Goal: Task Accomplishment & Management: Use online tool/utility

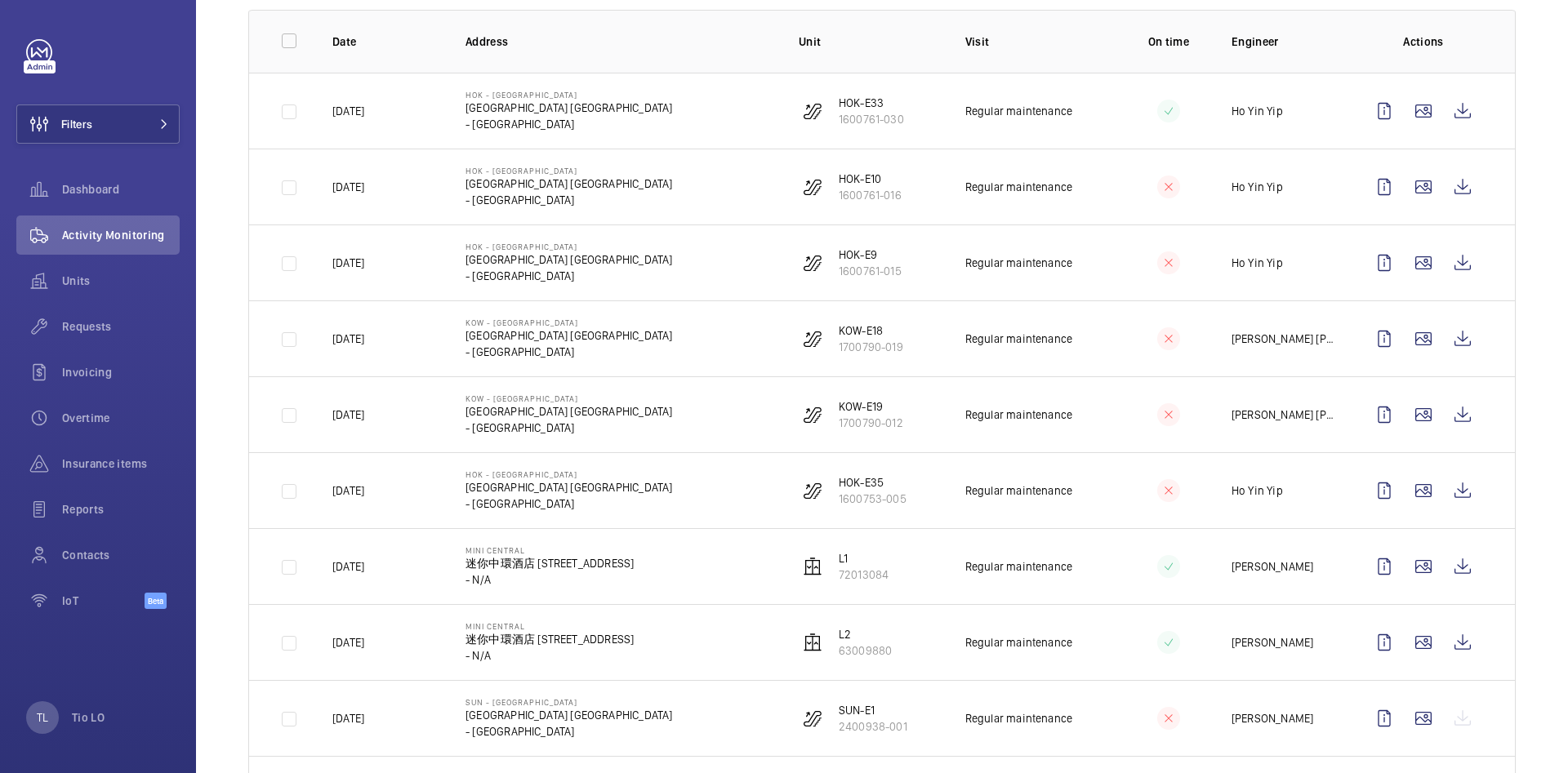
scroll to position [122, 0]
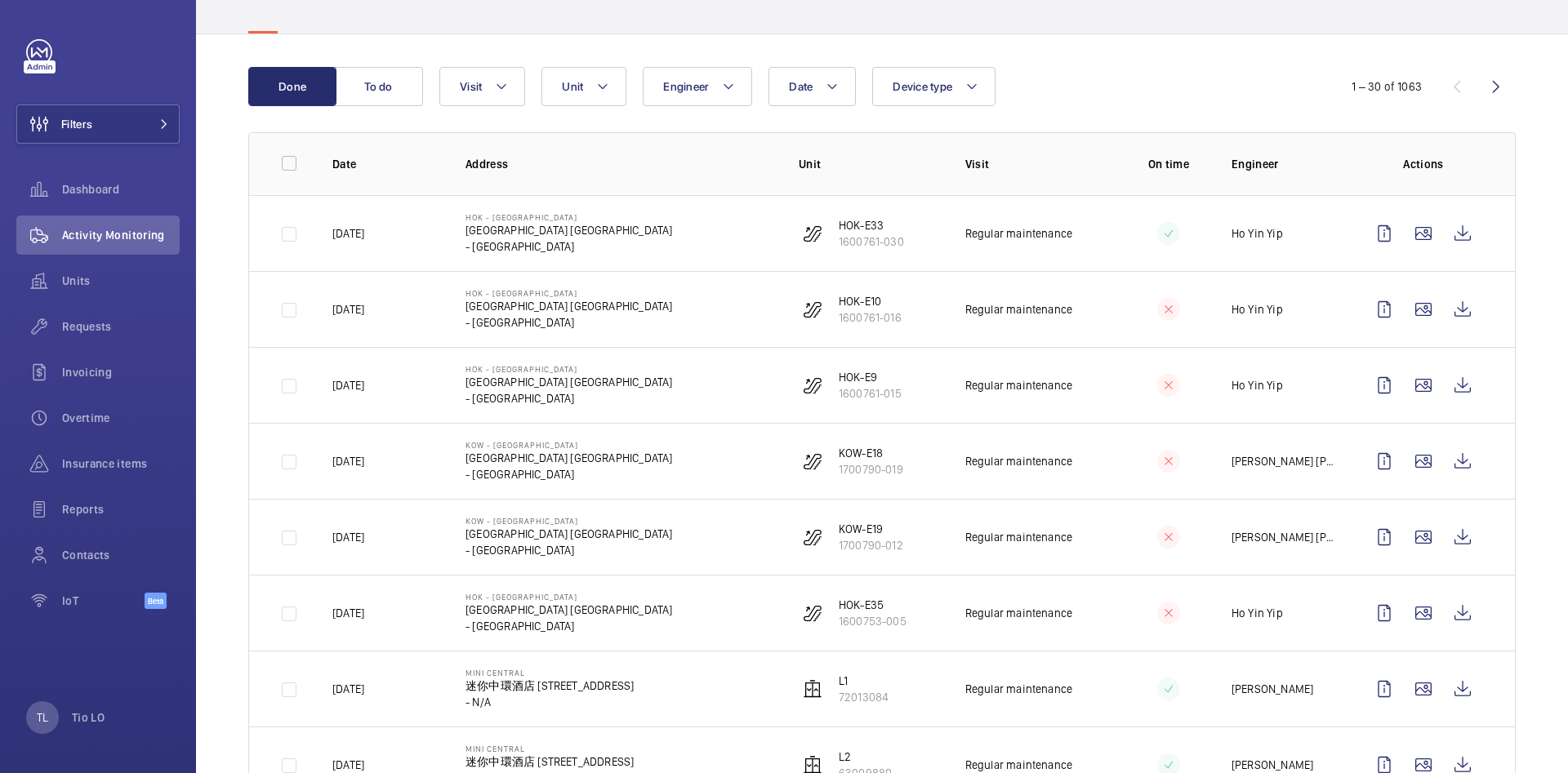
click at [1085, 90] on div "Date Engineer Unit Device type Visit" at bounding box center [880, 87] width 881 height 39
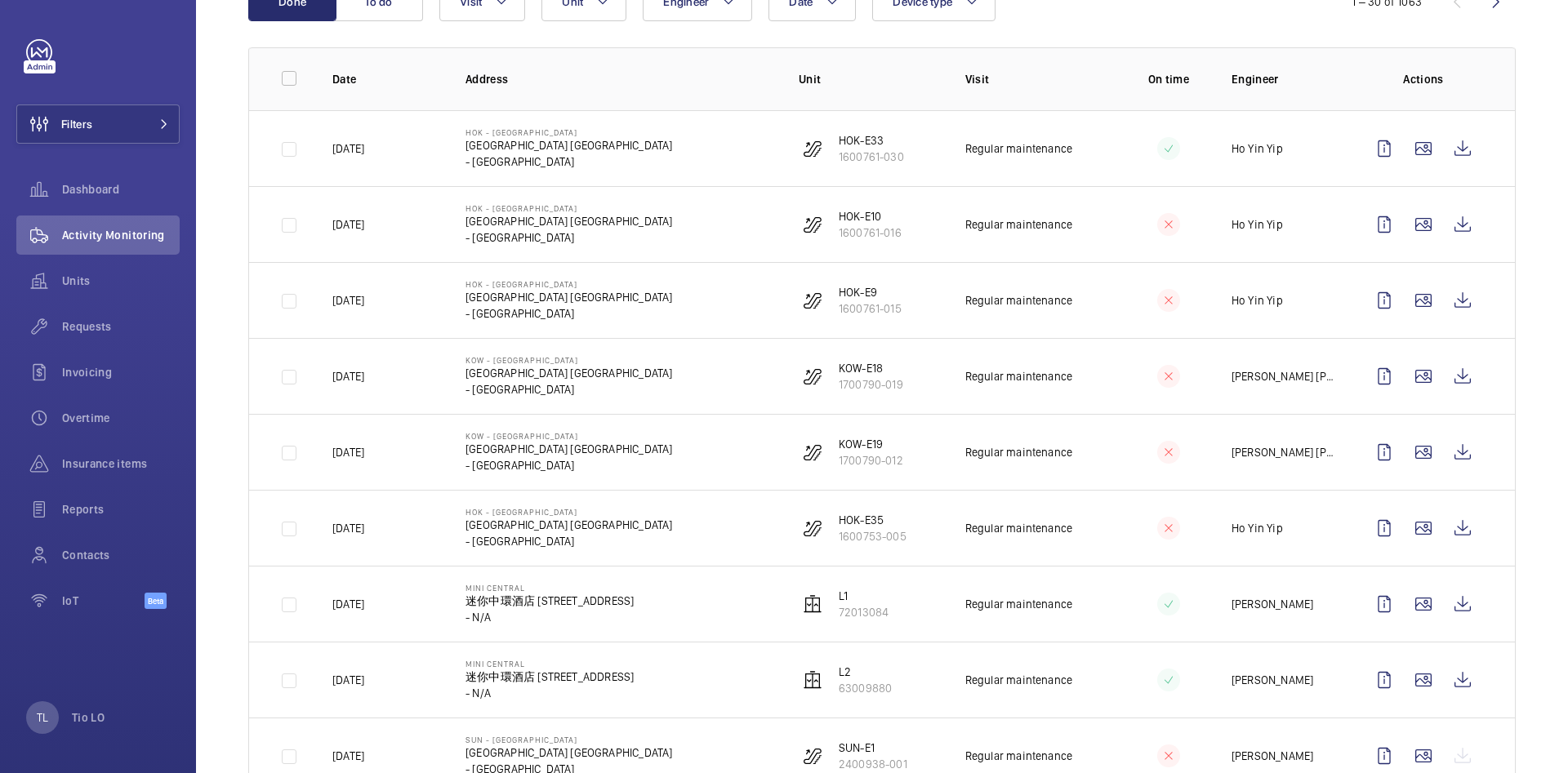
scroll to position [245, 0]
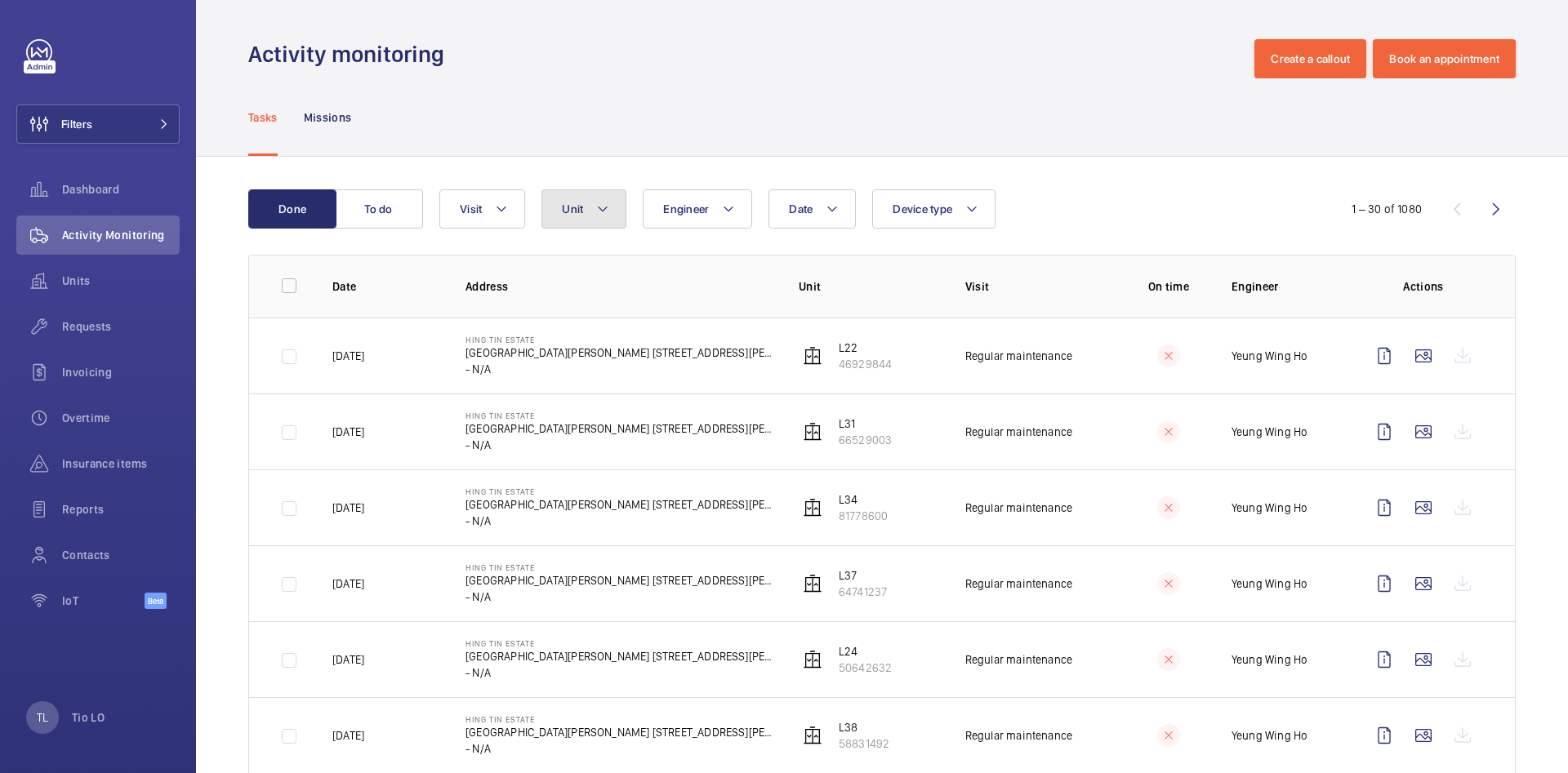
click at [564, 211] on span "Unit" at bounding box center [572, 209] width 21 height 13
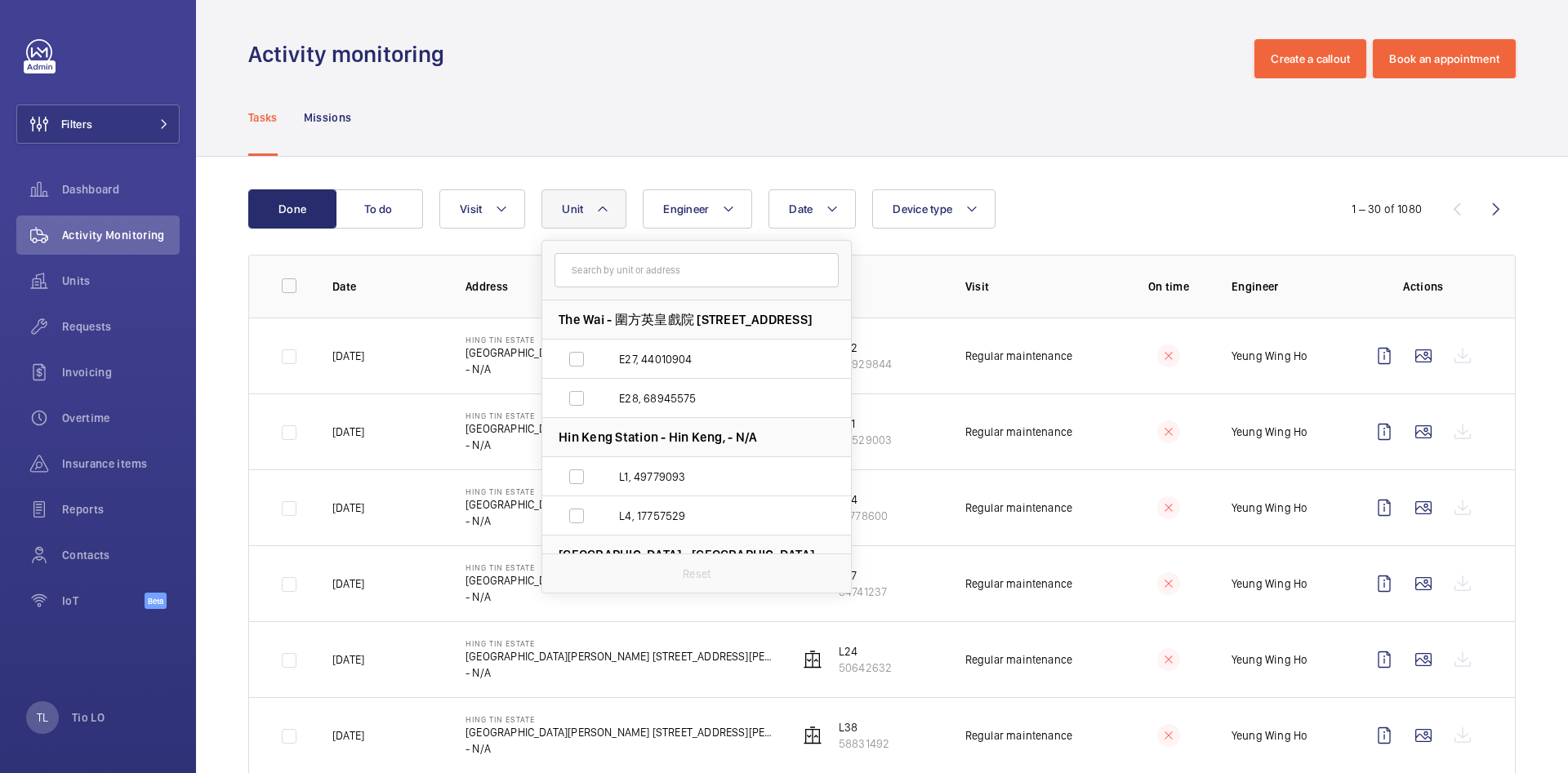
click at [641, 265] on input "text" at bounding box center [696, 269] width 284 height 35
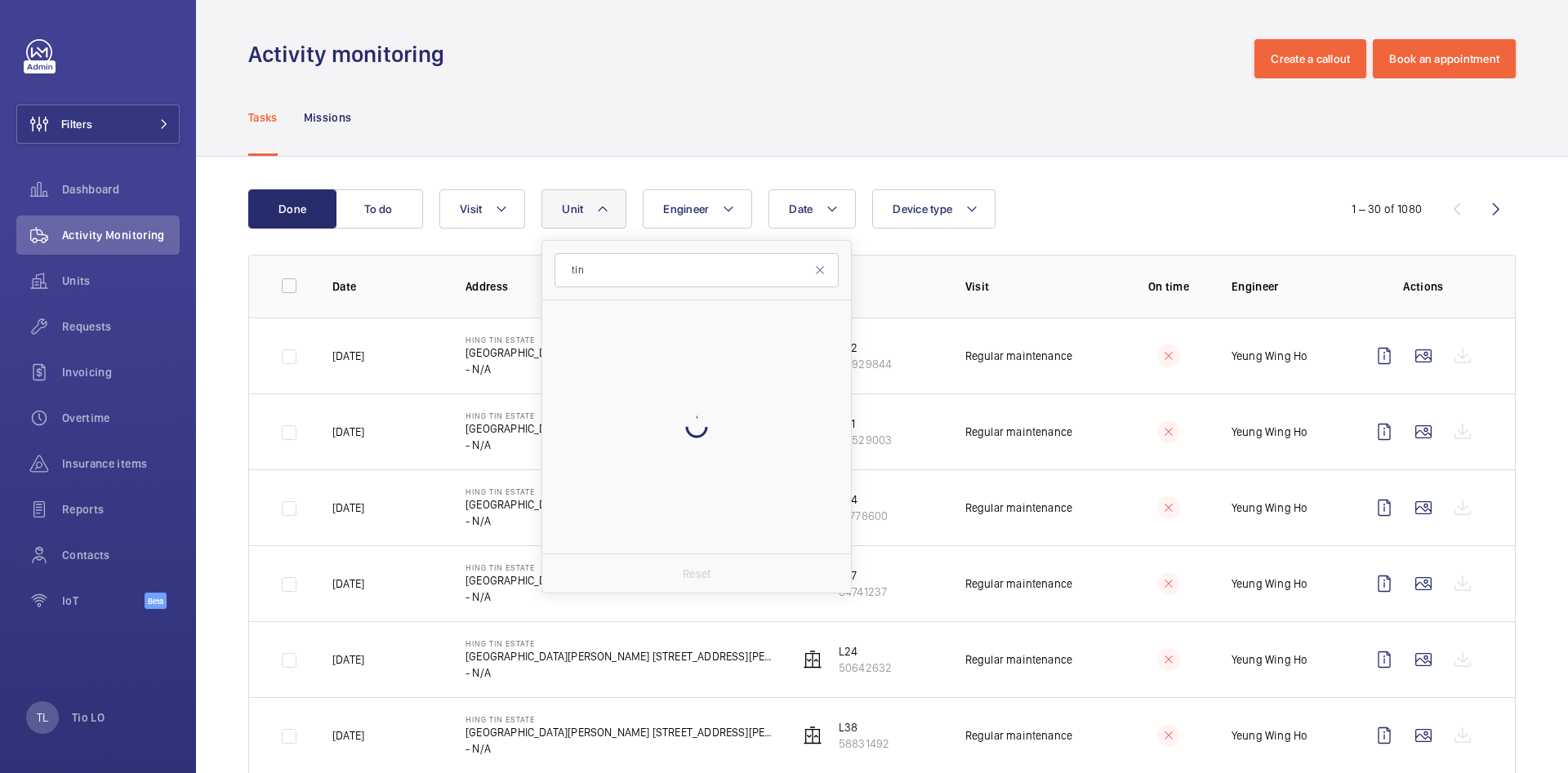
type input "tin"
click at [575, 345] on input "L28, 60497331" at bounding box center [576, 342] width 33 height 33
checkbox input "true"
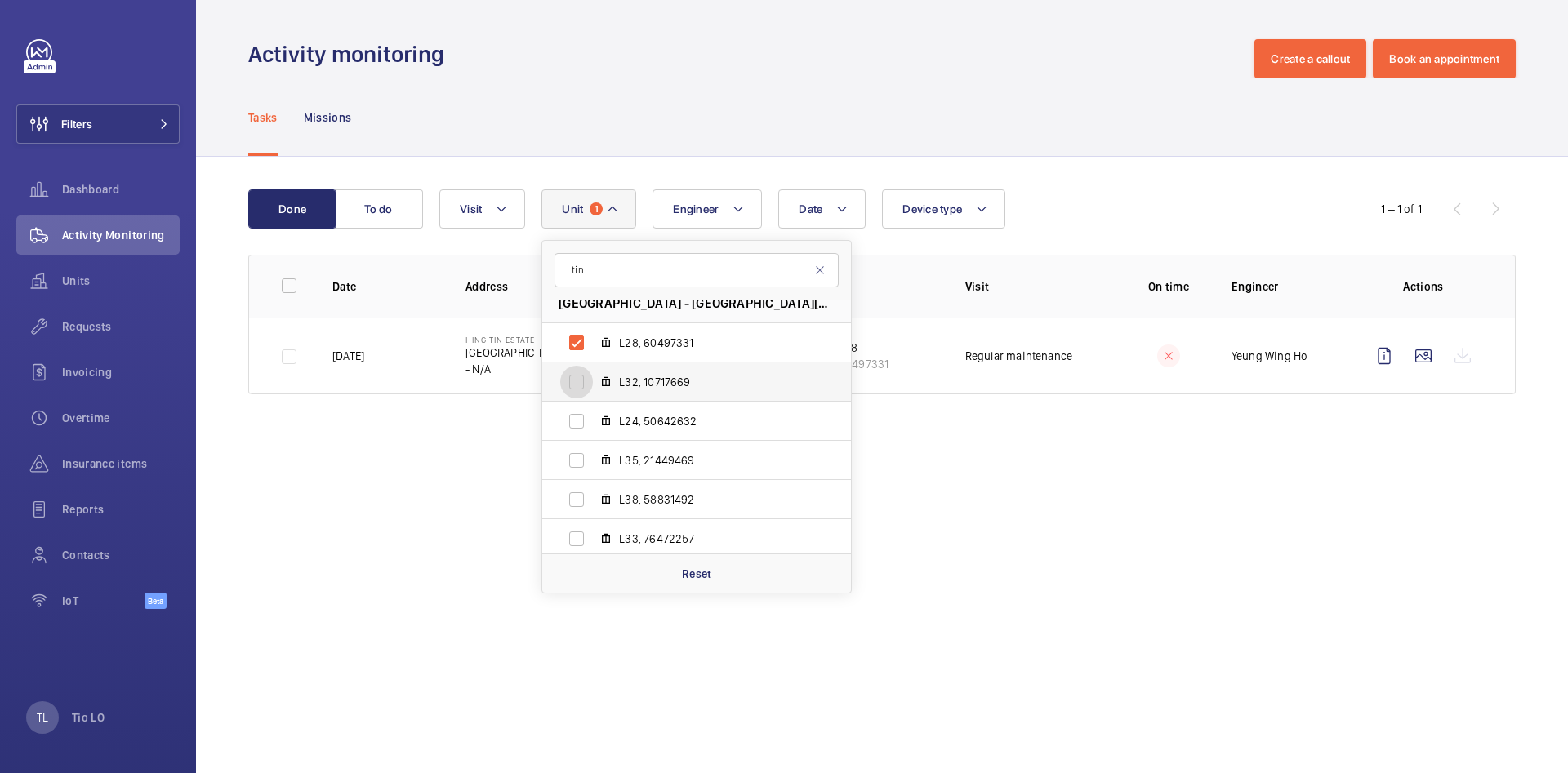
click at [579, 388] on input "L32, 10717669" at bounding box center [576, 381] width 33 height 33
checkbox input "true"
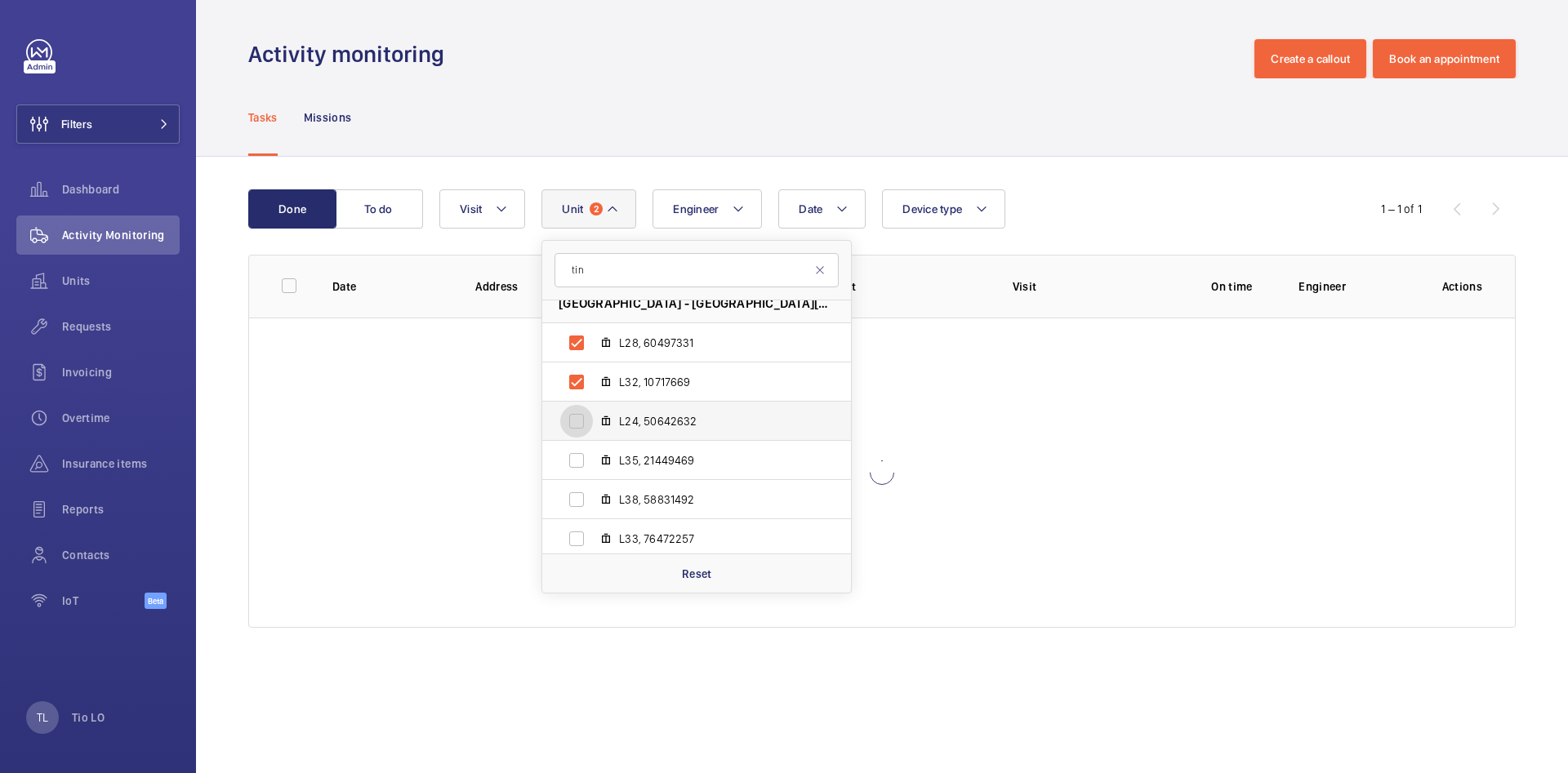
click at [579, 421] on input "L24, 50642632" at bounding box center [576, 421] width 33 height 33
checkbox input "true"
click at [584, 457] on input "L35, 21449469" at bounding box center [576, 460] width 33 height 33
checkbox input "true"
drag, startPoint x: 584, startPoint y: 488, endPoint x: 583, endPoint y: 514, distance: 26.0
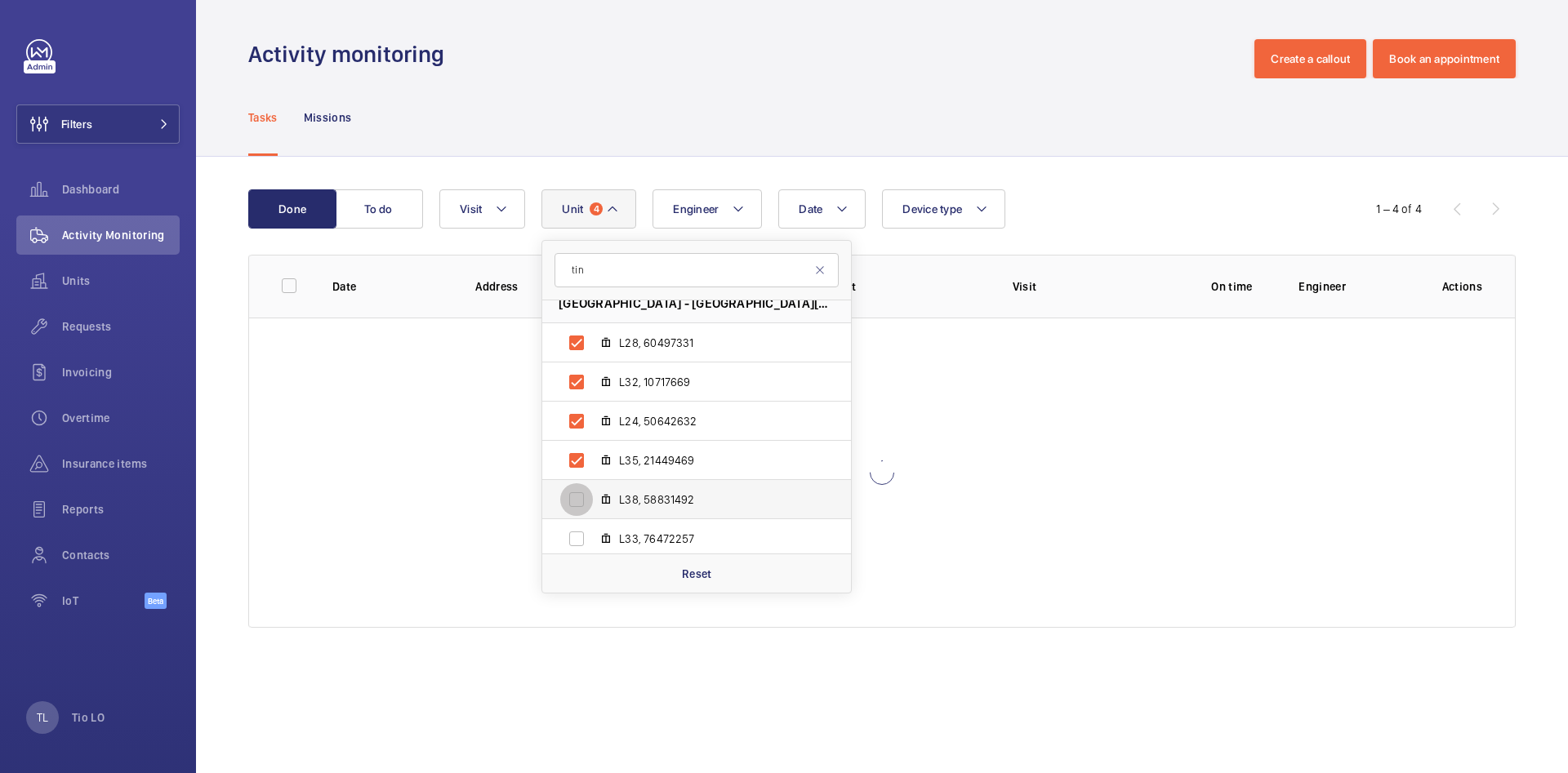
click at [584, 490] on input "L38, 58831492" at bounding box center [576, 499] width 33 height 33
checkbox input "true"
click at [583, 542] on input "L33, 76472257" at bounding box center [576, 538] width 33 height 33
checkbox input "true"
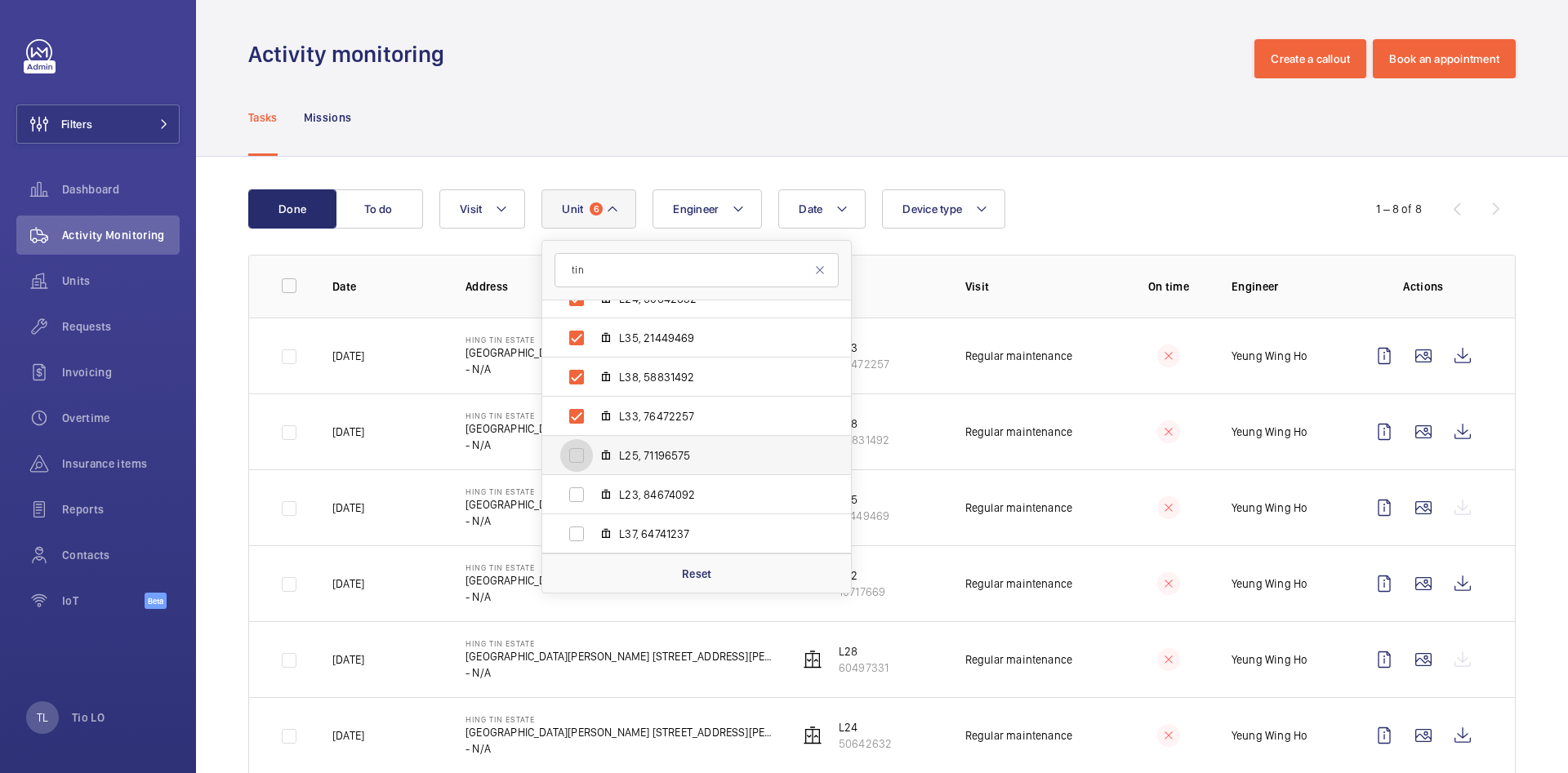
click at [582, 456] on input "L25, 71196575" at bounding box center [576, 455] width 33 height 33
checkbox input "true"
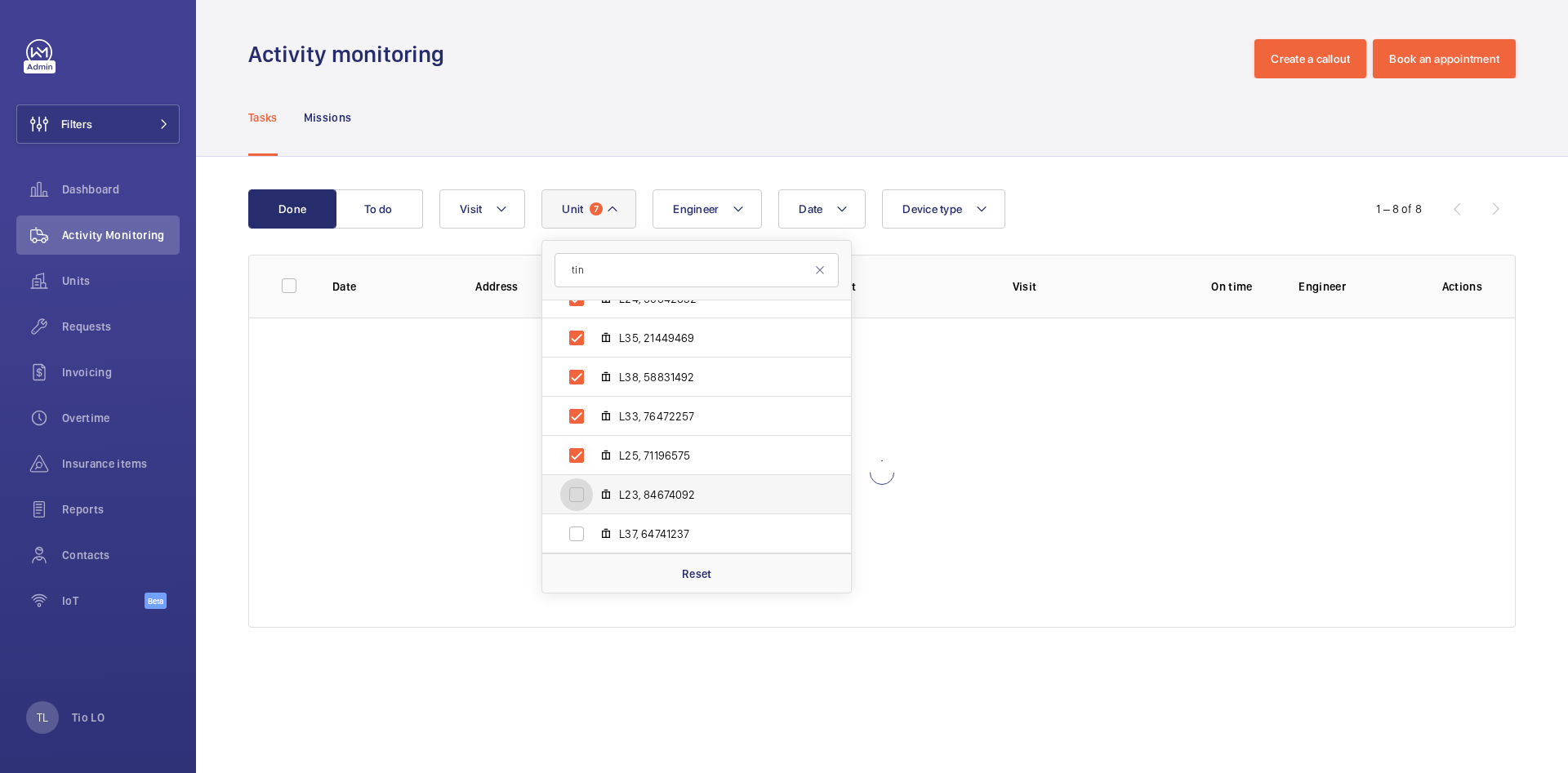
click at [581, 500] on input "L23, 84674092" at bounding box center [576, 494] width 33 height 33
checkbox input "true"
click at [580, 540] on input "L37, 64741237" at bounding box center [576, 533] width 33 height 33
checkbox input "true"
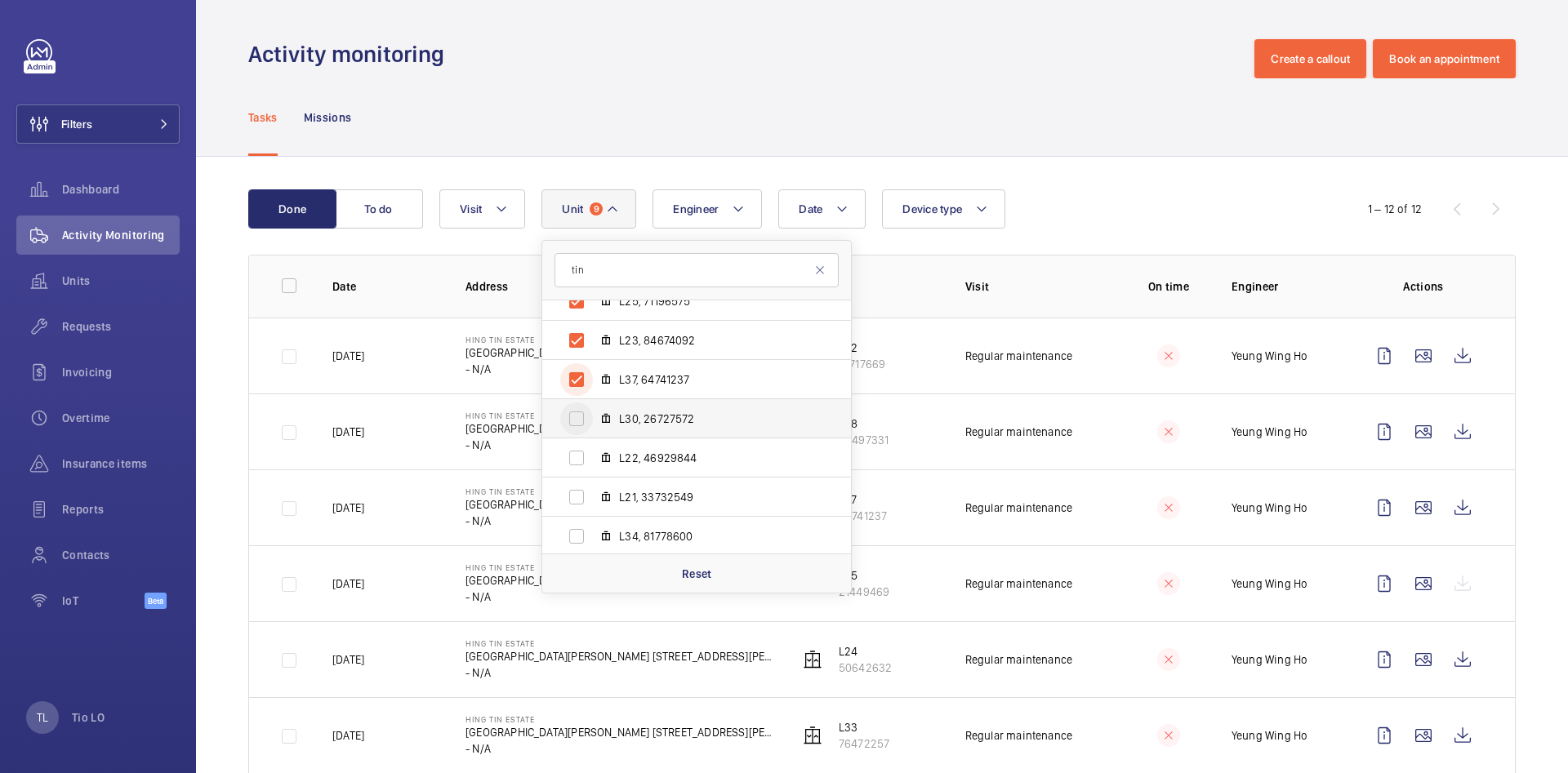
scroll to position [1240, 0]
click at [581, 451] on input "L30, 26727572" at bounding box center [576, 450] width 33 height 33
checkbox input "true"
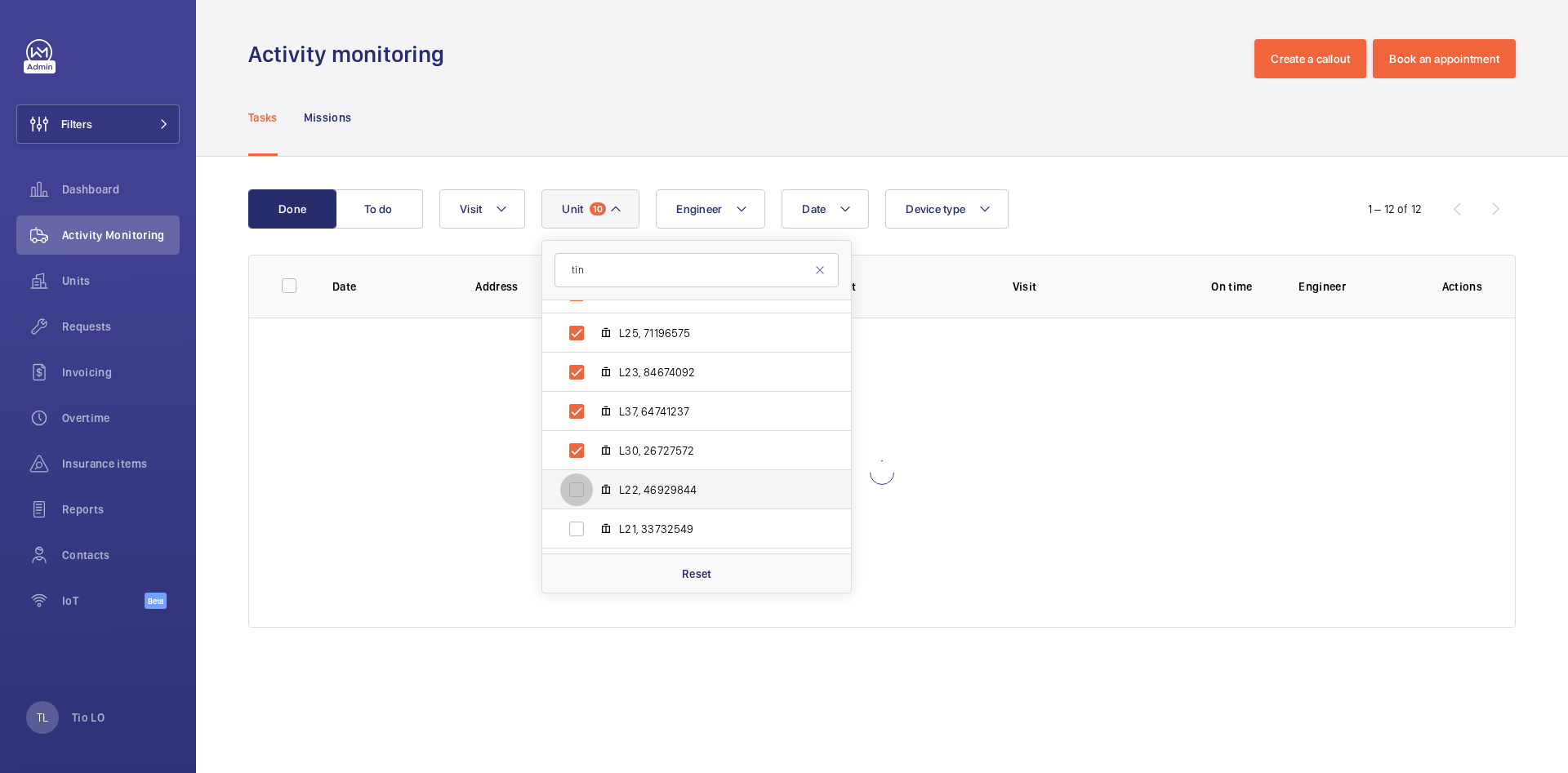
click at [583, 492] on input "L22, 46929844" at bounding box center [576, 490] width 33 height 33
checkbox input "true"
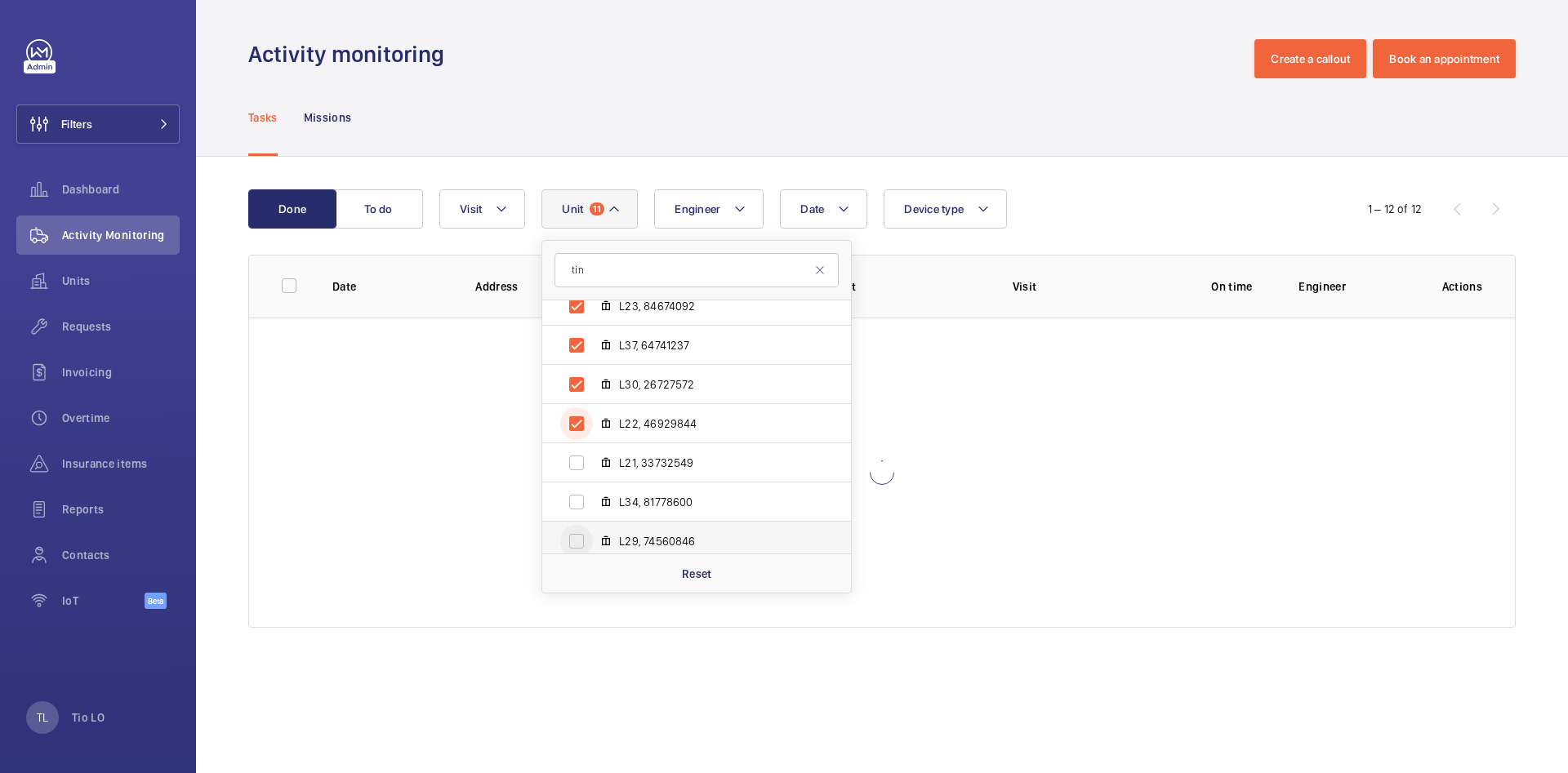
scroll to position [1363, 0]
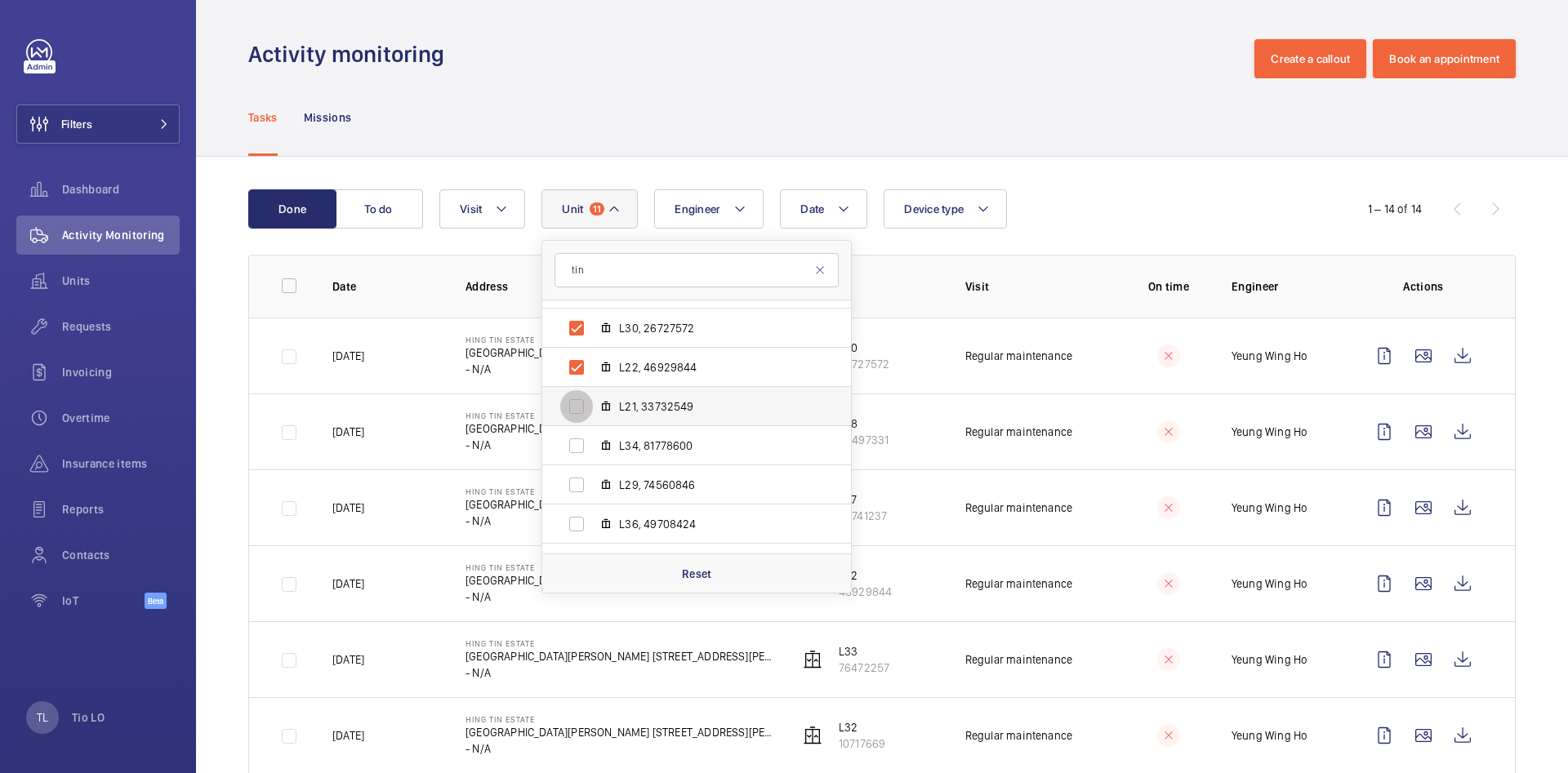
click at [586, 407] on input "L21, 33732549" at bounding box center [576, 406] width 33 height 33
checkbox input "true"
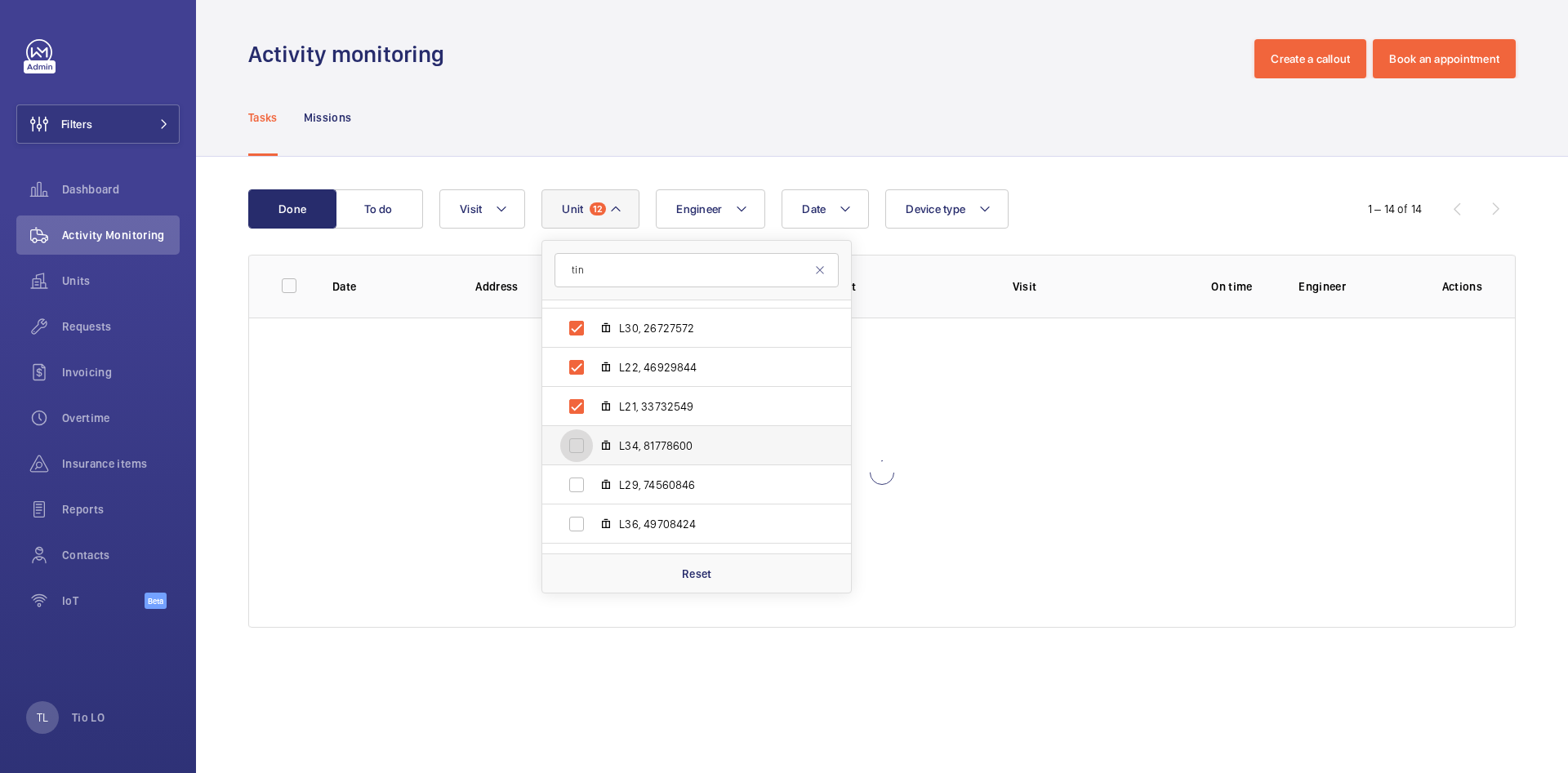
click at [585, 440] on input "L34, 81778600" at bounding box center [576, 445] width 33 height 33
checkbox input "true"
click at [578, 484] on input "L29, 74560846" at bounding box center [576, 484] width 33 height 33
checkbox input "true"
click at [580, 520] on input "L36, 49708424" at bounding box center [576, 523] width 33 height 33
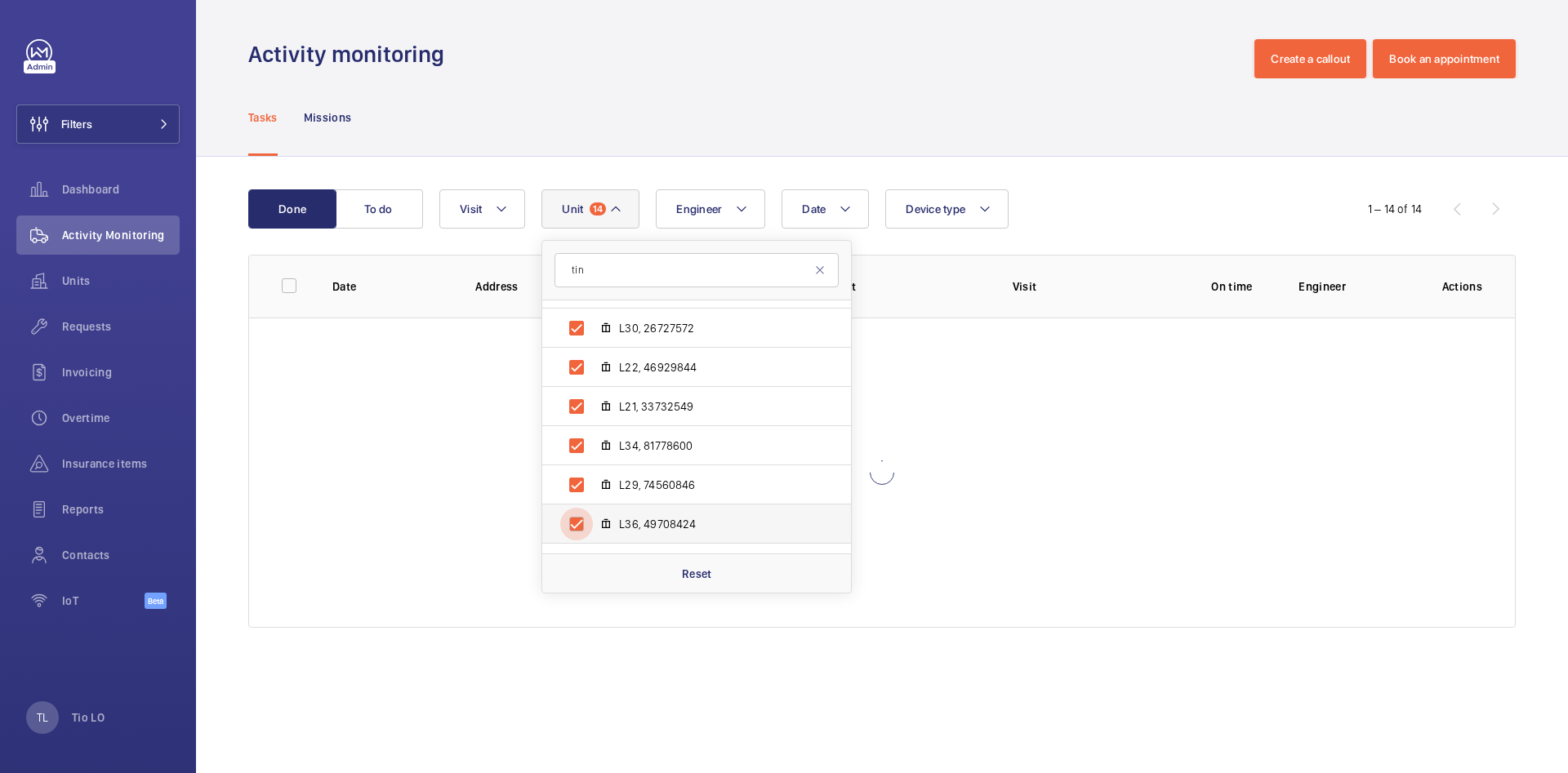
checkbox input "true"
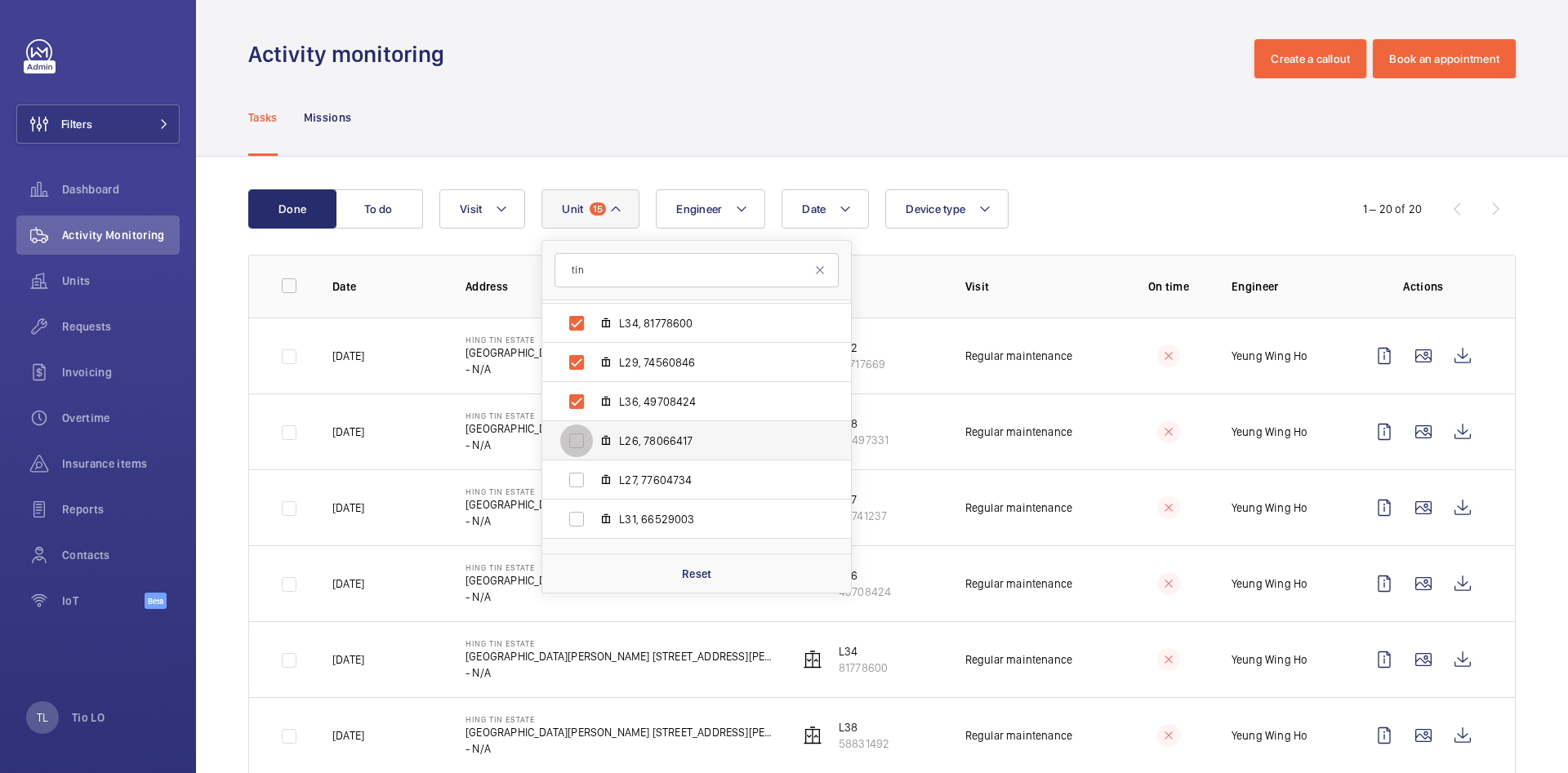
click at [580, 434] on input "L26, 78066417" at bounding box center [576, 440] width 33 height 33
checkbox input "true"
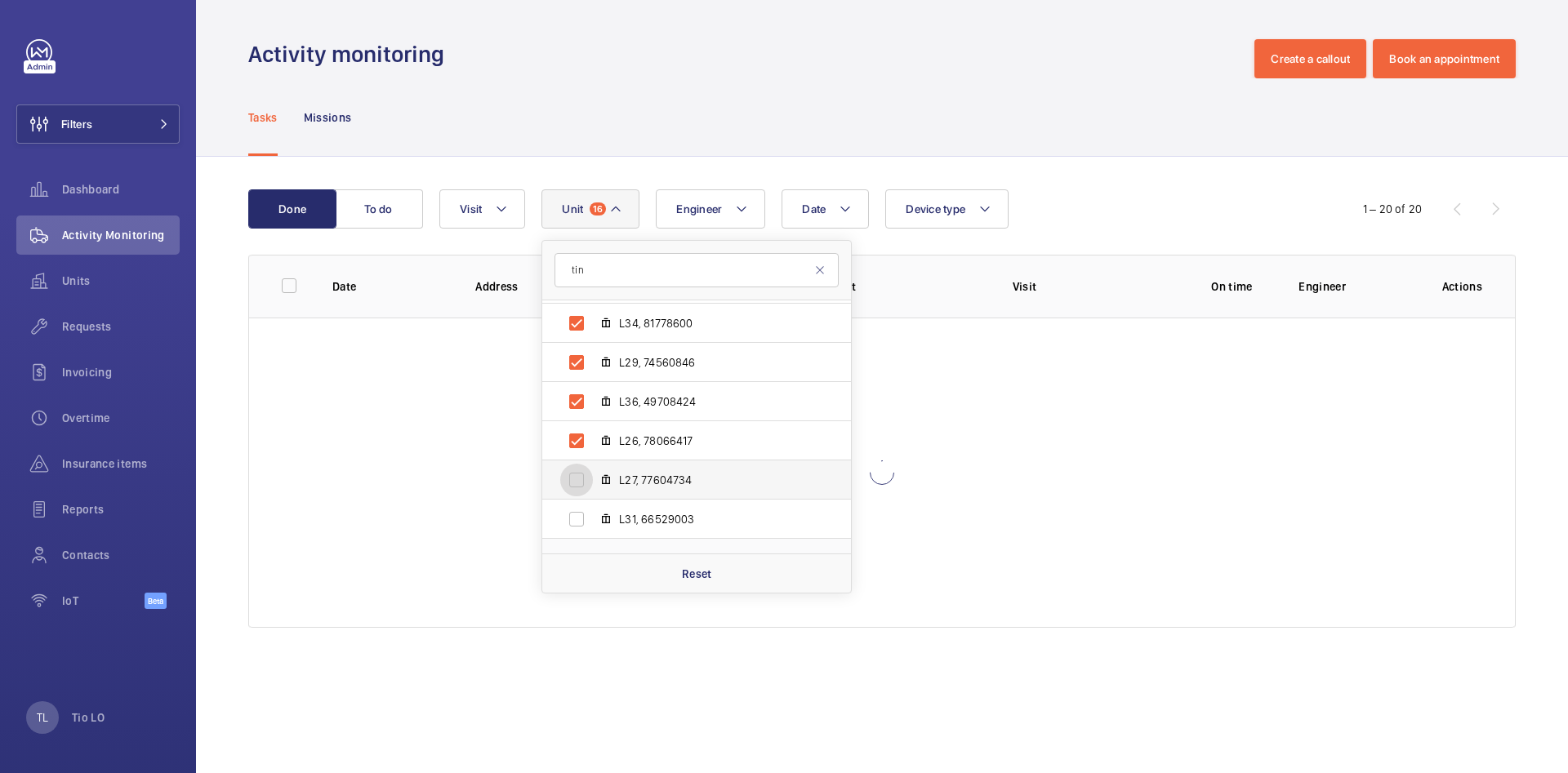
click at [574, 488] on input "L27, 77604734" at bounding box center [576, 479] width 33 height 33
checkbox input "true"
click at [576, 516] on input "L31, 66529003" at bounding box center [576, 518] width 33 height 33
checkbox input "true"
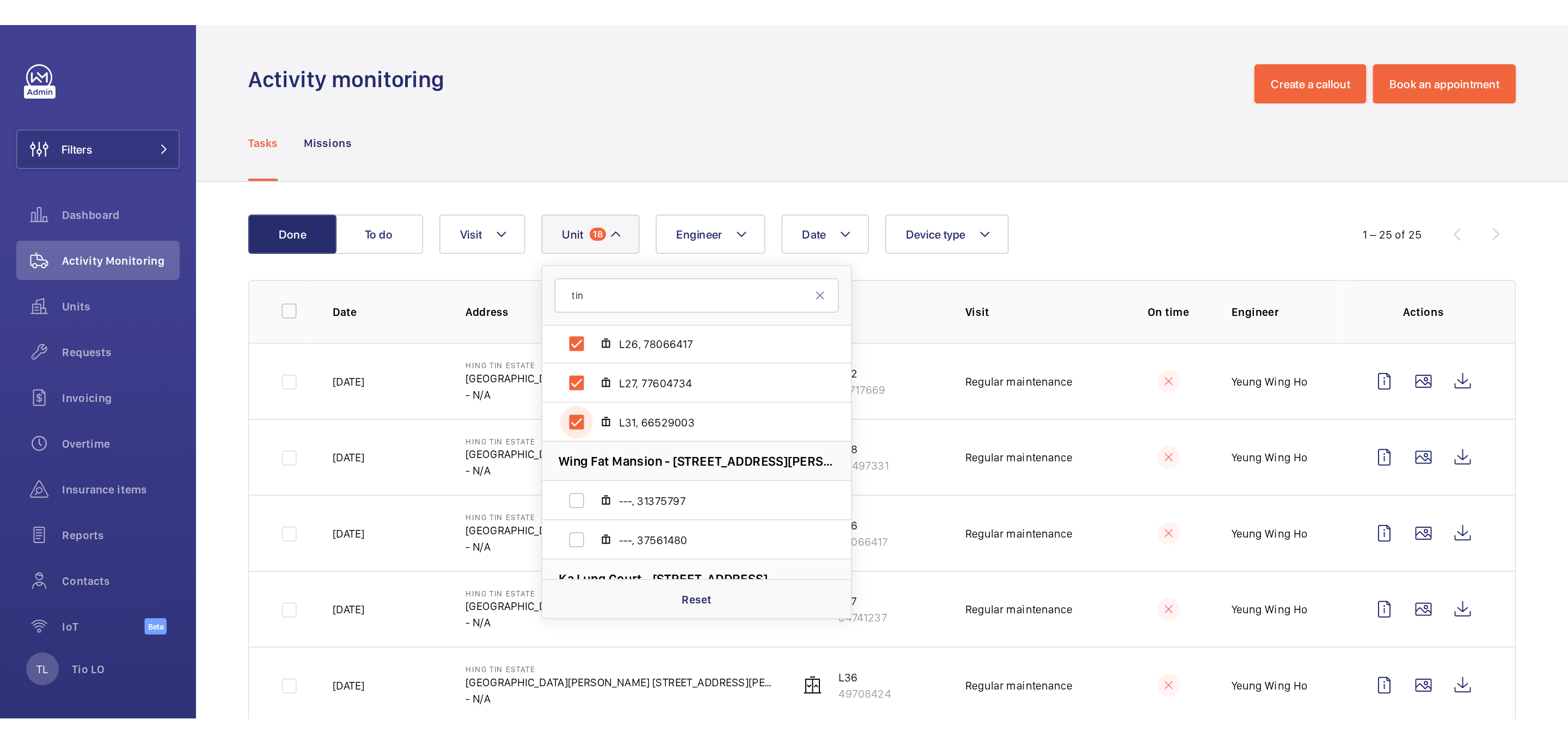
scroll to position [1072, 0]
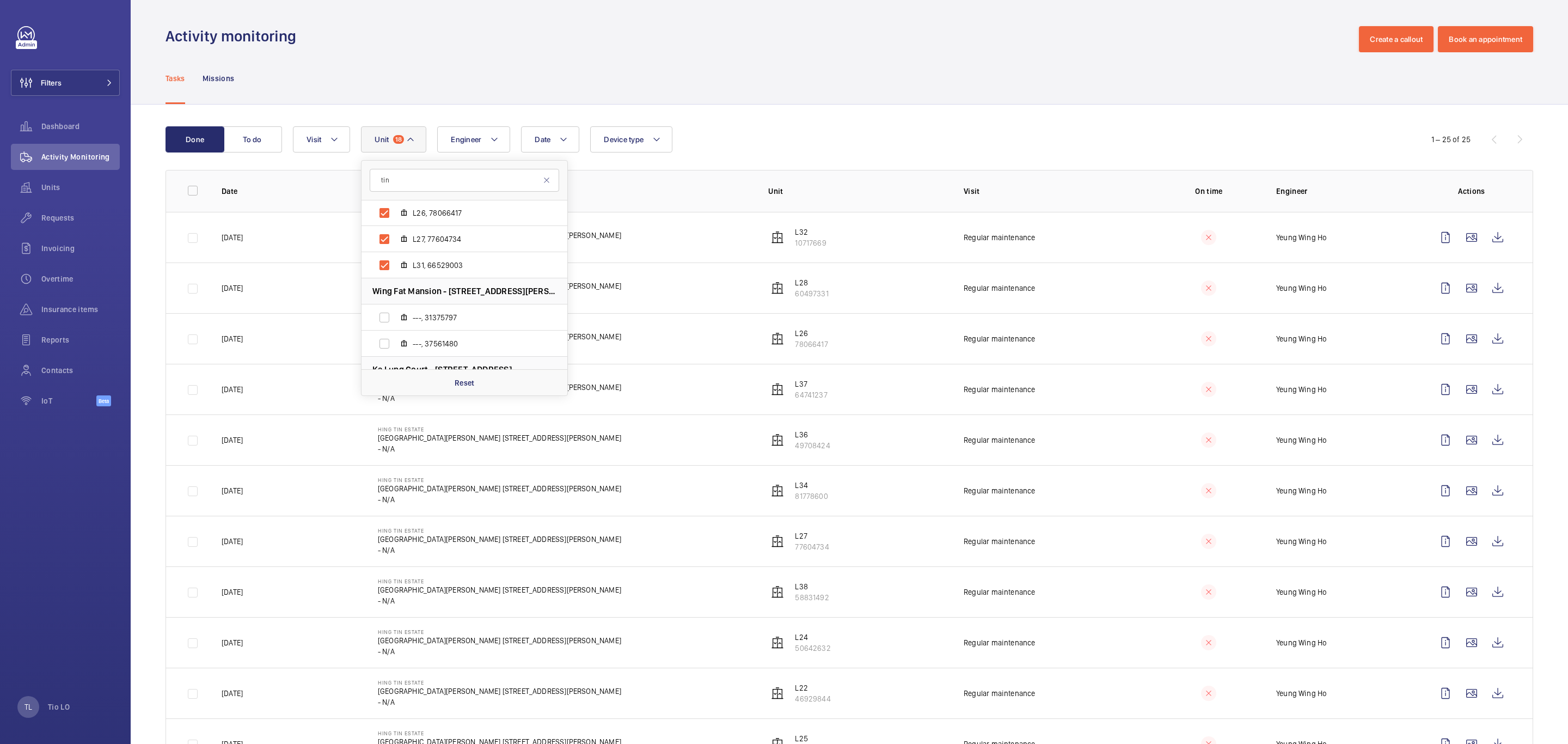
click at [708, 133] on div "Date Engineer Unit 18 tin [GEOGRAPHIC_DATA] - [STREET_ADDRESS]/A ---, 97028556 …" at bounding box center [848, 139] width 1110 height 26
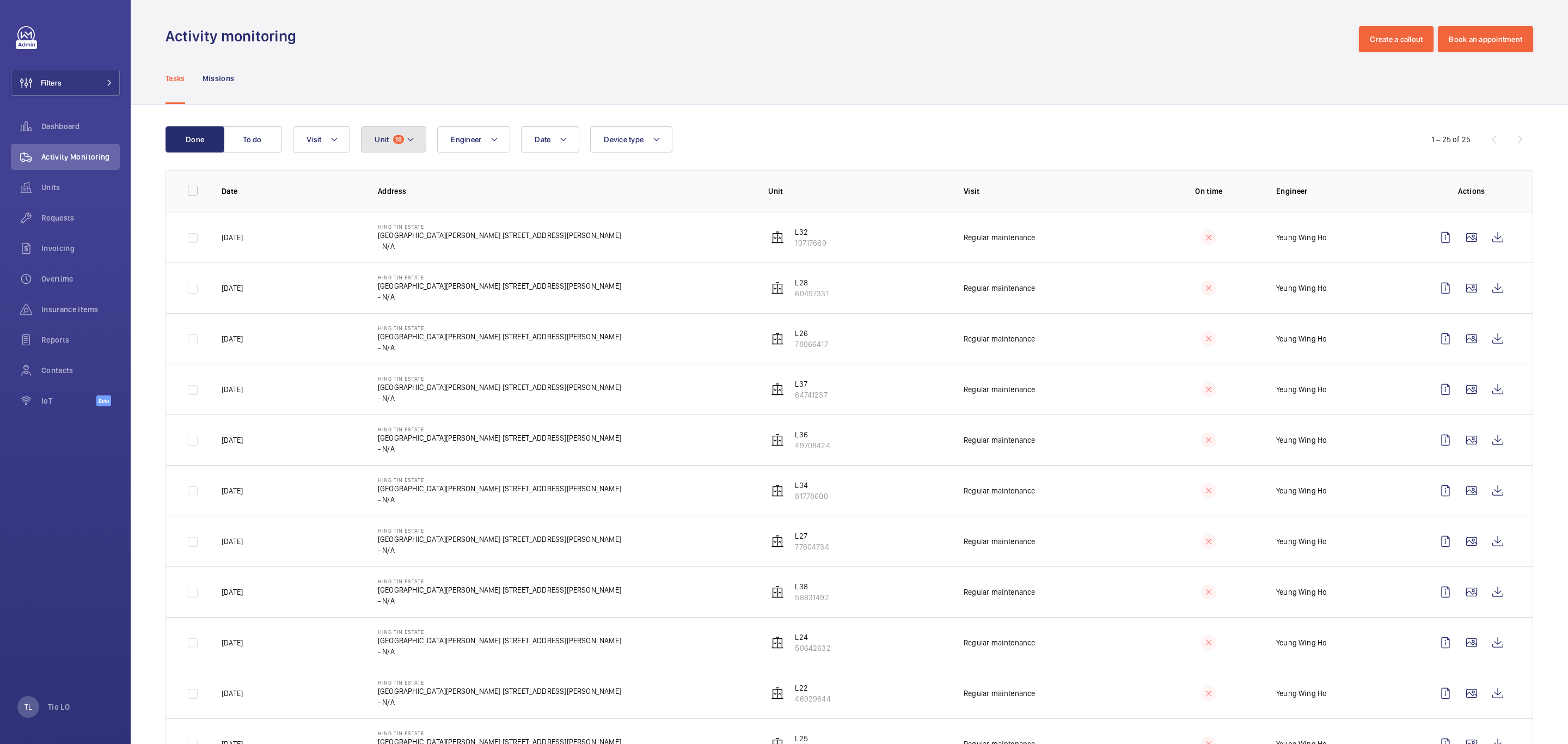
click at [387, 141] on span "Unit" at bounding box center [381, 139] width 14 height 9
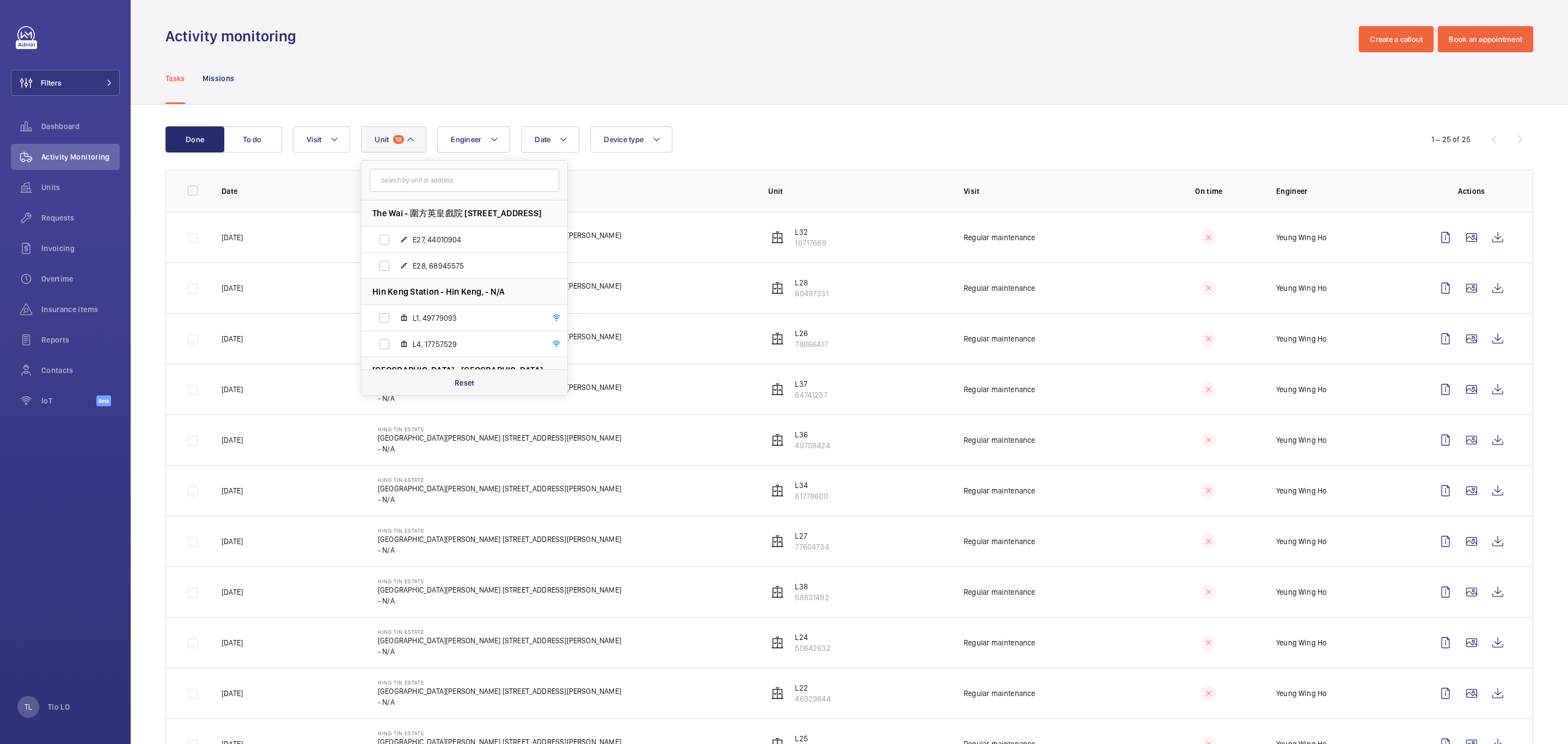
click at [460, 381] on p "Reset" at bounding box center [465, 383] width 20 height 11
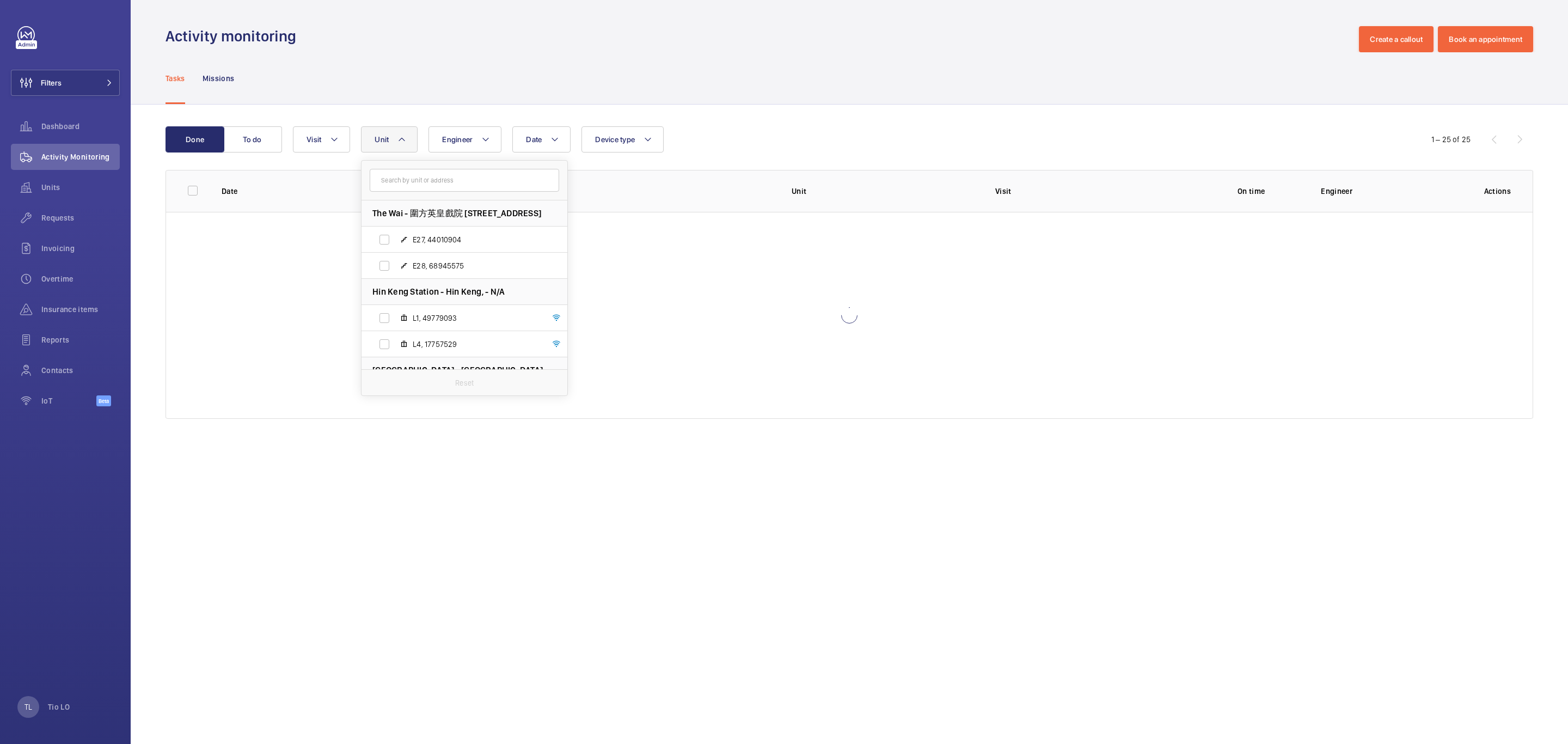
click at [159, 180] on div "Done To do Date Engineer Unit The Wai - 圍方英皇戲院 [STREET_ADDRESS], 44010904 E28, …" at bounding box center [849, 274] width 1437 height 340
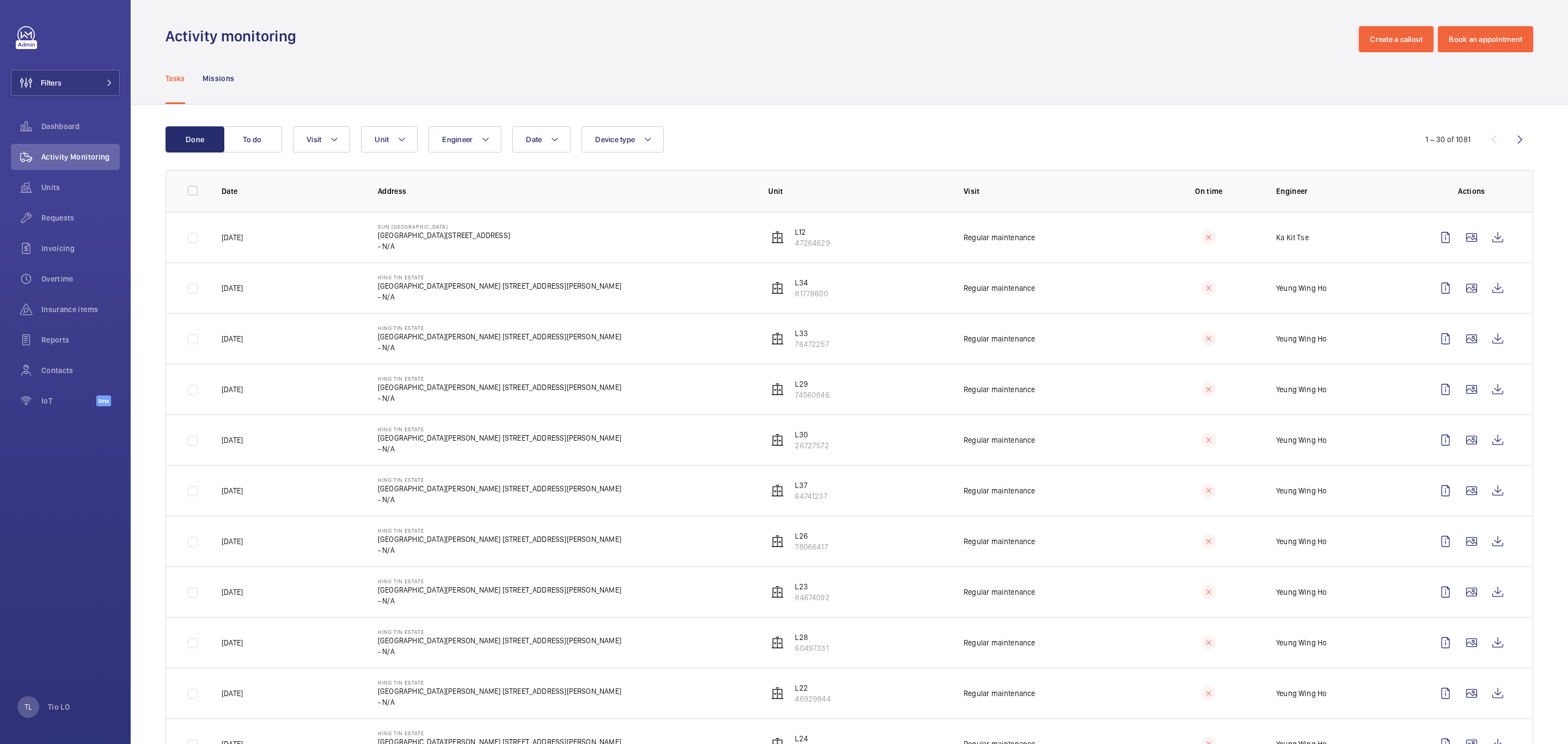
drag, startPoint x: 374, startPoint y: 234, endPoint x: 486, endPoint y: 255, distance: 114.0
click at [486, 255] on td "[GEOGRAPHIC_DATA] [GEOGRAPHIC_DATA][STREET_ADDRESS]" at bounding box center [555, 236] width 391 height 50
drag, startPoint x: 374, startPoint y: 234, endPoint x: 420, endPoint y: 247, distance: 47.8
click at [420, 247] on td "[GEOGRAPHIC_DATA] [GEOGRAPHIC_DATA][STREET_ADDRESS]" at bounding box center [555, 236] width 391 height 50
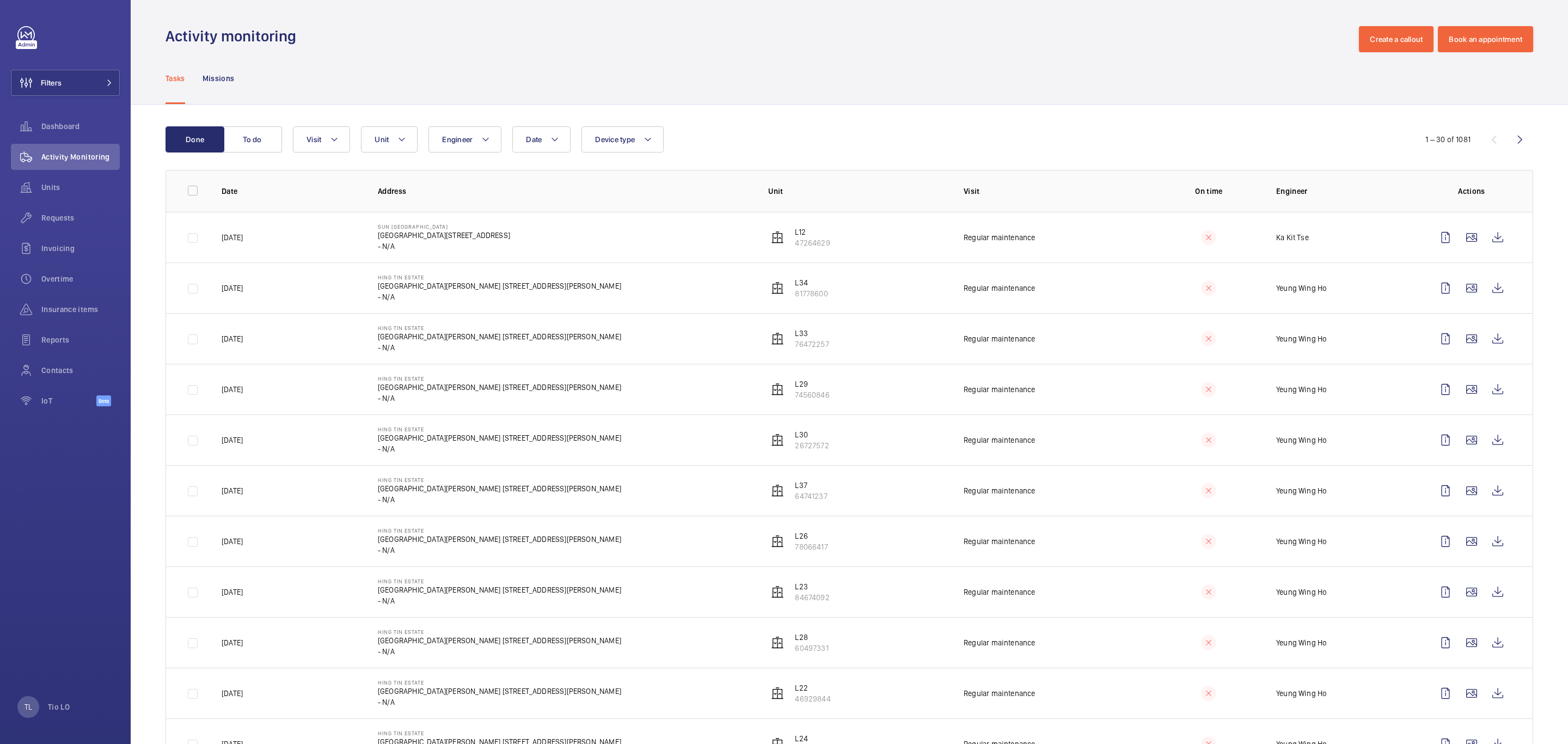
click at [420, 247] on p "- N/A" at bounding box center [443, 246] width 132 height 11
click at [1045, 247] on wm-front-icon-button at bounding box center [1472, 238] width 26 height 26
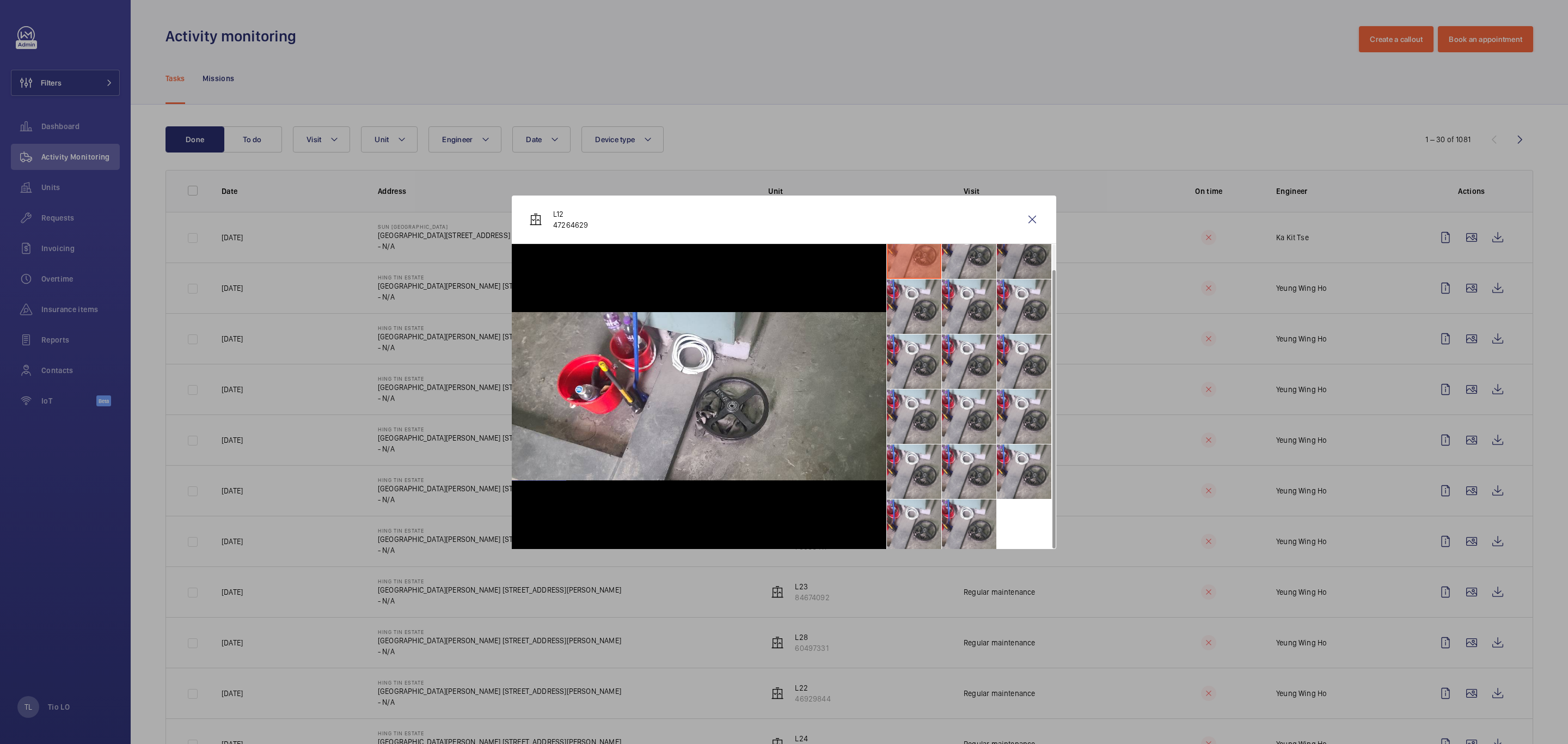
scroll to position [26, 0]
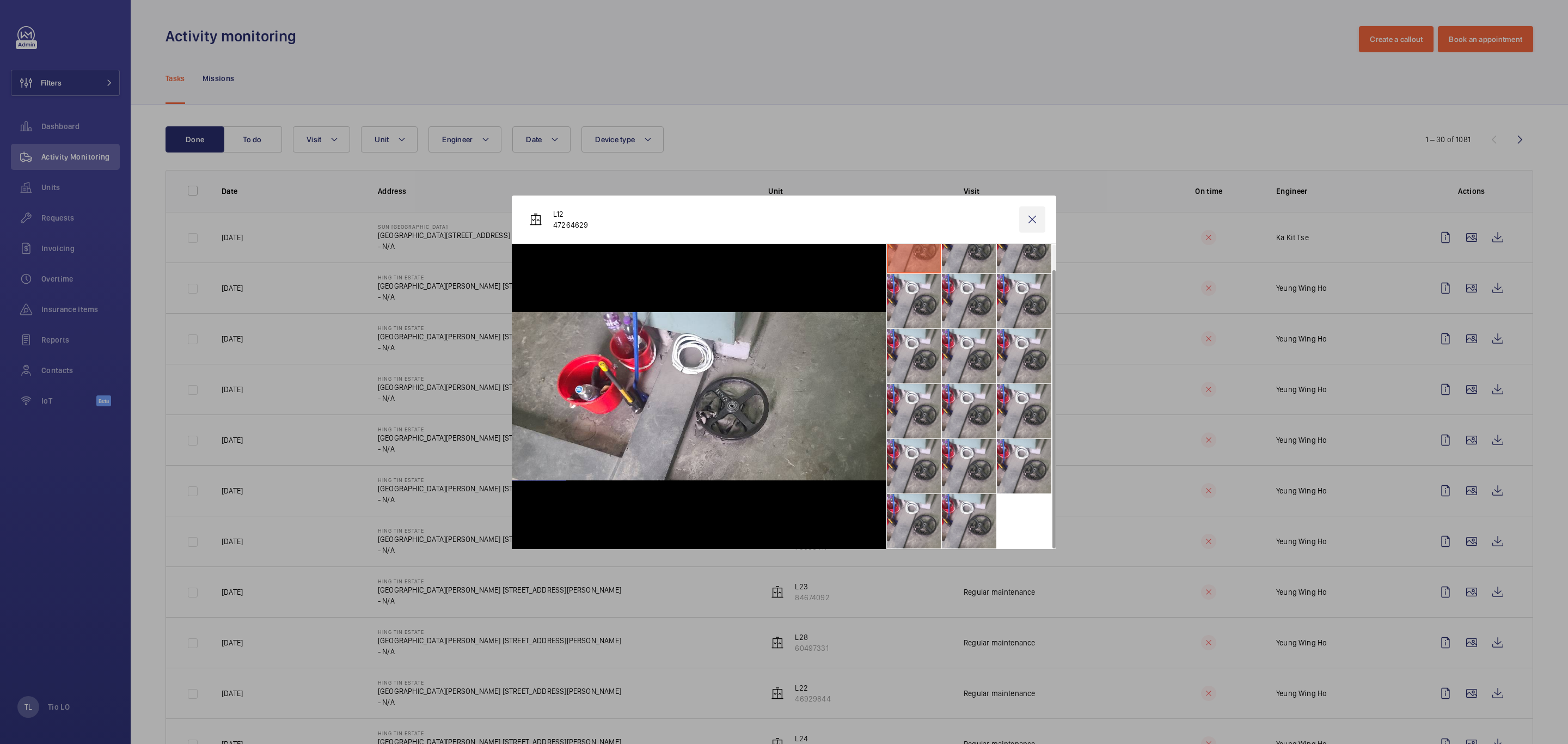
click at [1036, 220] on wm-front-icon-button at bounding box center [1032, 220] width 26 height 26
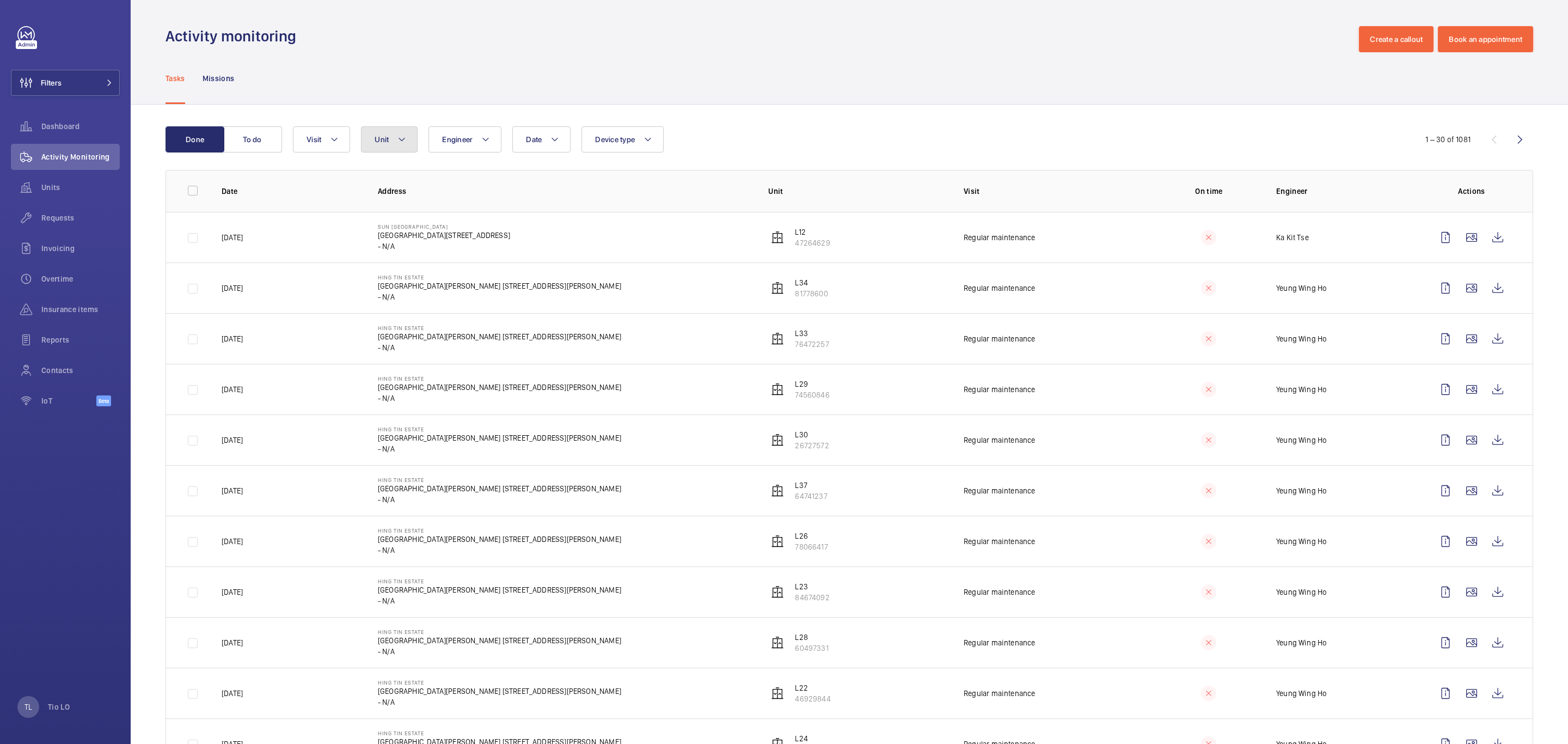
click at [379, 141] on span "Unit" at bounding box center [381, 139] width 14 height 9
click at [443, 184] on input "text" at bounding box center [464, 180] width 190 height 23
type input "tin"
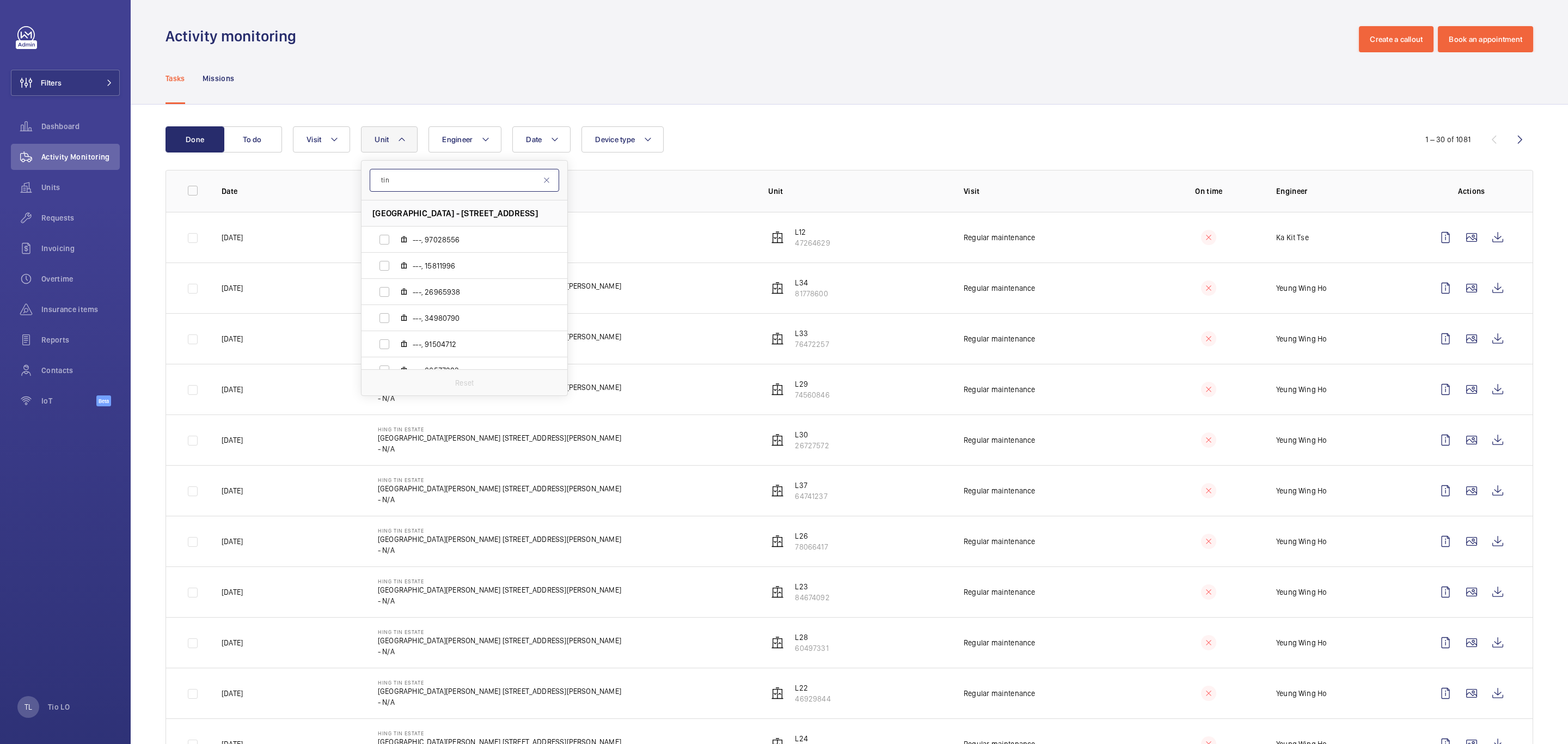
drag, startPoint x: 419, startPoint y: 179, endPoint x: 368, endPoint y: 177, distance: 51.0
click at [368, 177] on form "tin" at bounding box center [464, 180] width 206 height 40
click at [391, 272] on input "L28, 60497331" at bounding box center [384, 271] width 22 height 22
checkbox input "true"
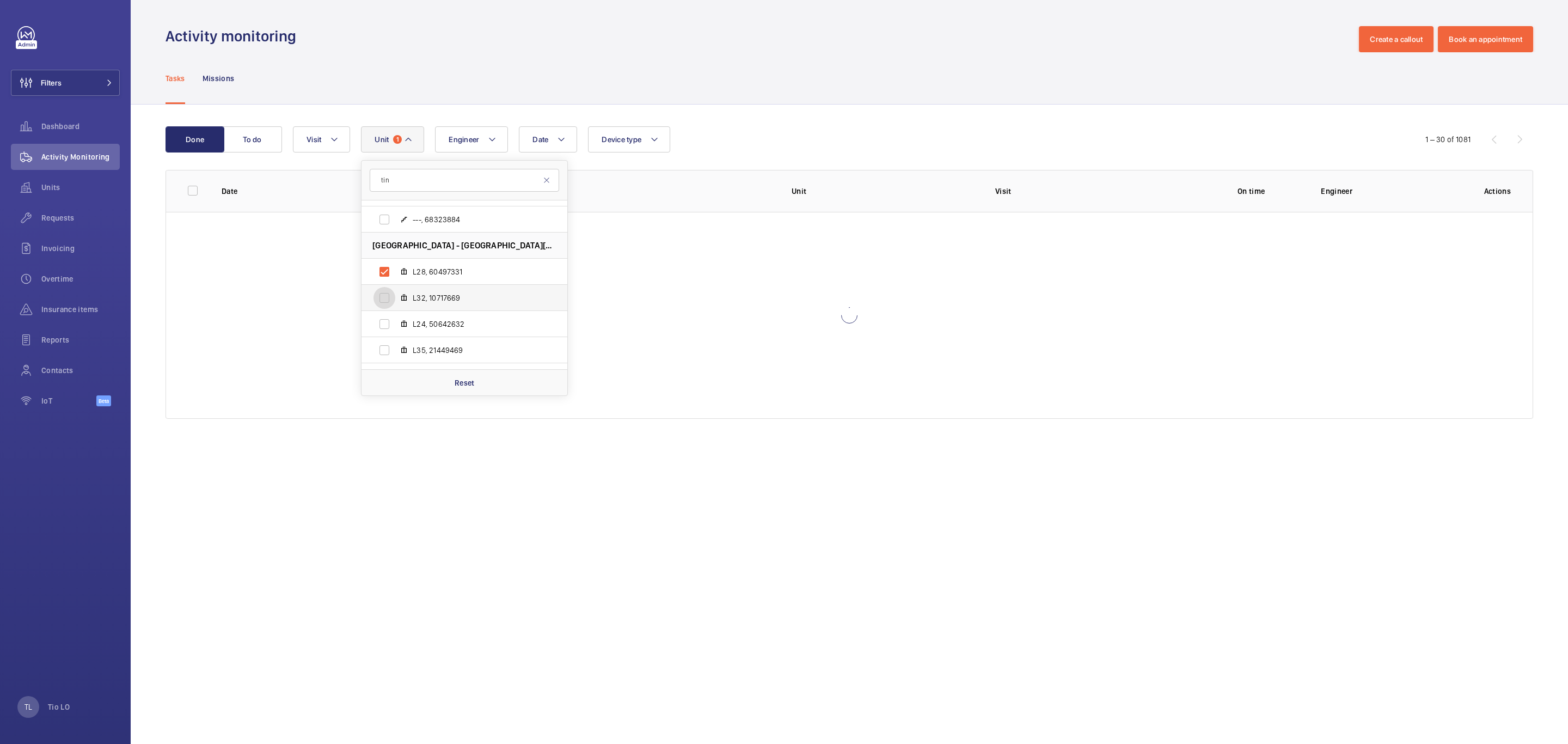
click at [389, 291] on input "L32, 10717669" at bounding box center [384, 297] width 22 height 22
checkbox input "true"
click at [386, 320] on input "L24, 50642632" at bounding box center [384, 323] width 22 height 22
checkbox input "true"
click at [384, 345] on input "L35, 21449469" at bounding box center [384, 350] width 22 height 22
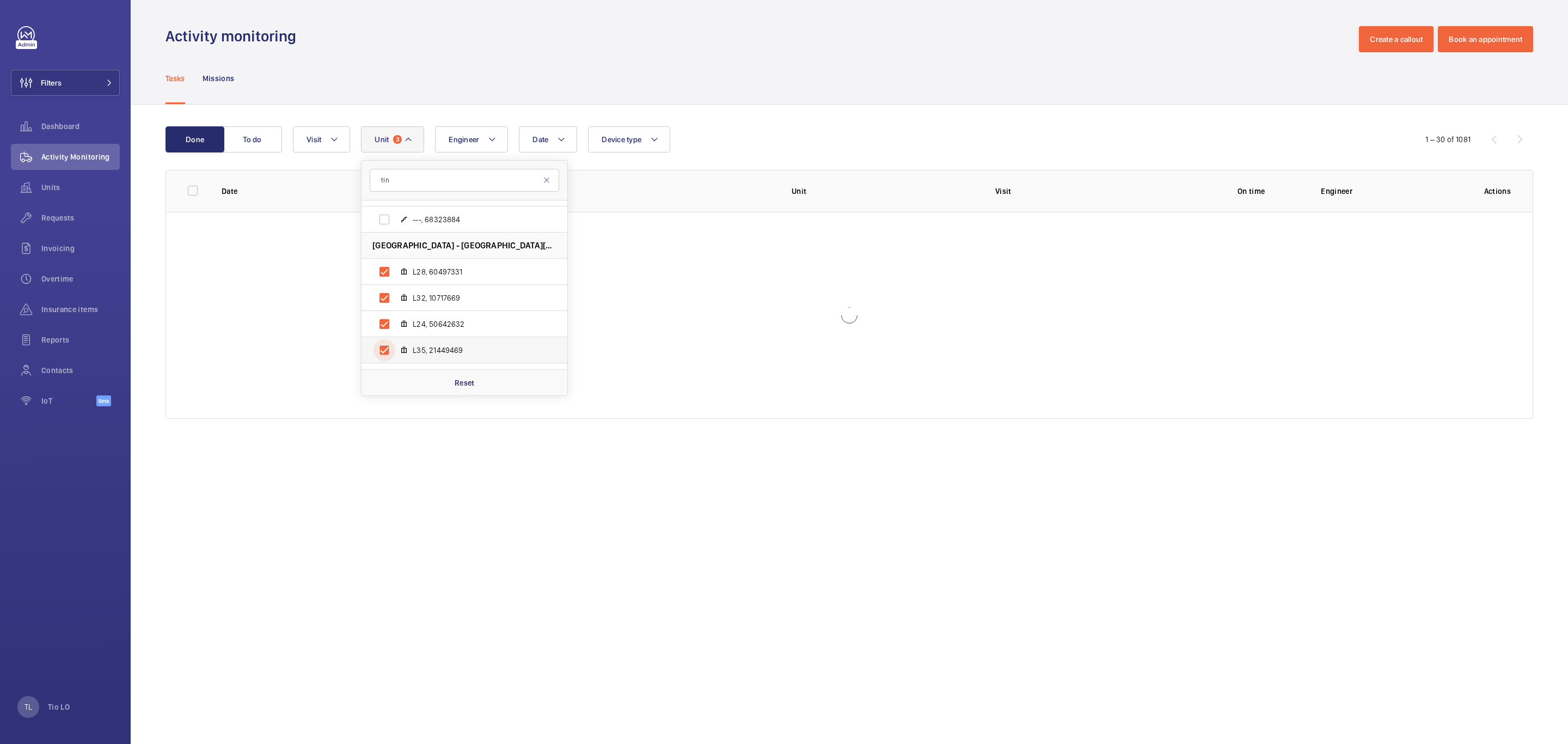
checkbox input "true"
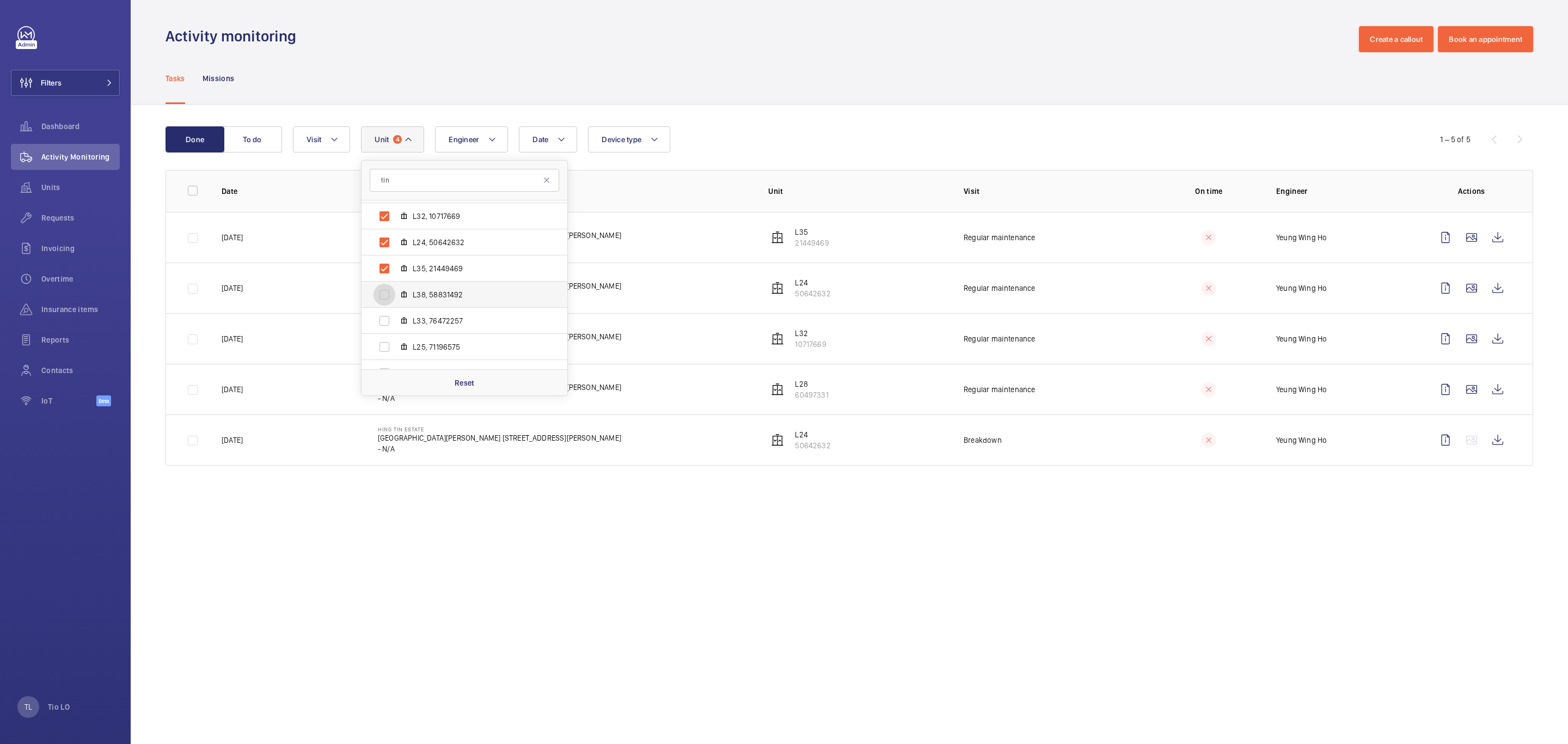
click at [391, 291] on input "L38, 58831492" at bounding box center [384, 294] width 22 height 22
checkbox input "true"
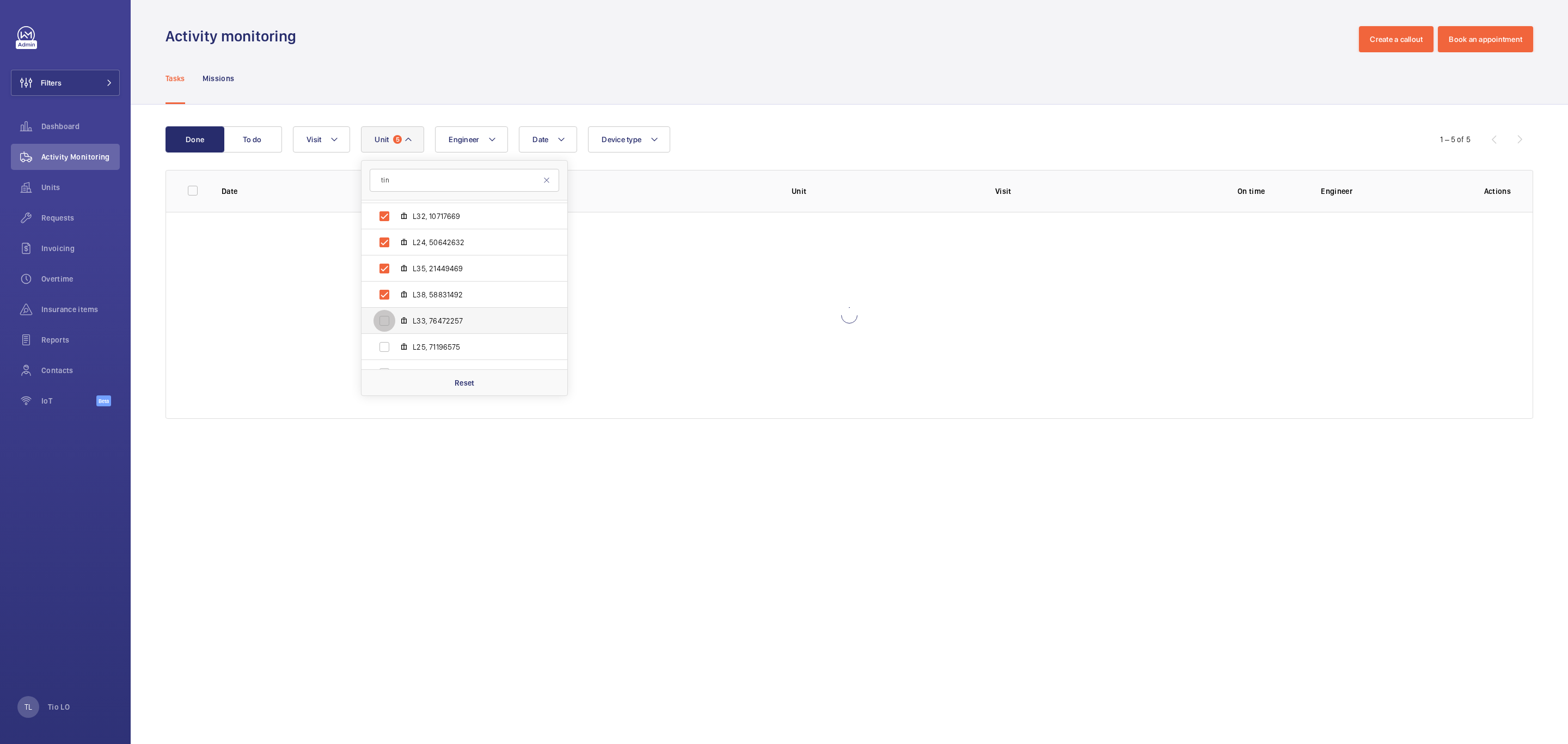
drag, startPoint x: 387, startPoint y: 315, endPoint x: 386, endPoint y: 334, distance: 19.0
click at [387, 316] on input "L33, 76472257" at bounding box center [384, 320] width 22 height 22
checkbox input "true"
click at [386, 340] on input "L25, 71196575" at bounding box center [384, 346] width 22 height 22
checkbox input "true"
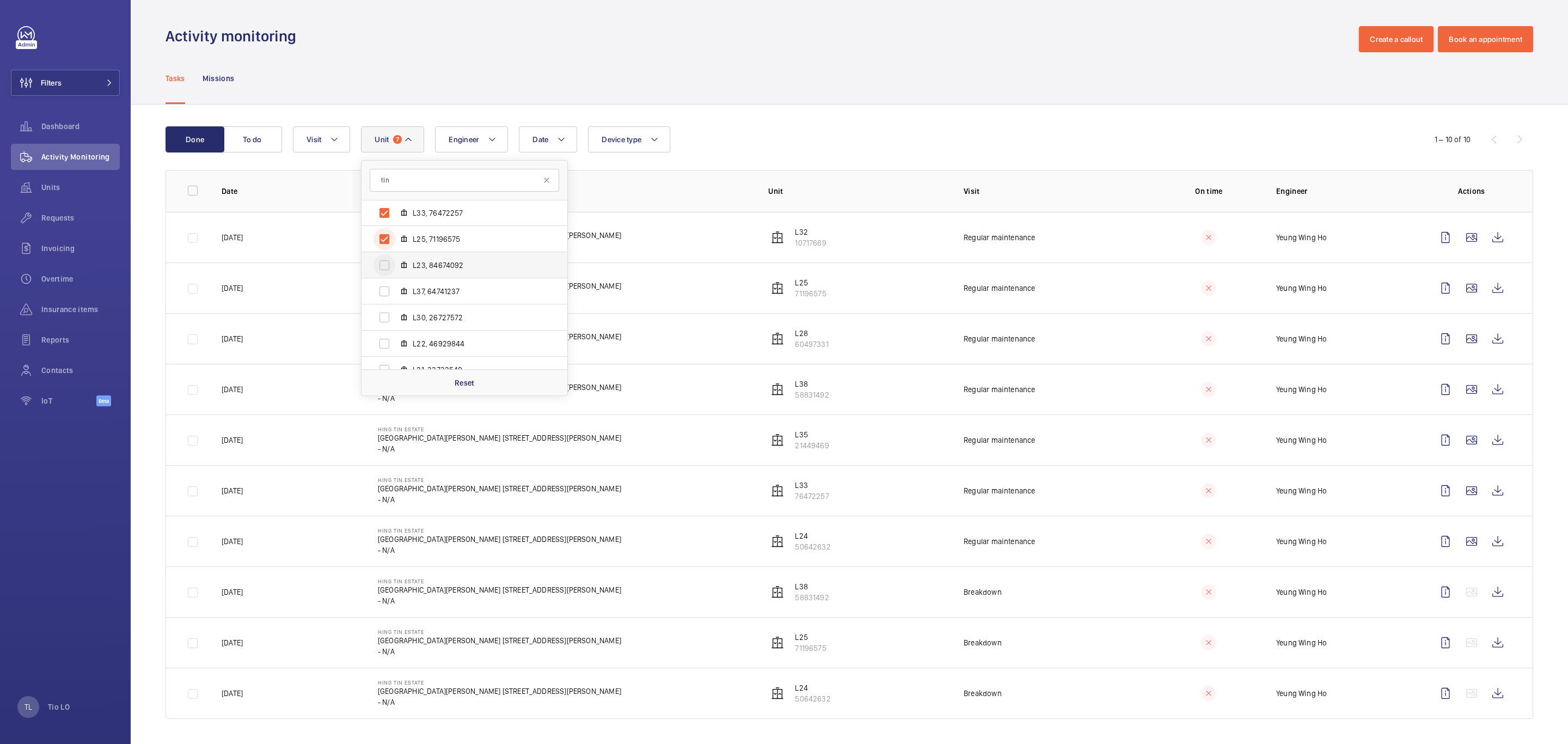
scroll to position [784, 0]
drag, startPoint x: 391, startPoint y: 287, endPoint x: 389, endPoint y: 310, distance: 23.1
click at [391, 290] on input "L23, 84674092" at bounding box center [384, 291] width 22 height 22
checkbox input "true"
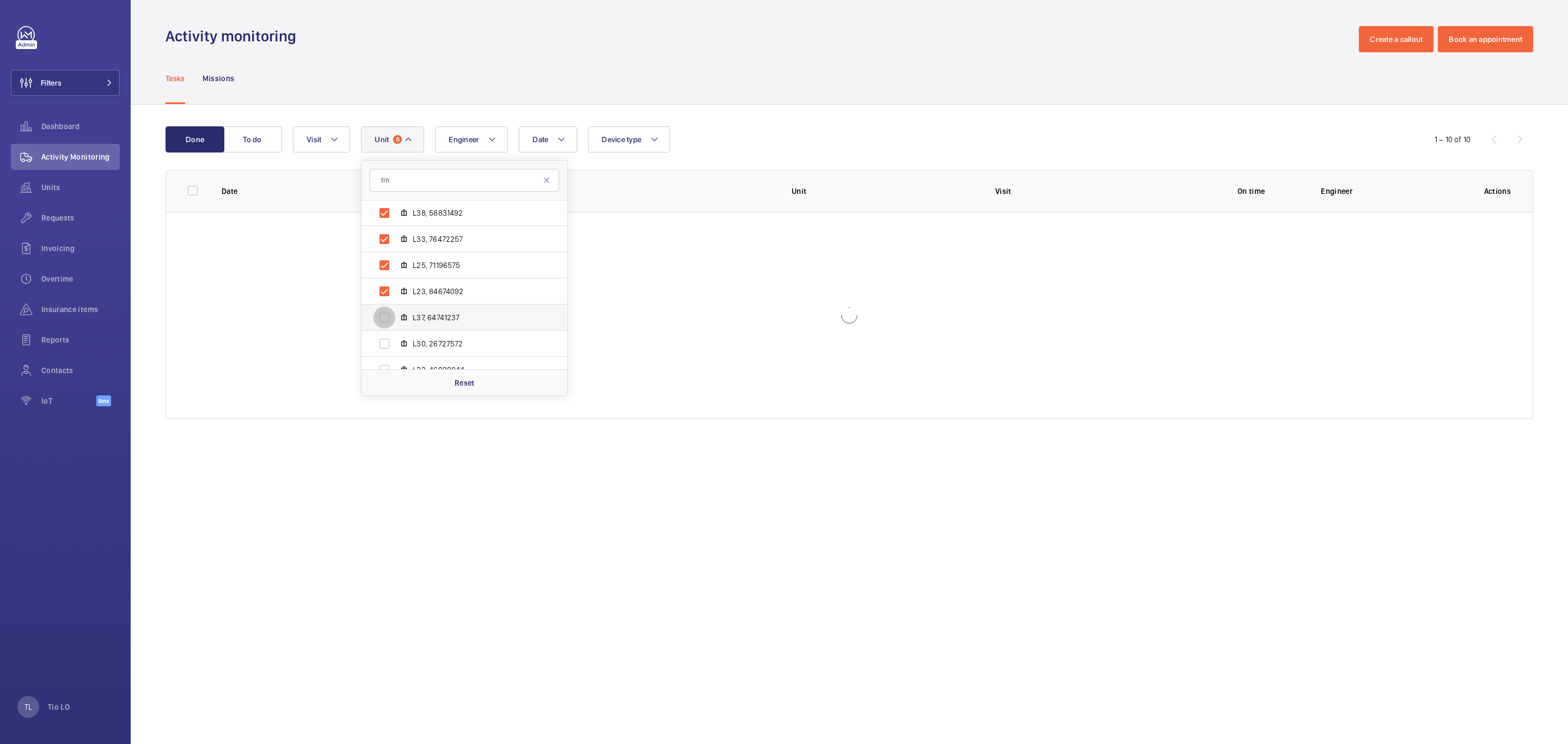
click at [389, 311] on input "L37, 64741237" at bounding box center [384, 317] width 22 height 22
checkbox input "true"
click at [386, 342] on input "L30, 26727572" at bounding box center [384, 343] width 22 height 22
checkbox input "true"
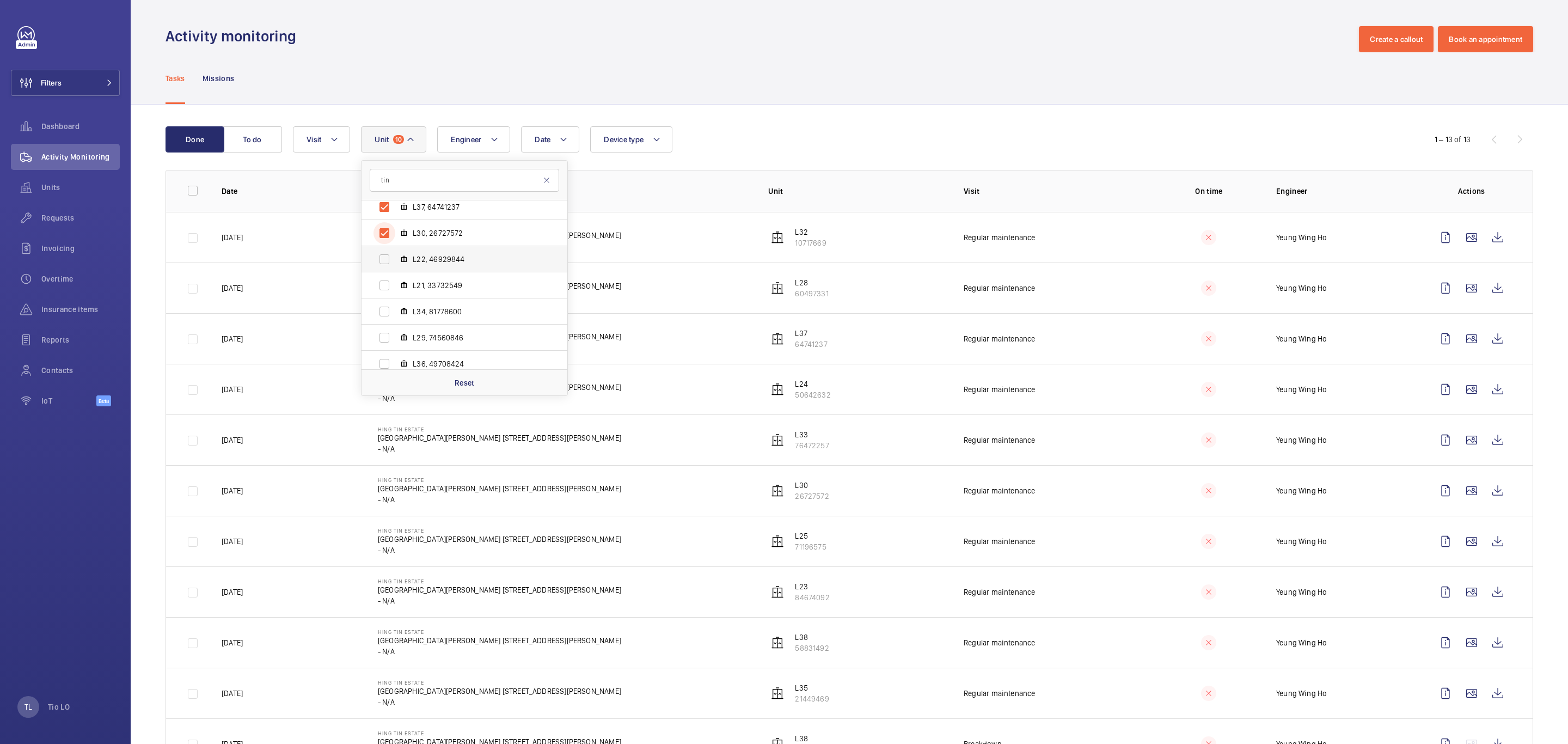
scroll to position [867, 0]
drag, startPoint x: 389, startPoint y: 291, endPoint x: 387, endPoint y: 312, distance: 21.1
click at [389, 291] on input "L22, 46929844" at bounding box center [384, 288] width 22 height 22
checkbox input "true"
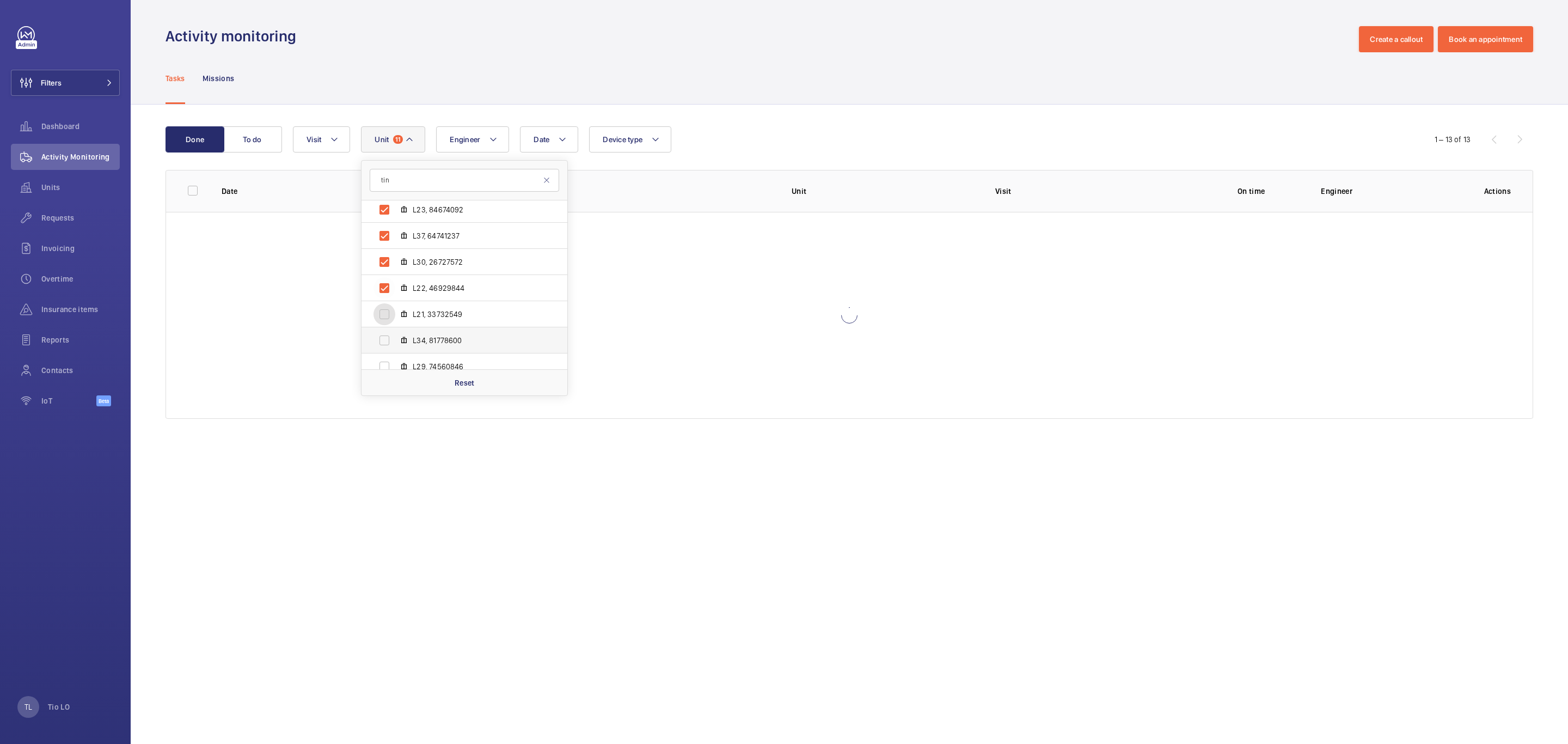
drag, startPoint x: 387, startPoint y: 312, endPoint x: 386, endPoint y: 327, distance: 15.0
click at [387, 314] on input "L21, 33732549" at bounding box center [384, 314] width 22 height 22
checkbox input "true"
drag, startPoint x: 386, startPoint y: 335, endPoint x: 383, endPoint y: 365, distance: 30.1
click at [386, 338] on input "L34, 81778600" at bounding box center [384, 340] width 22 height 22
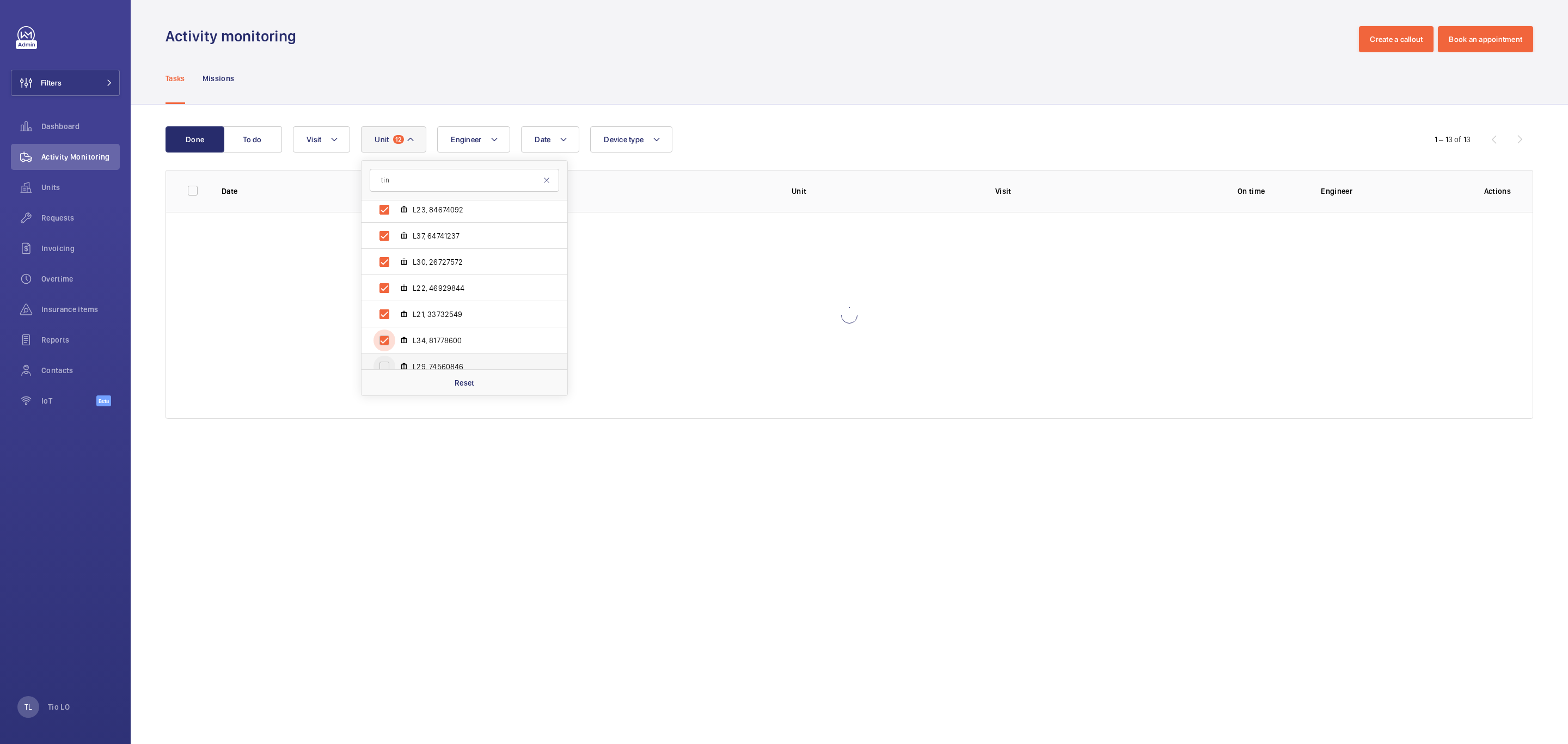
checkbox input "true"
click at [383, 366] on input "L29, 74560846" at bounding box center [384, 366] width 22 height 22
checkbox input "true"
click at [389, 225] on input "L36, 49708424" at bounding box center [384, 229] width 22 height 22
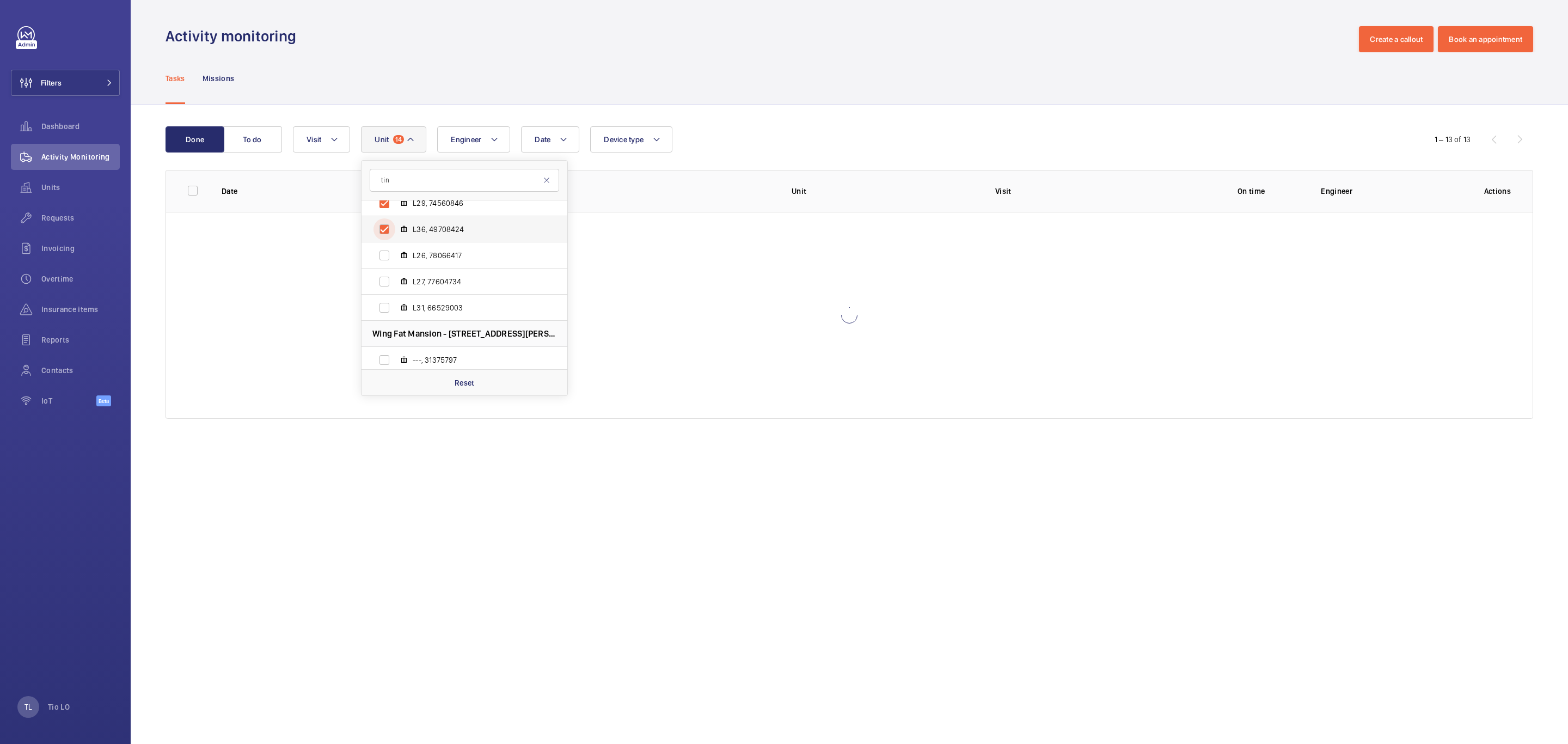
checkbox input "true"
click at [391, 253] on input "L26, 78066417" at bounding box center [384, 255] width 22 height 22
checkbox input "true"
drag, startPoint x: 391, startPoint y: 277, endPoint x: 387, endPoint y: 308, distance: 31.3
click at [389, 279] on input "L27, 77604734" at bounding box center [384, 281] width 22 height 22
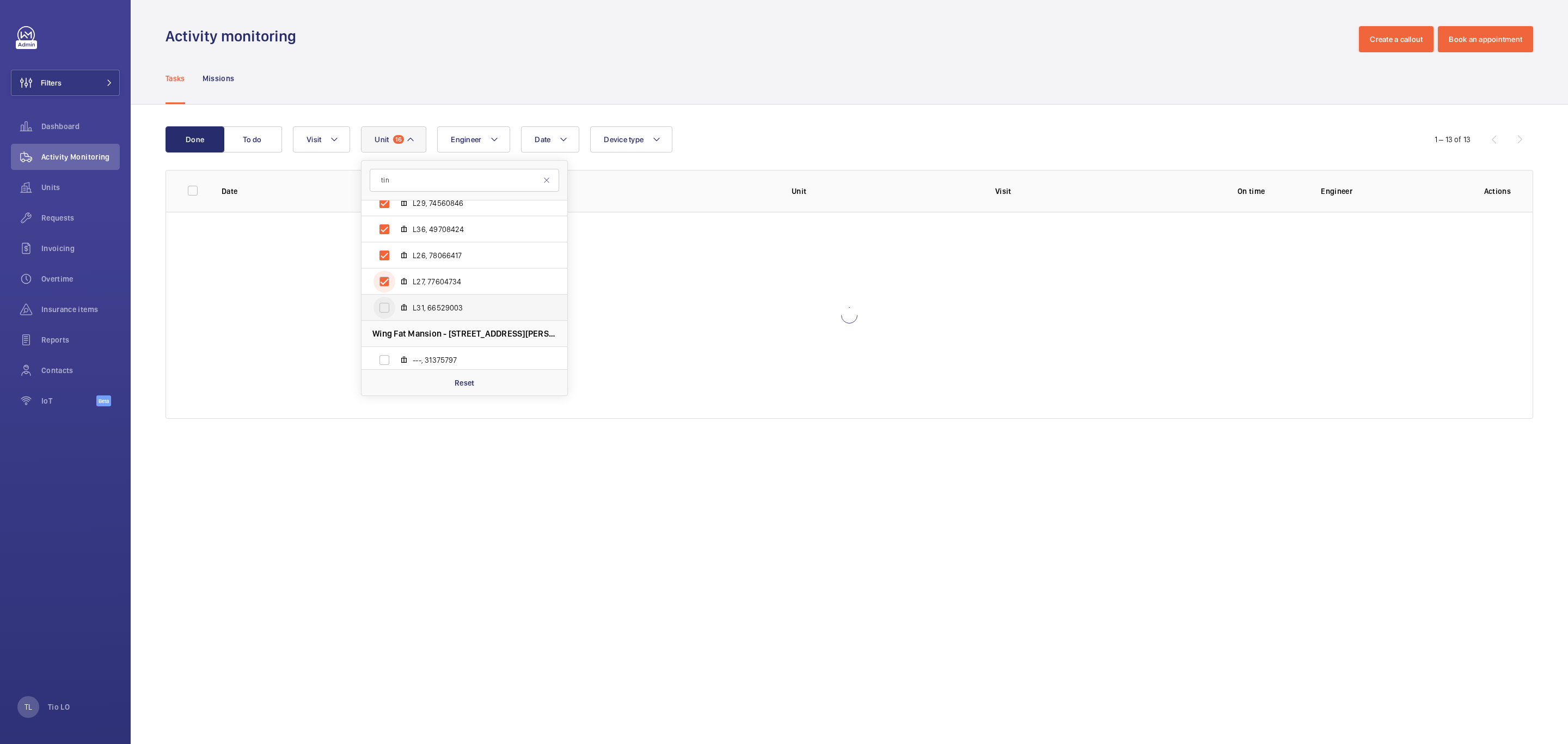
checkbox input "true"
click at [387, 309] on input "L31, 66529003" at bounding box center [384, 307] width 22 height 22
checkbox input "true"
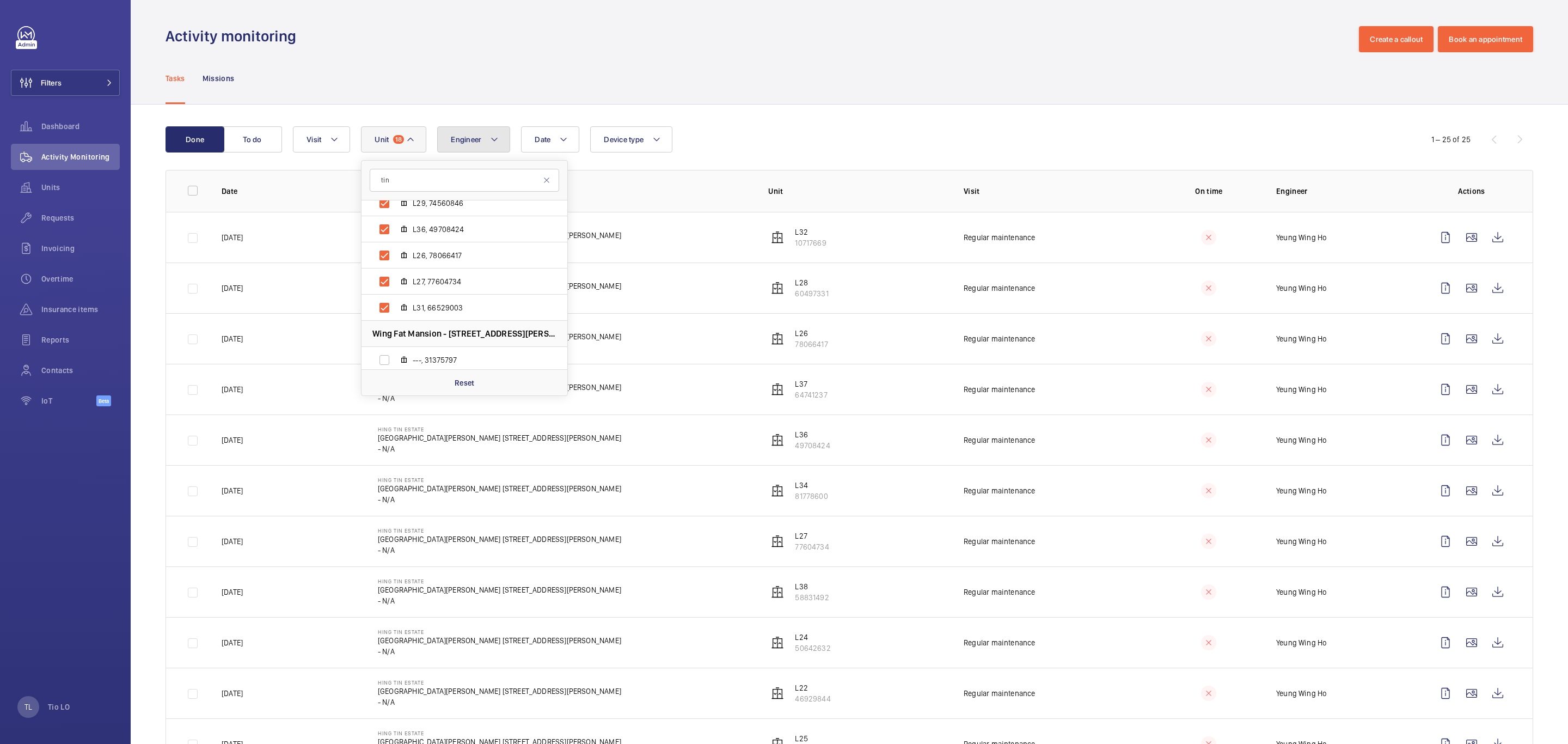
click at [483, 129] on button "Engineer" at bounding box center [473, 139] width 73 height 26
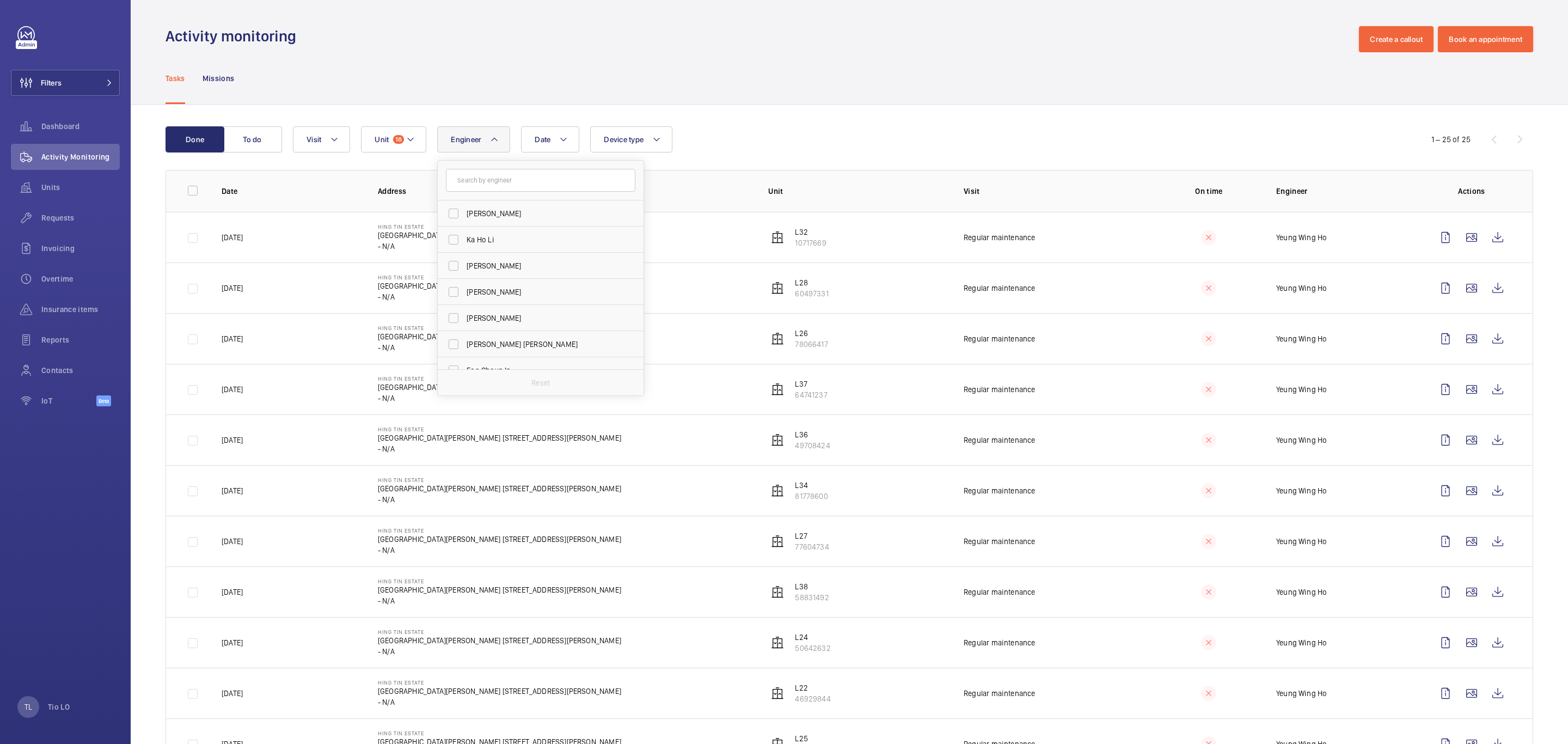
click at [492, 147] on button "Engineer" at bounding box center [473, 139] width 73 height 26
click at [327, 151] on button "Visit" at bounding box center [322, 139] width 57 height 26
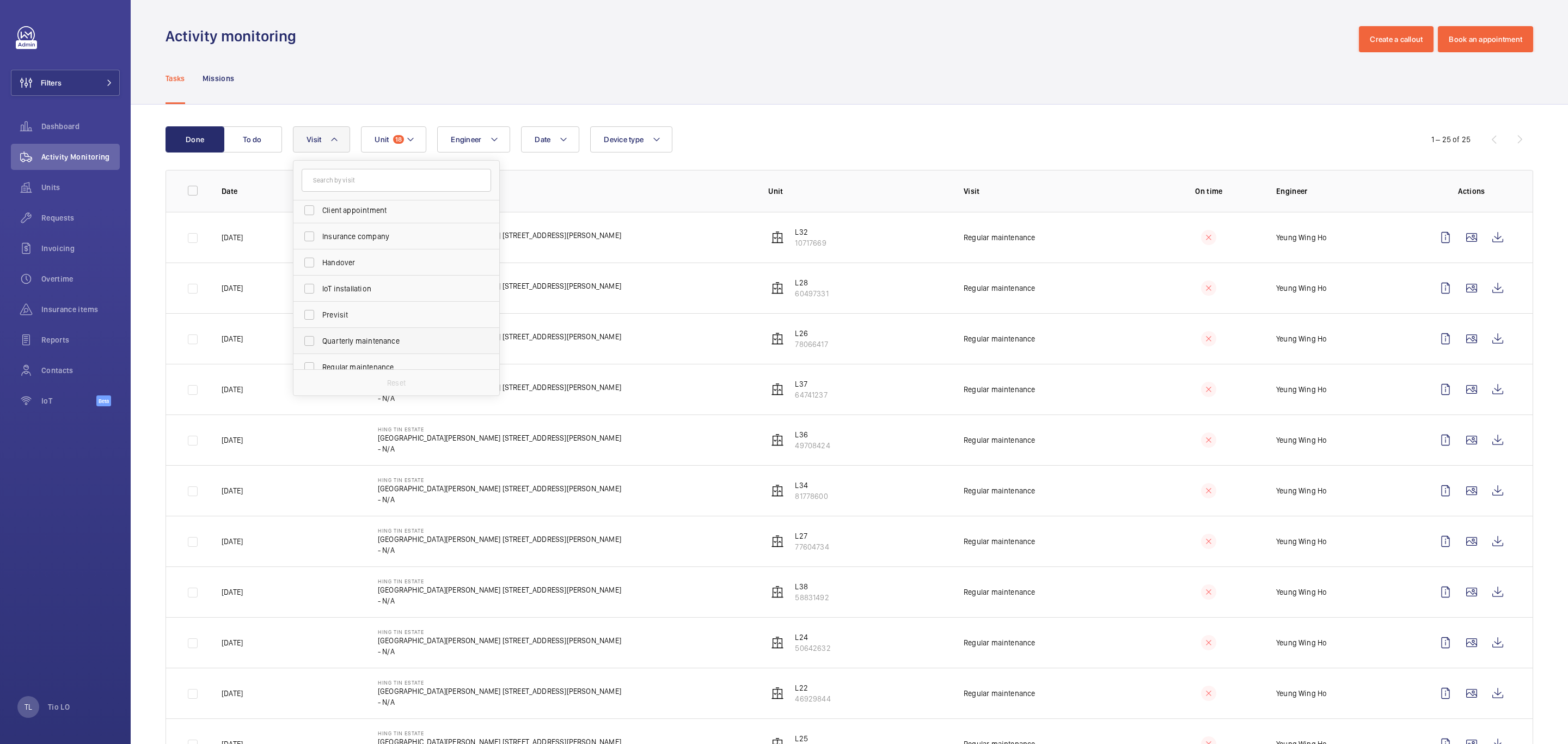
scroll to position [81, 0]
click at [376, 337] on span "Regular maintenance" at bounding box center [397, 341] width 150 height 11
click at [320, 337] on input "Regular maintenance" at bounding box center [309, 340] width 22 height 22
checkbox input "true"
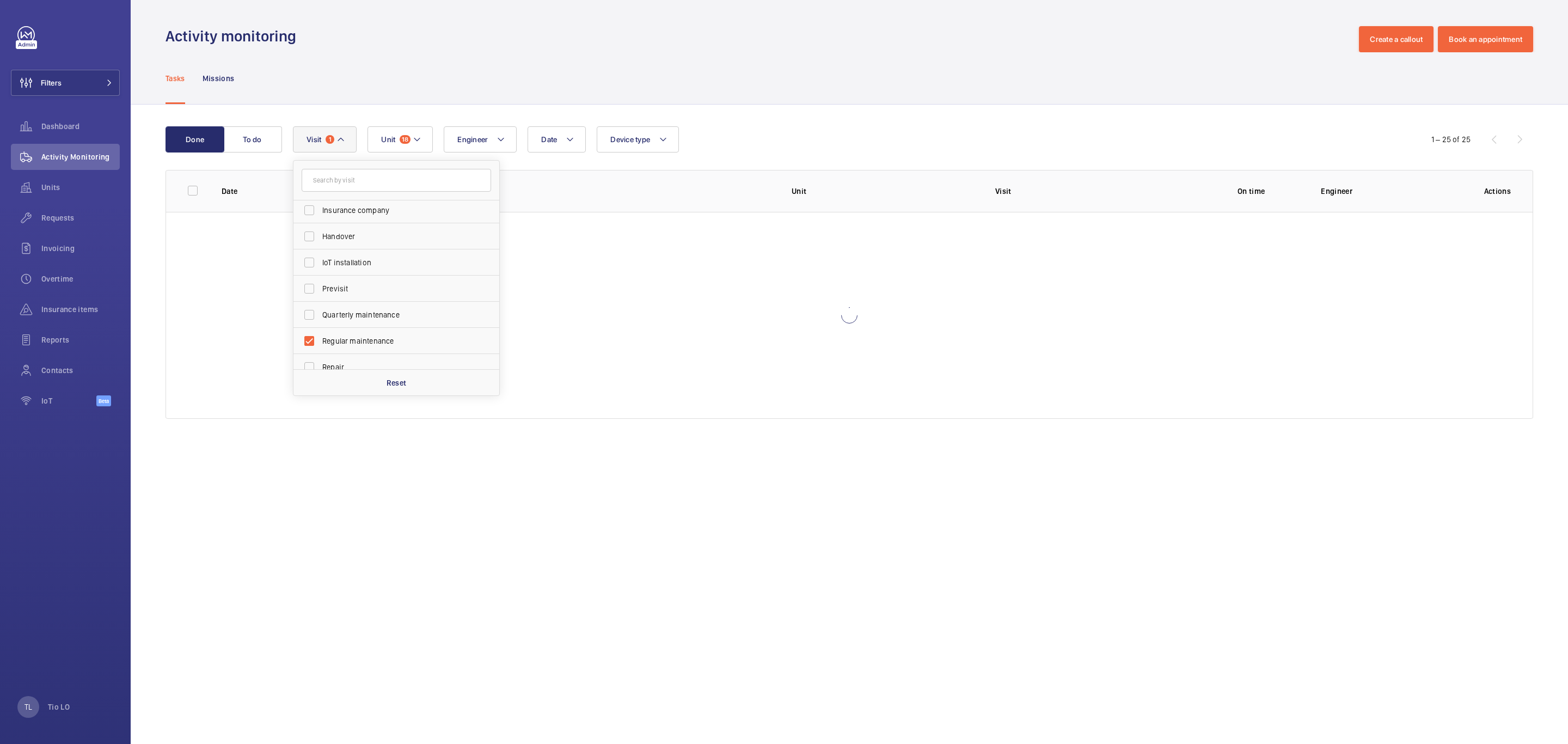
click at [155, 236] on div "Done To do Date Engineer Unit 18 Device type Visit 1 Annual maintenance Breakdo…" at bounding box center [849, 274] width 1437 height 340
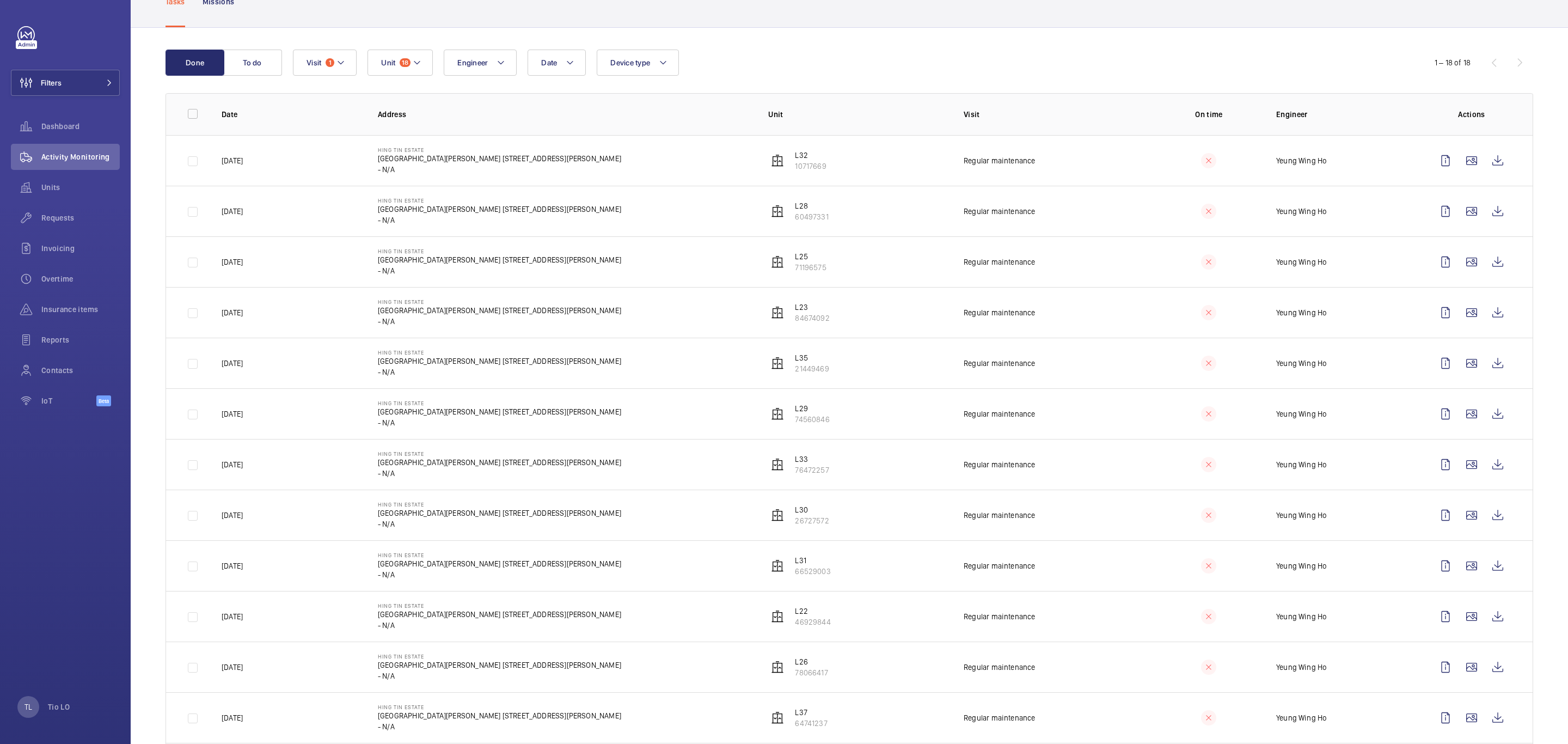
scroll to position [411, 0]
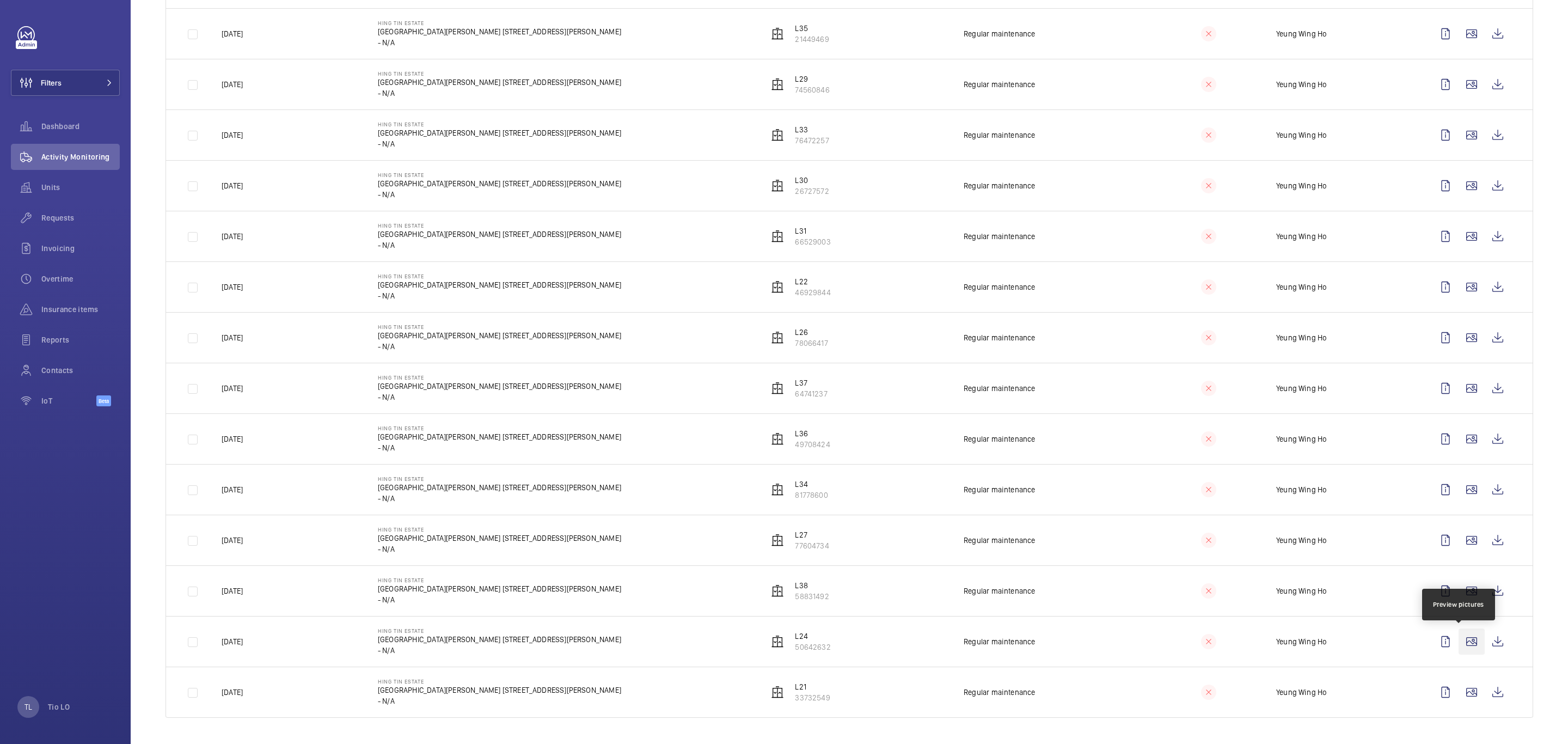
click at [1045, 515] on wm-front-icon-button at bounding box center [1472, 641] width 26 height 26
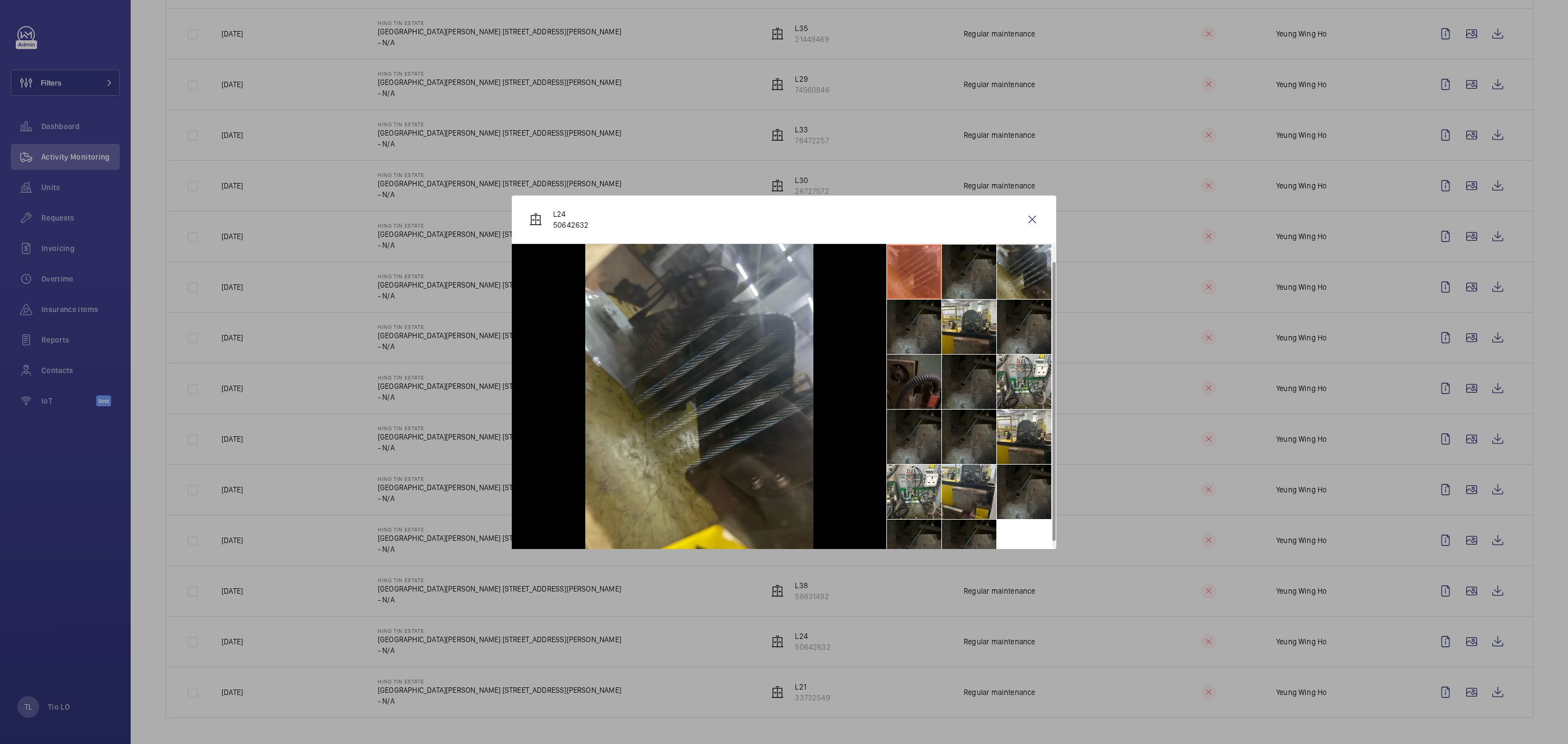
scroll to position [26, 0]
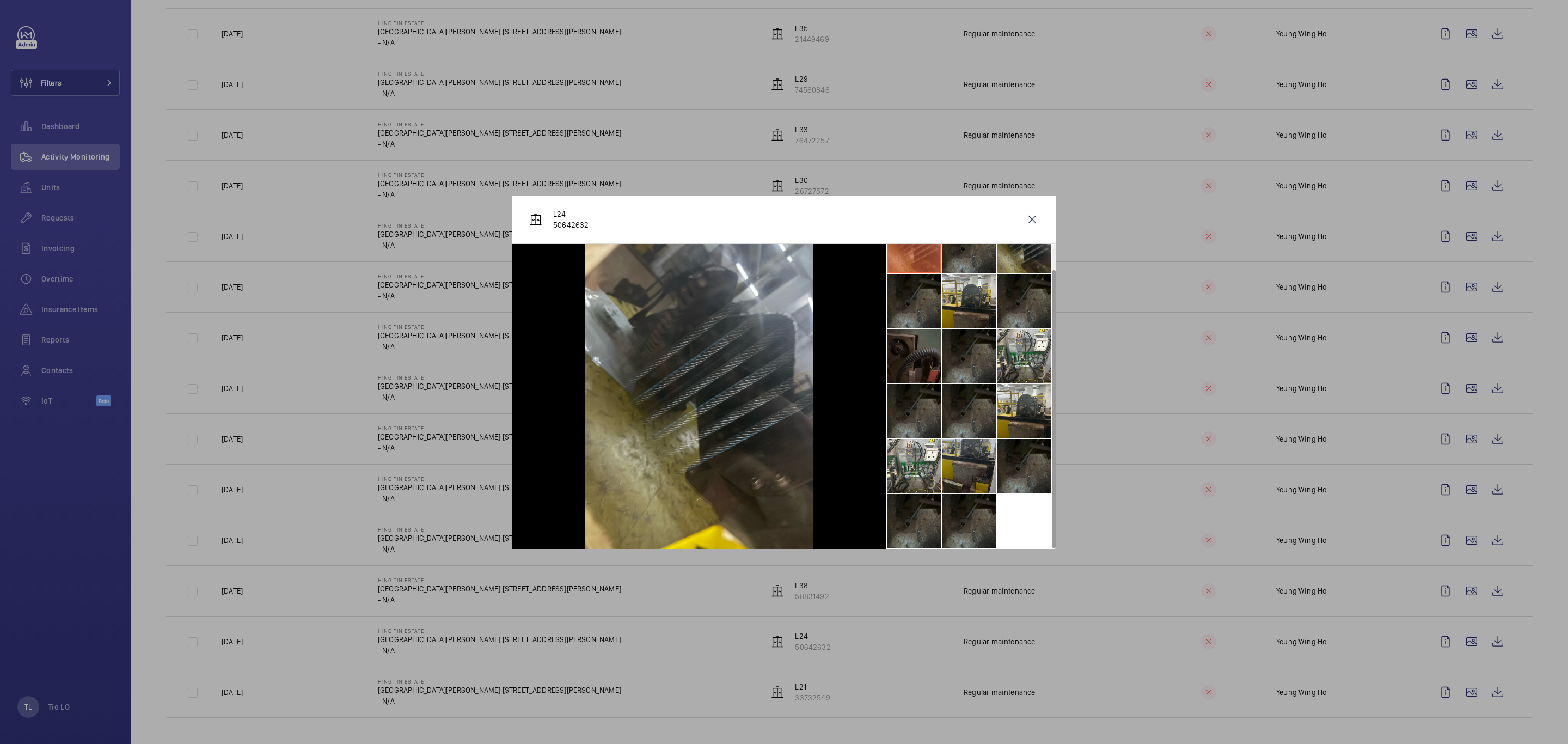
click at [956, 468] on li at bounding box center [969, 466] width 55 height 55
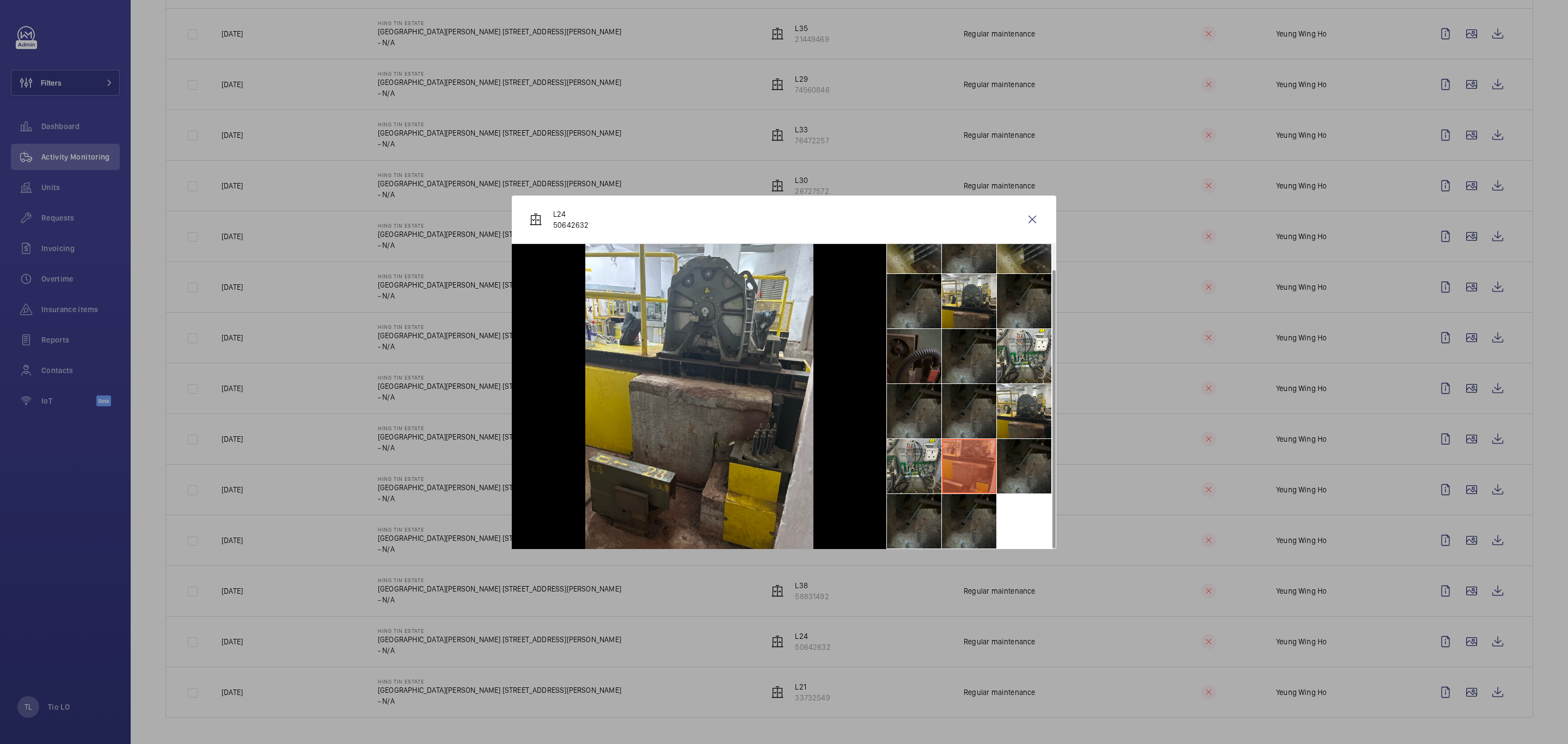
click at [910, 471] on li at bounding box center [914, 466] width 55 height 55
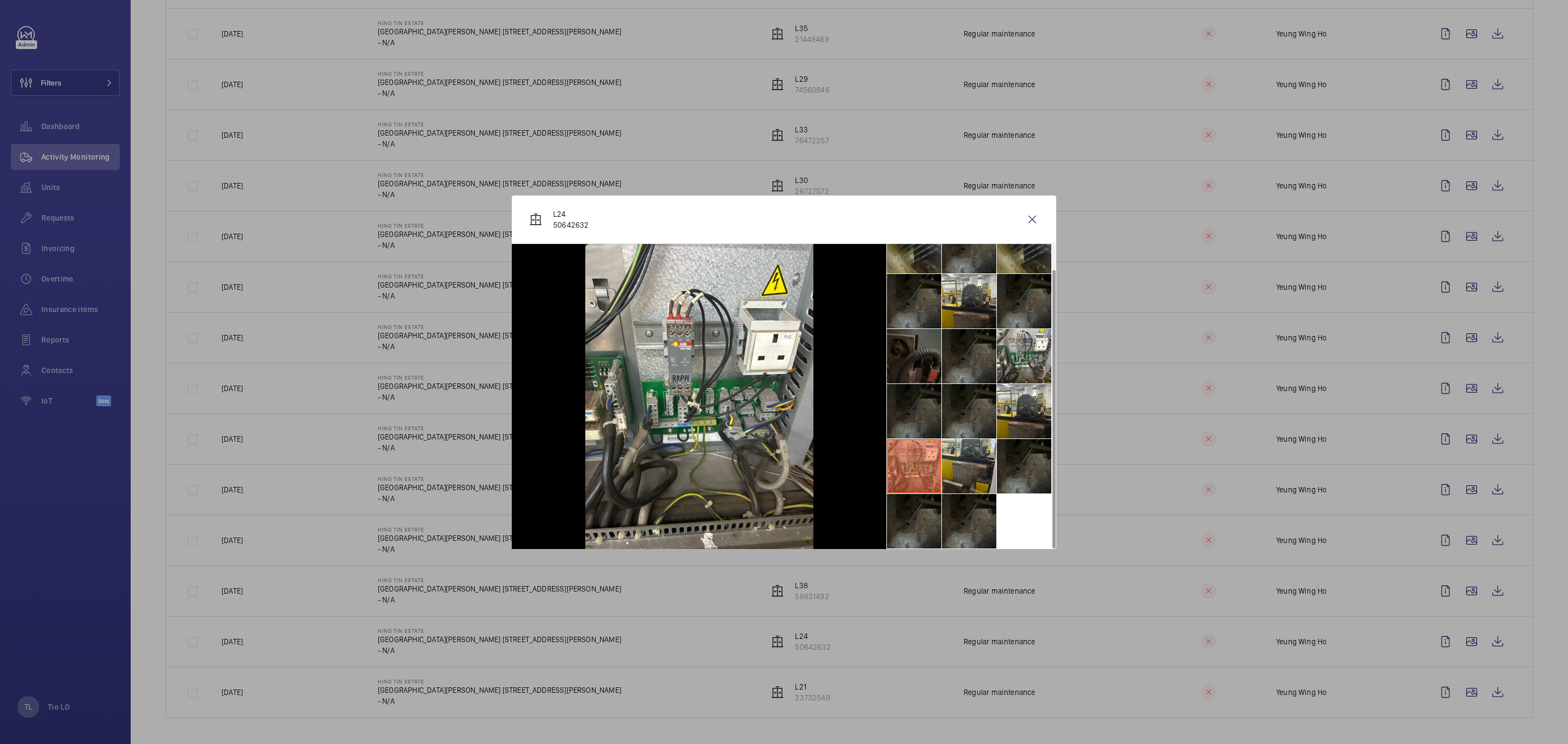
click at [903, 425] on li at bounding box center [914, 411] width 55 height 55
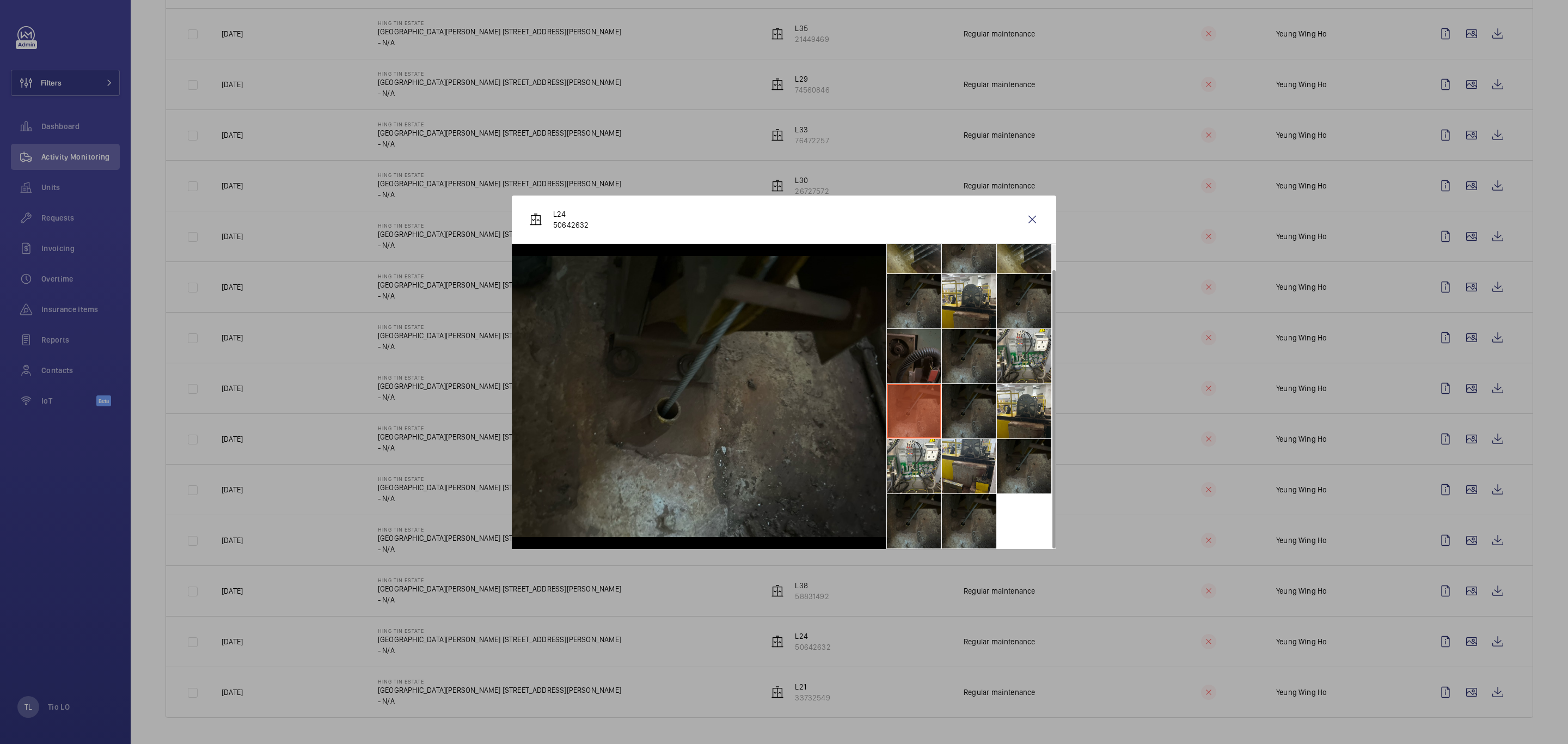
click at [950, 419] on li at bounding box center [969, 411] width 55 height 55
click at [1026, 415] on li at bounding box center [1024, 411] width 55 height 55
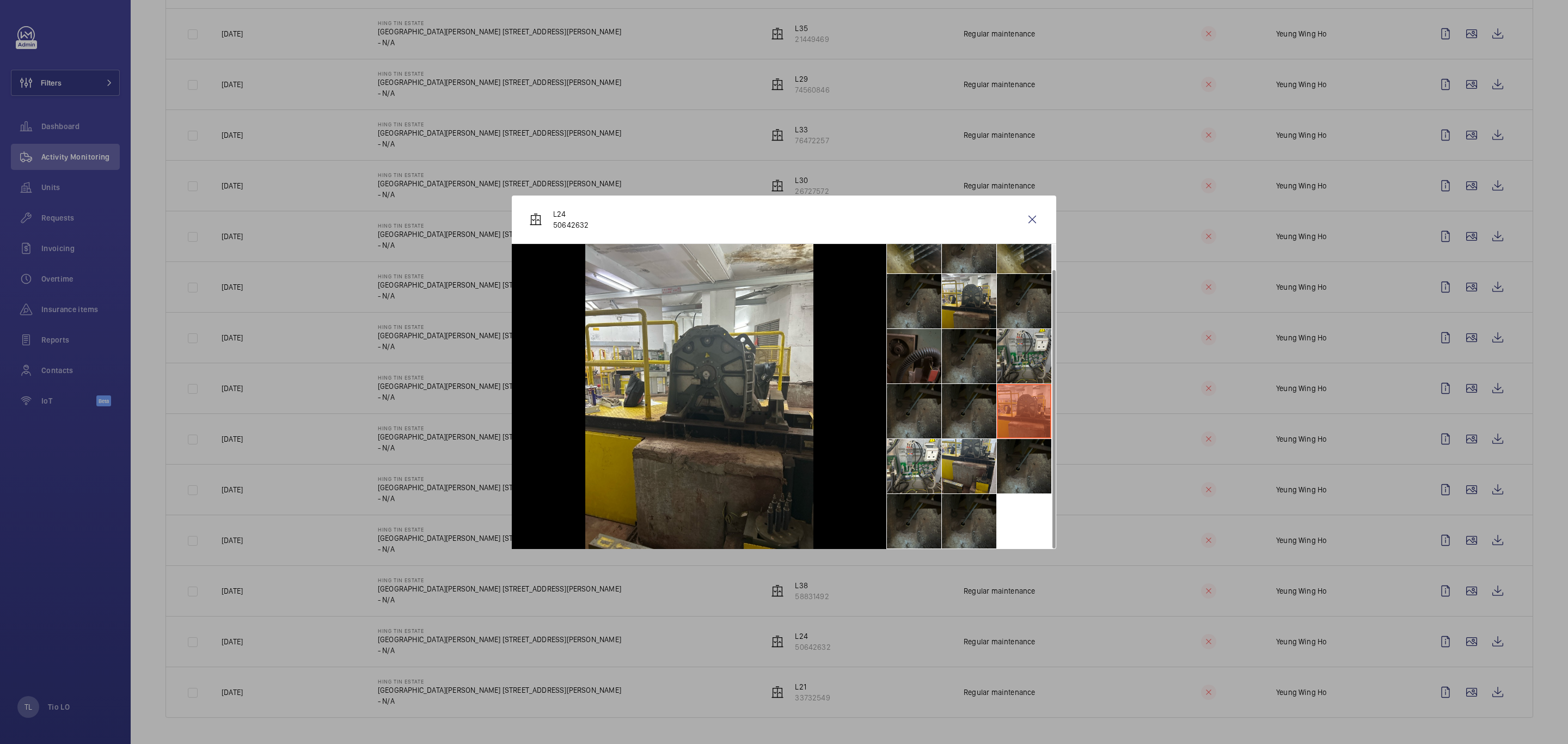
click at [1021, 360] on li at bounding box center [1024, 356] width 55 height 55
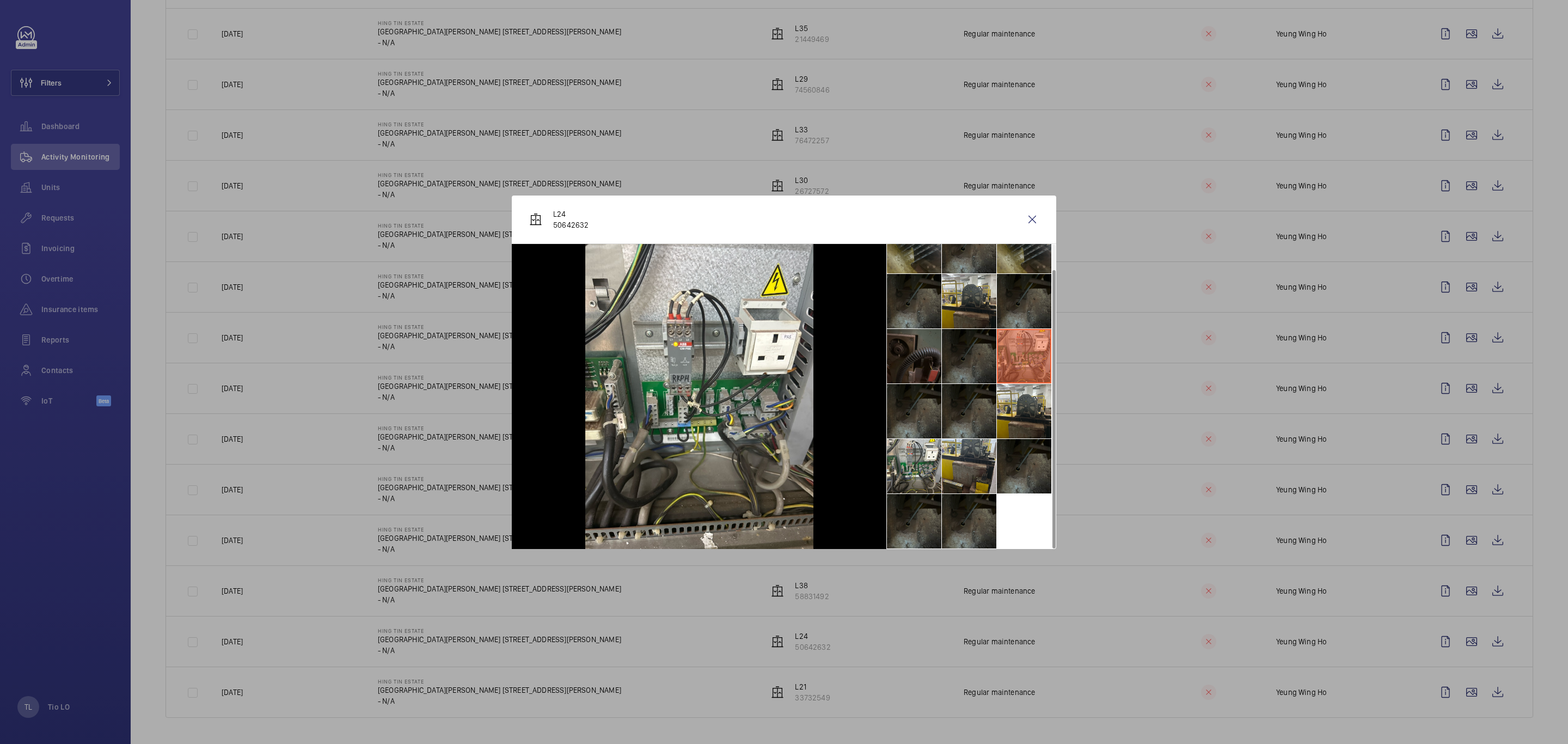
click at [954, 355] on li at bounding box center [969, 356] width 55 height 55
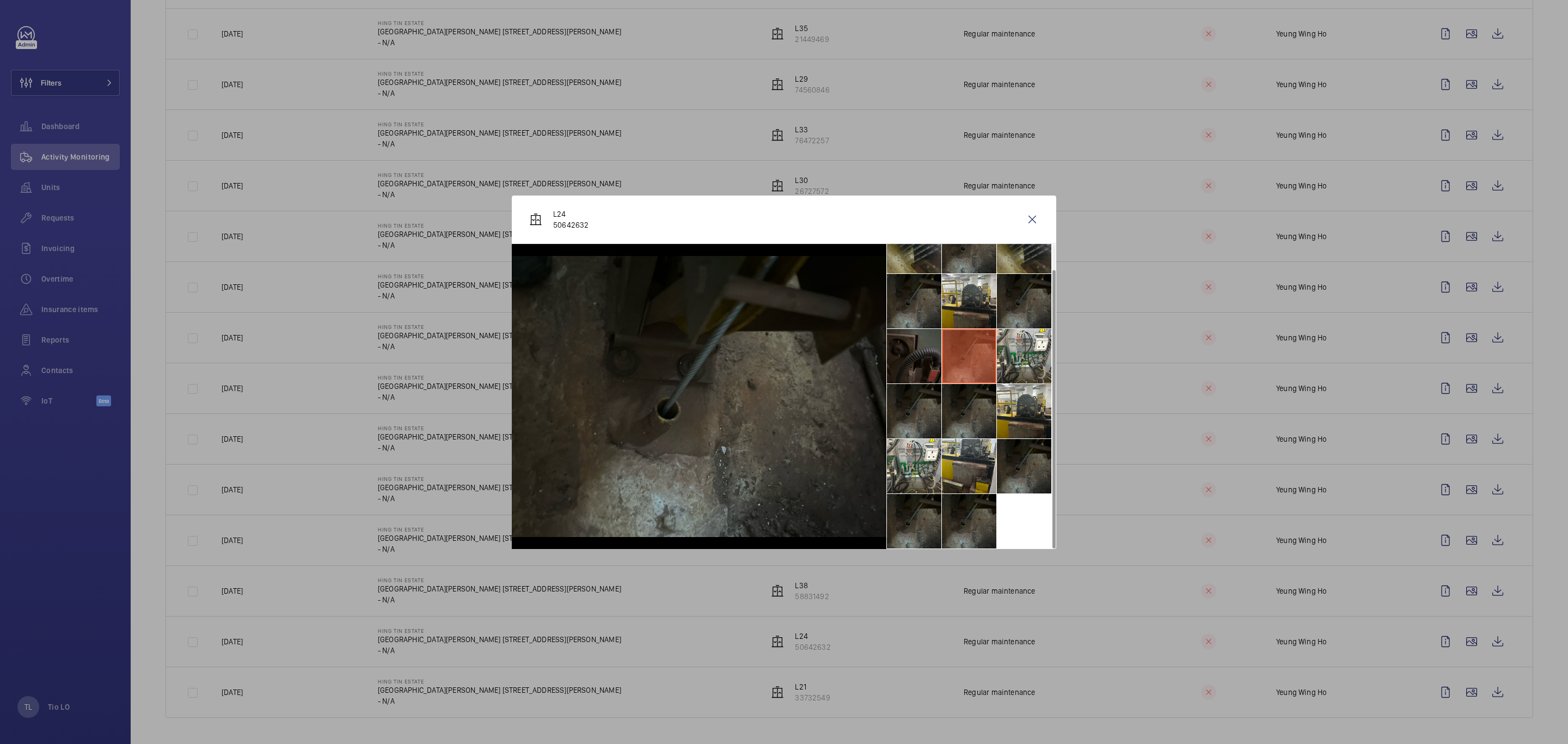
click at [898, 351] on li at bounding box center [914, 356] width 55 height 55
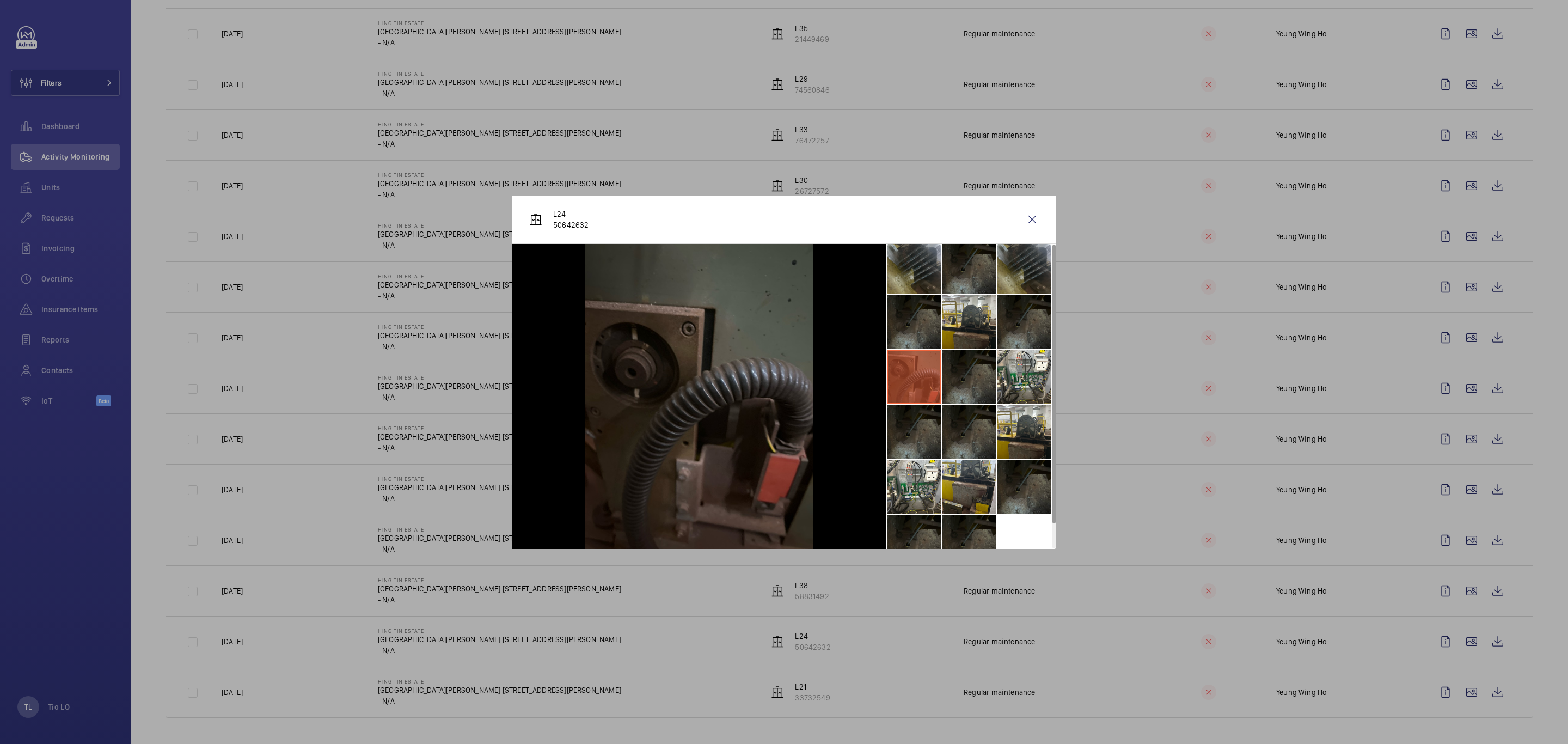
scroll to position [0, 0]
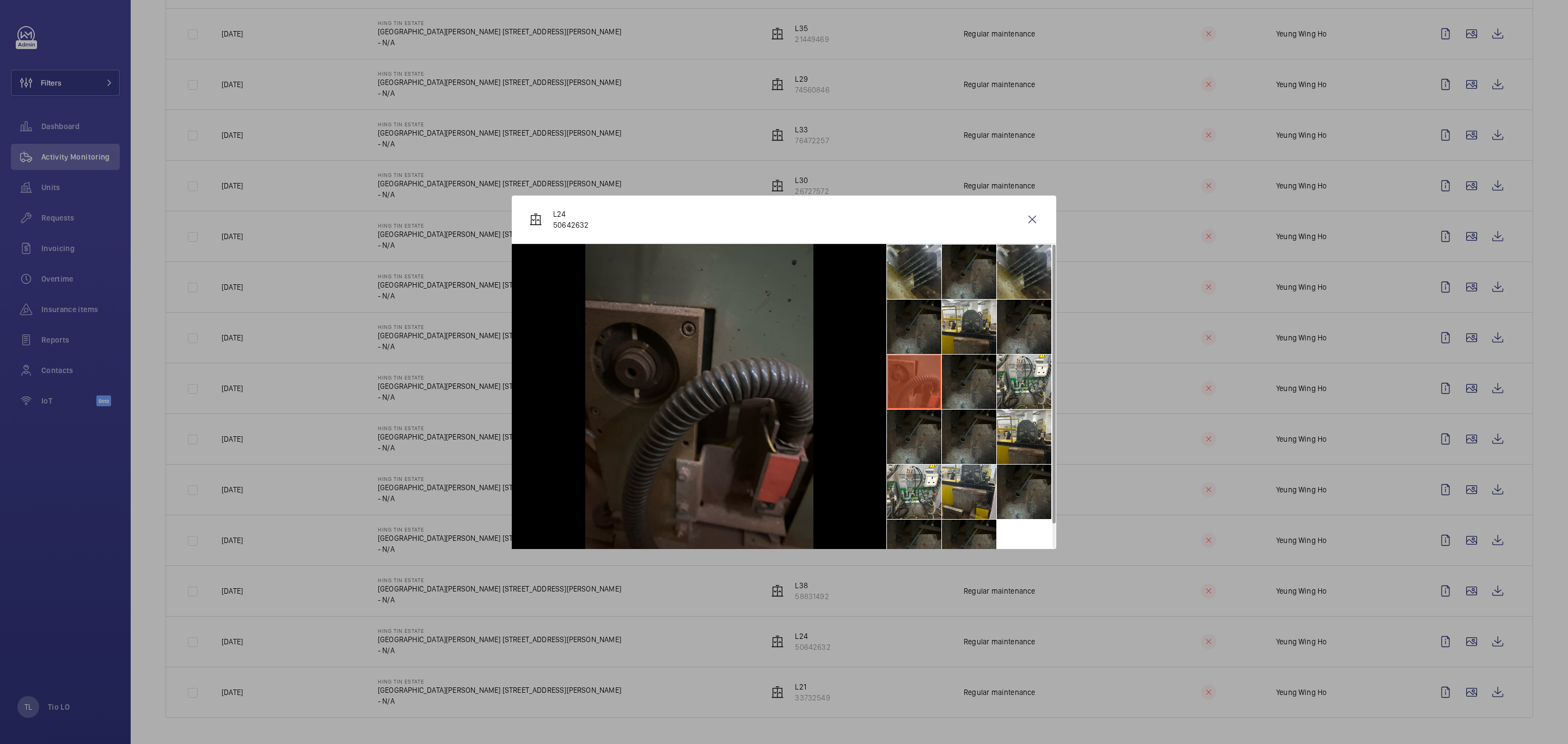
click at [902, 345] on li at bounding box center [914, 327] width 55 height 55
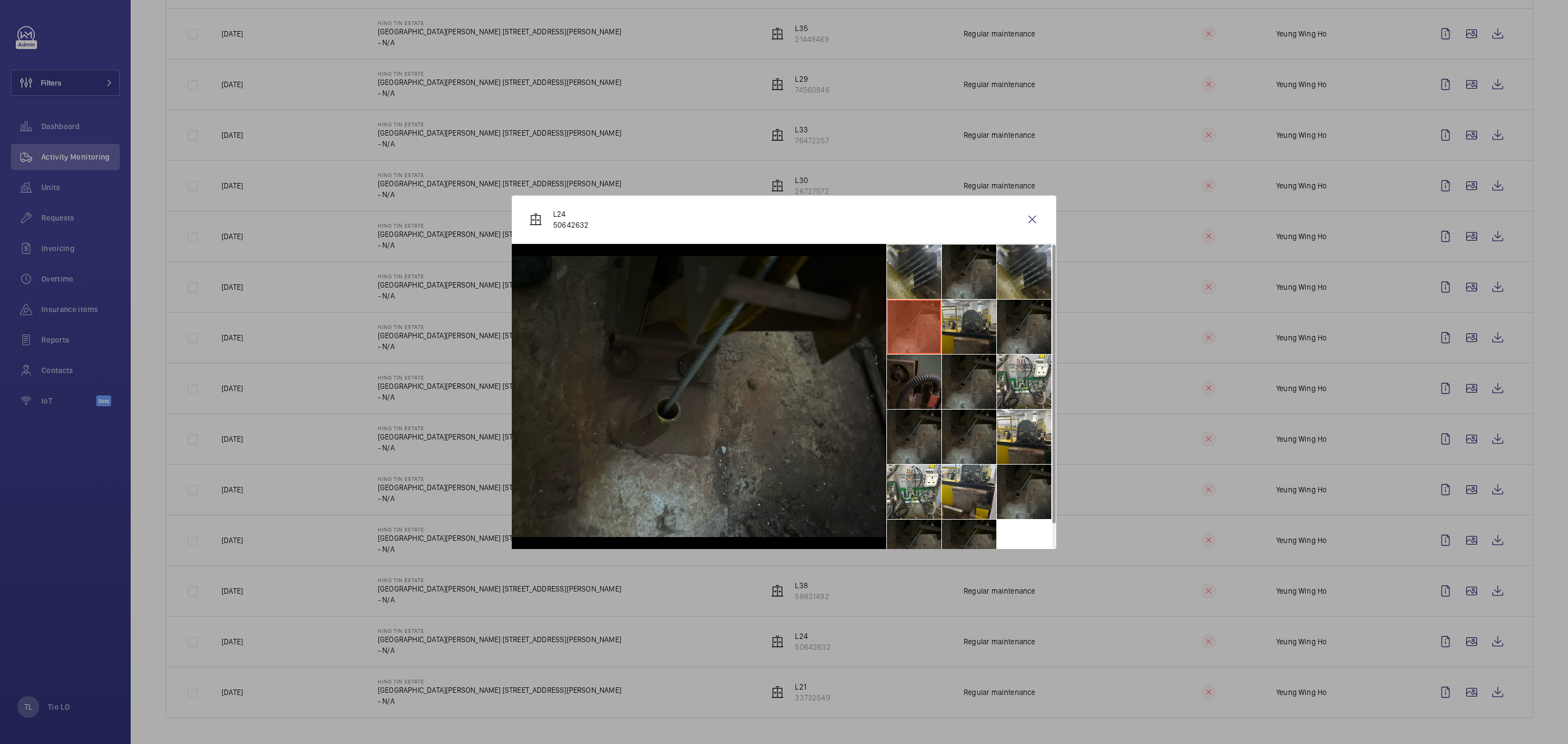
click at [968, 332] on li at bounding box center [969, 327] width 55 height 55
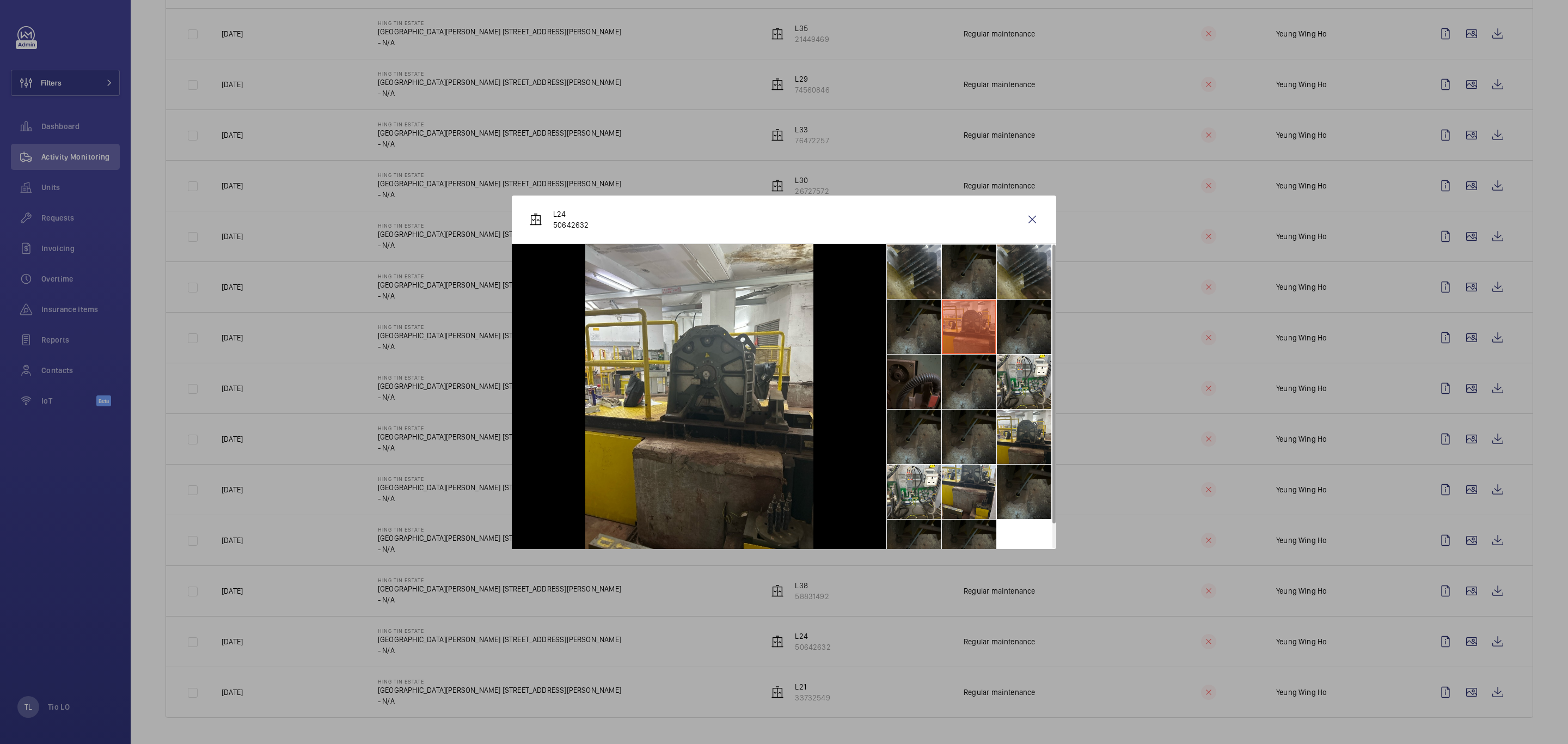
click at [1016, 328] on li at bounding box center [1024, 327] width 55 height 55
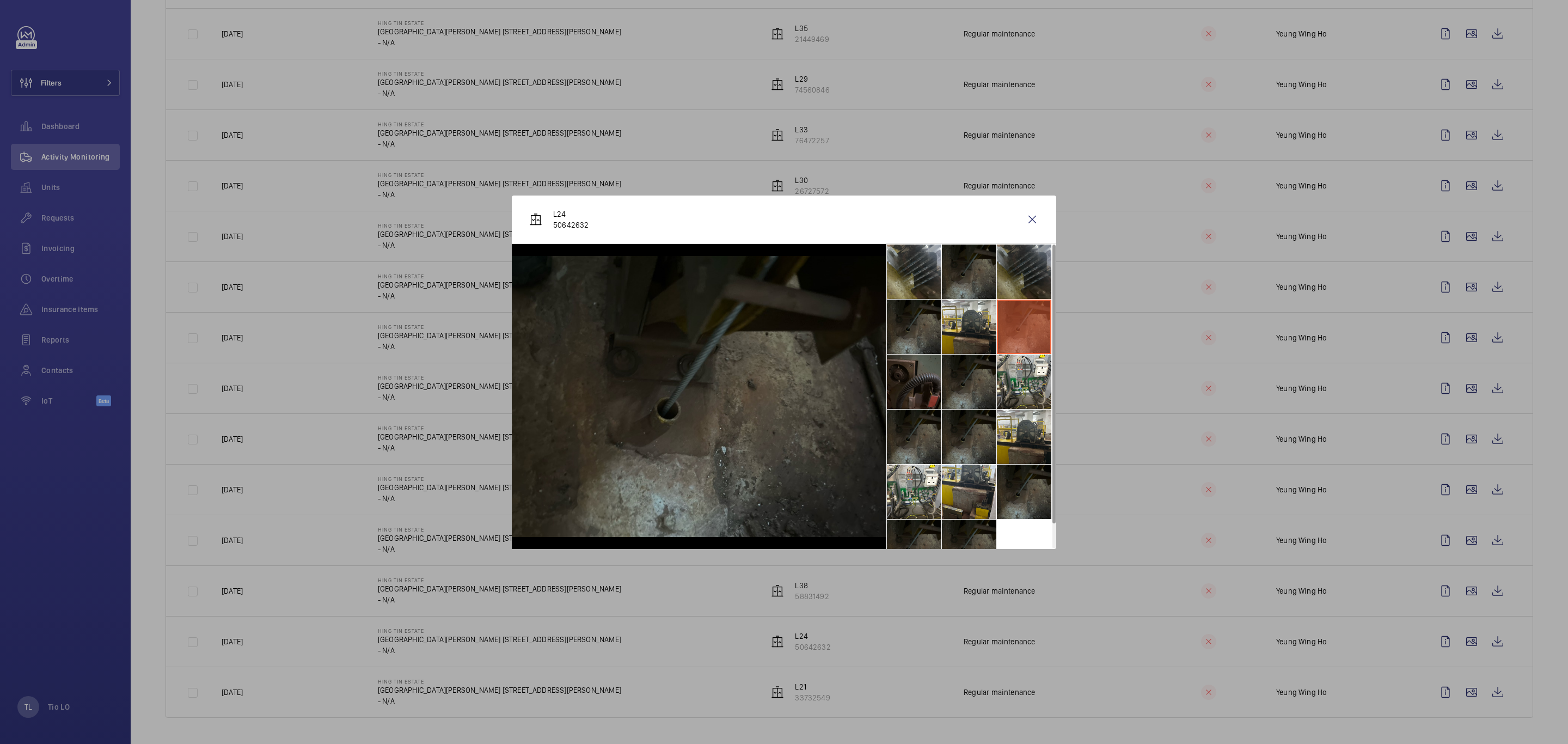
click at [1011, 287] on li at bounding box center [1024, 272] width 55 height 55
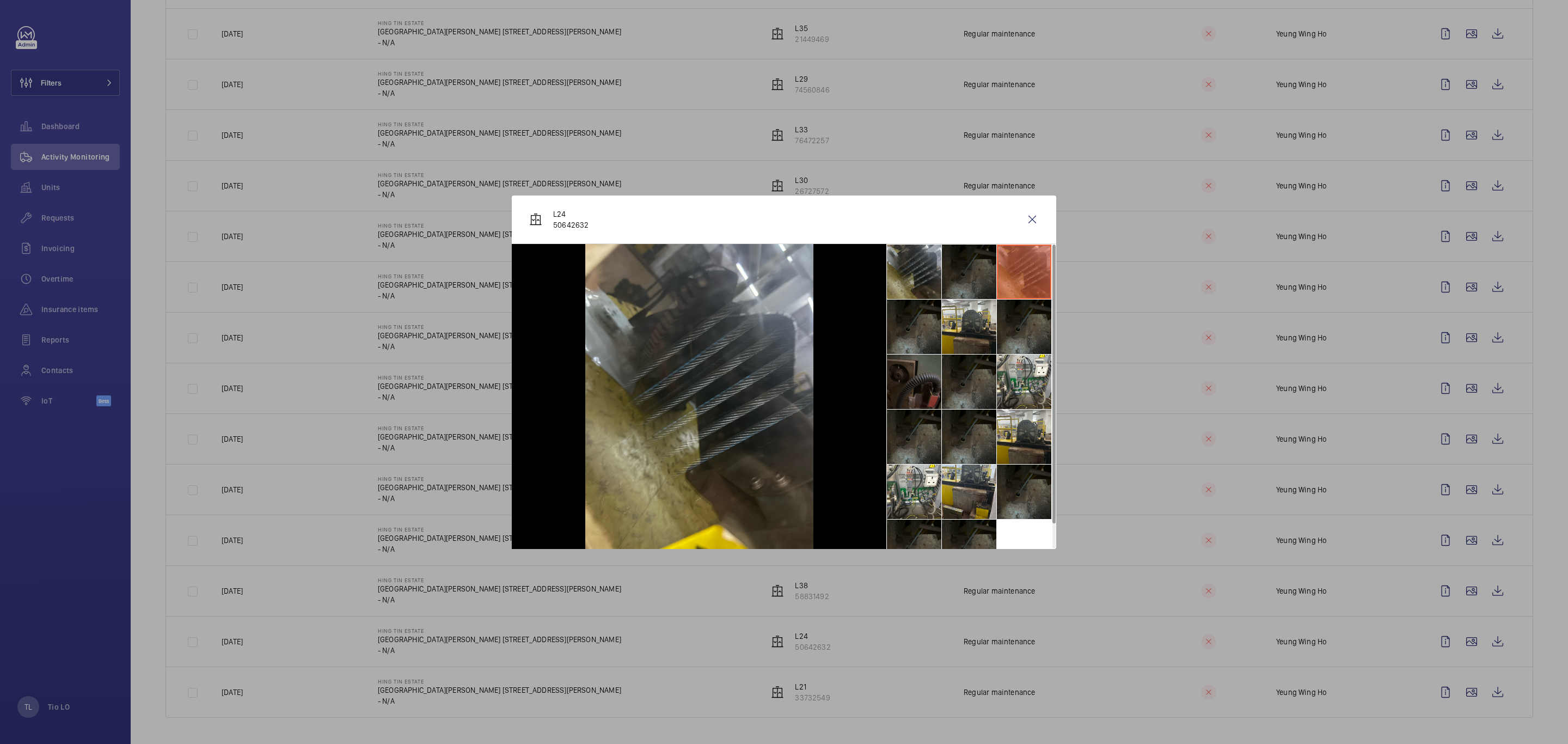
click at [942, 277] on li at bounding box center [969, 272] width 55 height 55
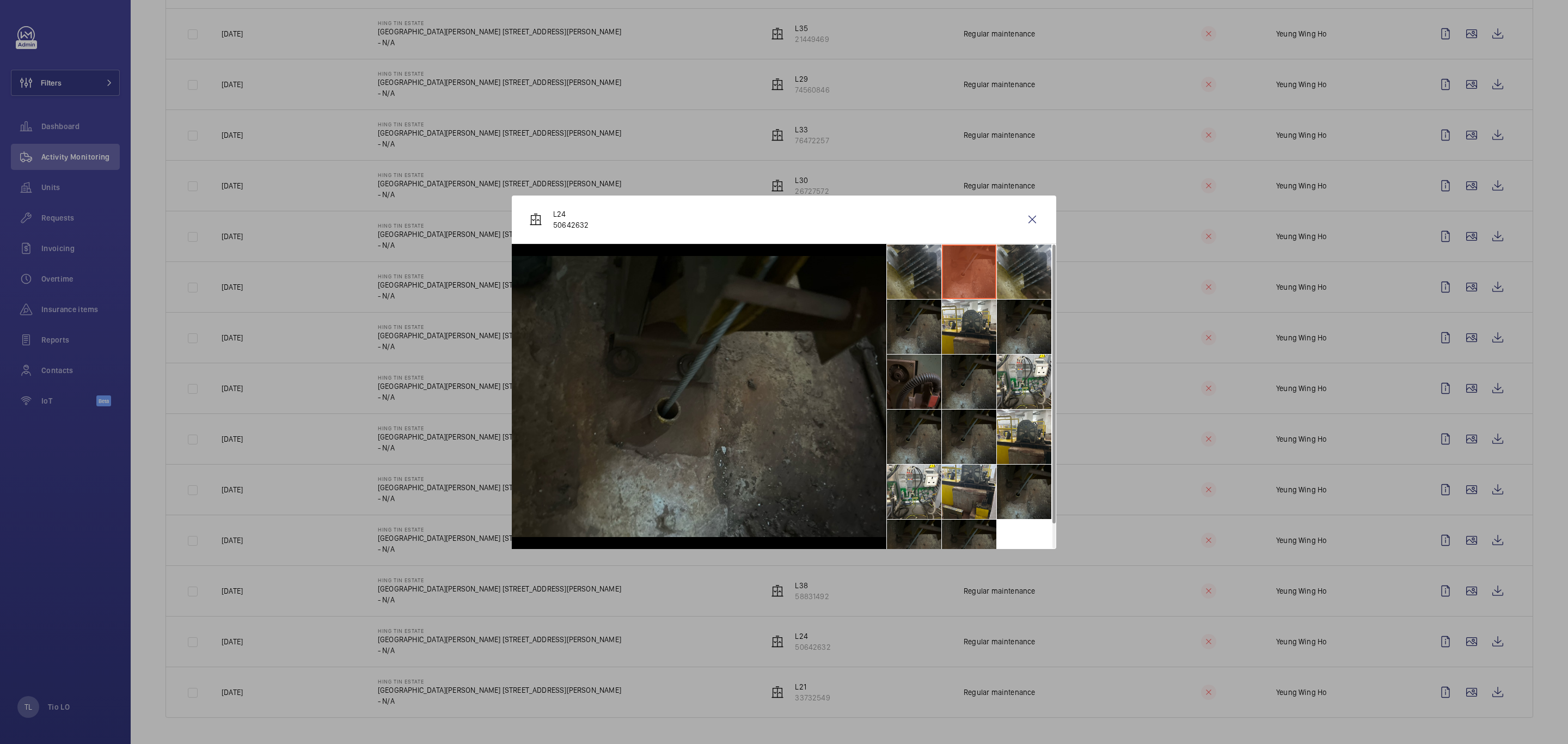
click at [895, 285] on li at bounding box center [914, 272] width 55 height 55
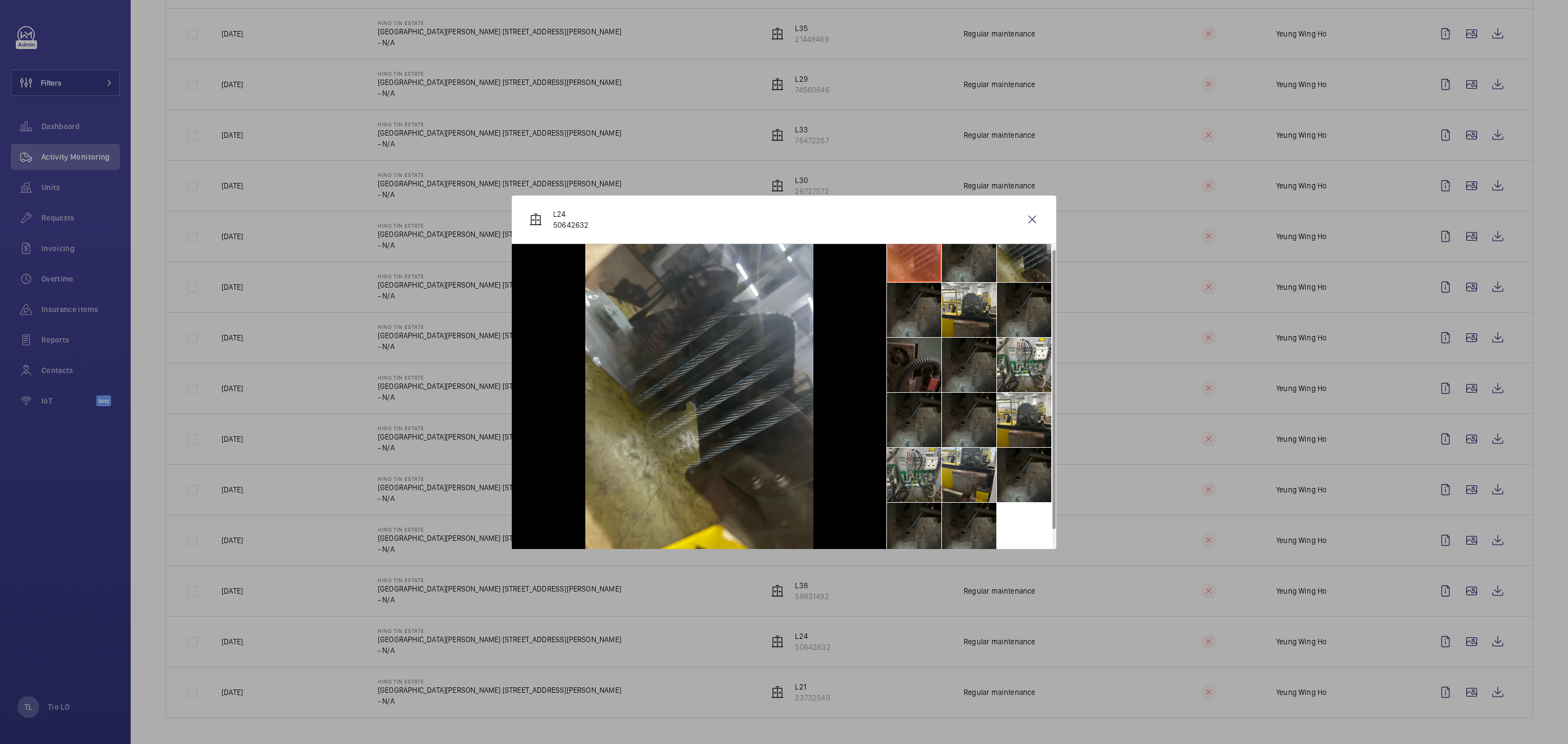
scroll to position [26, 0]
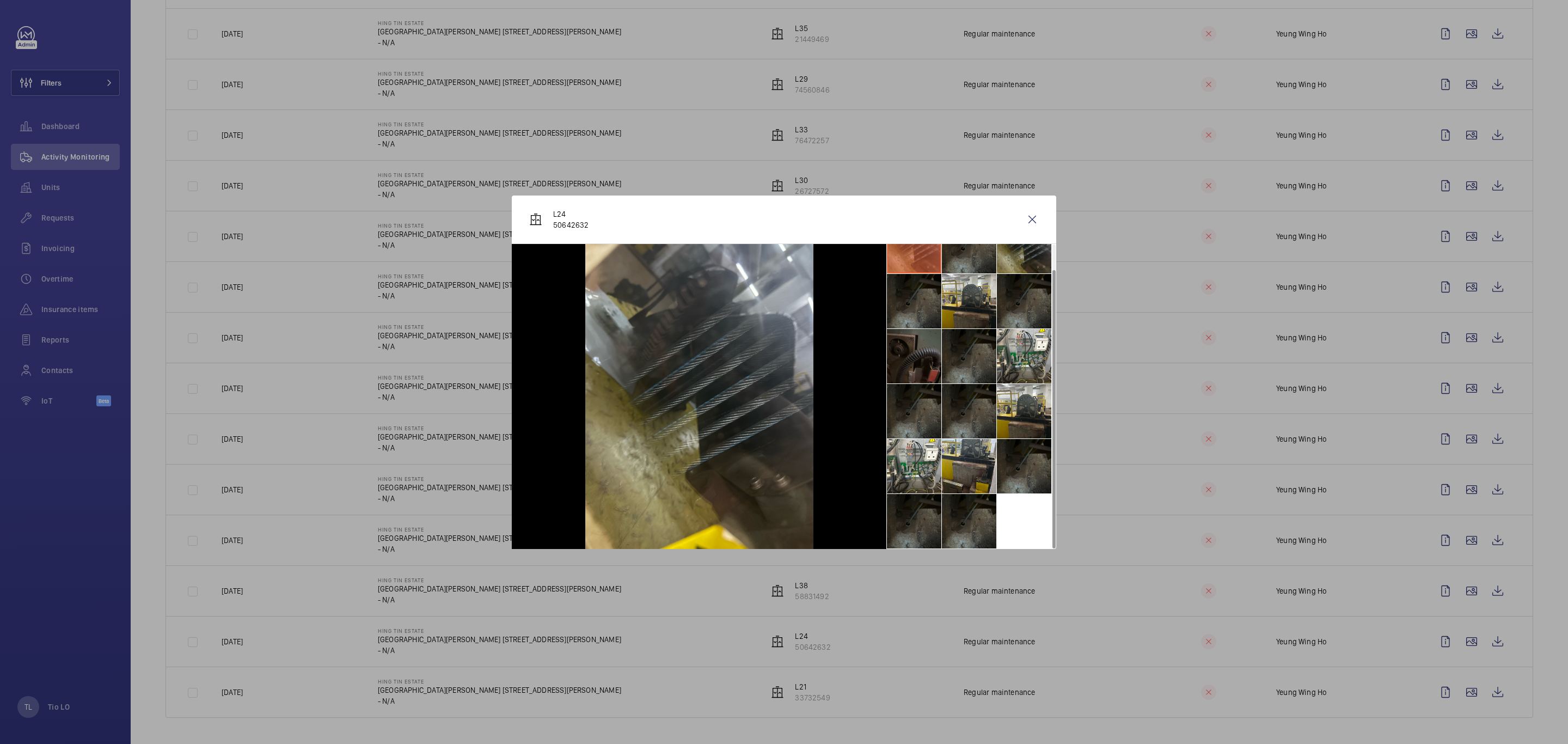
click at [914, 515] on li at bounding box center [914, 521] width 55 height 55
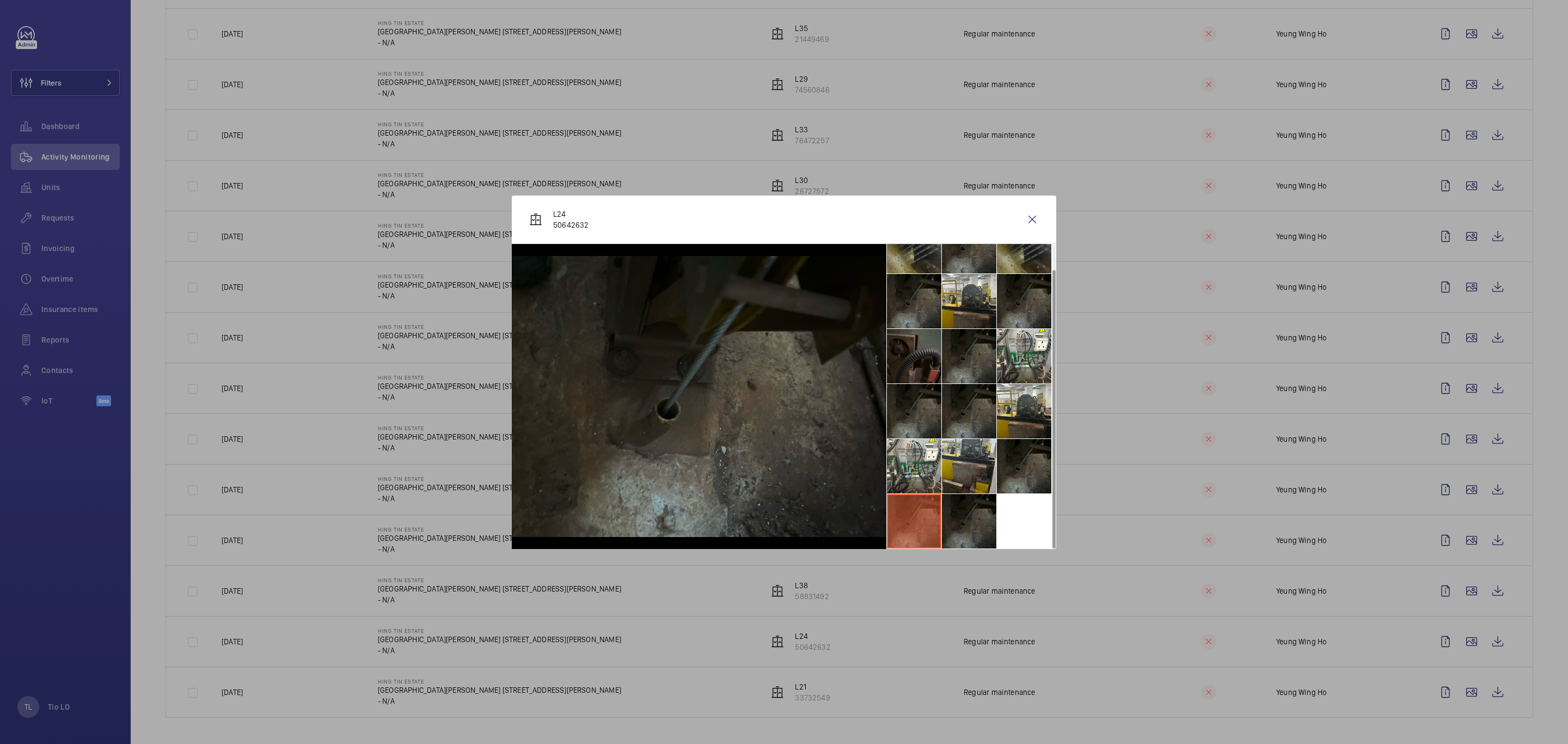
click at [972, 515] on li at bounding box center [969, 521] width 55 height 55
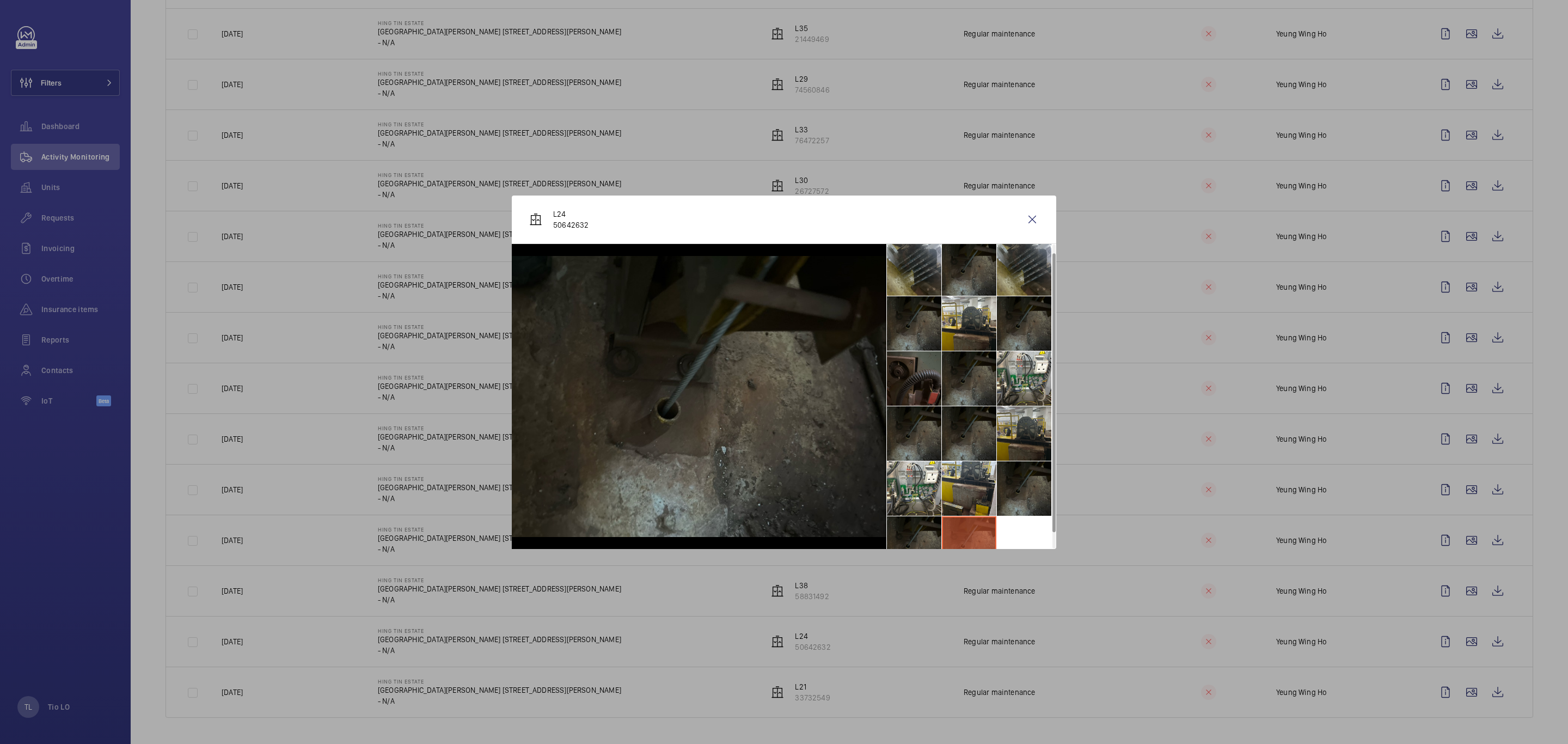
scroll to position [0, 0]
click at [1034, 216] on wm-front-icon-button at bounding box center [1032, 220] width 26 height 26
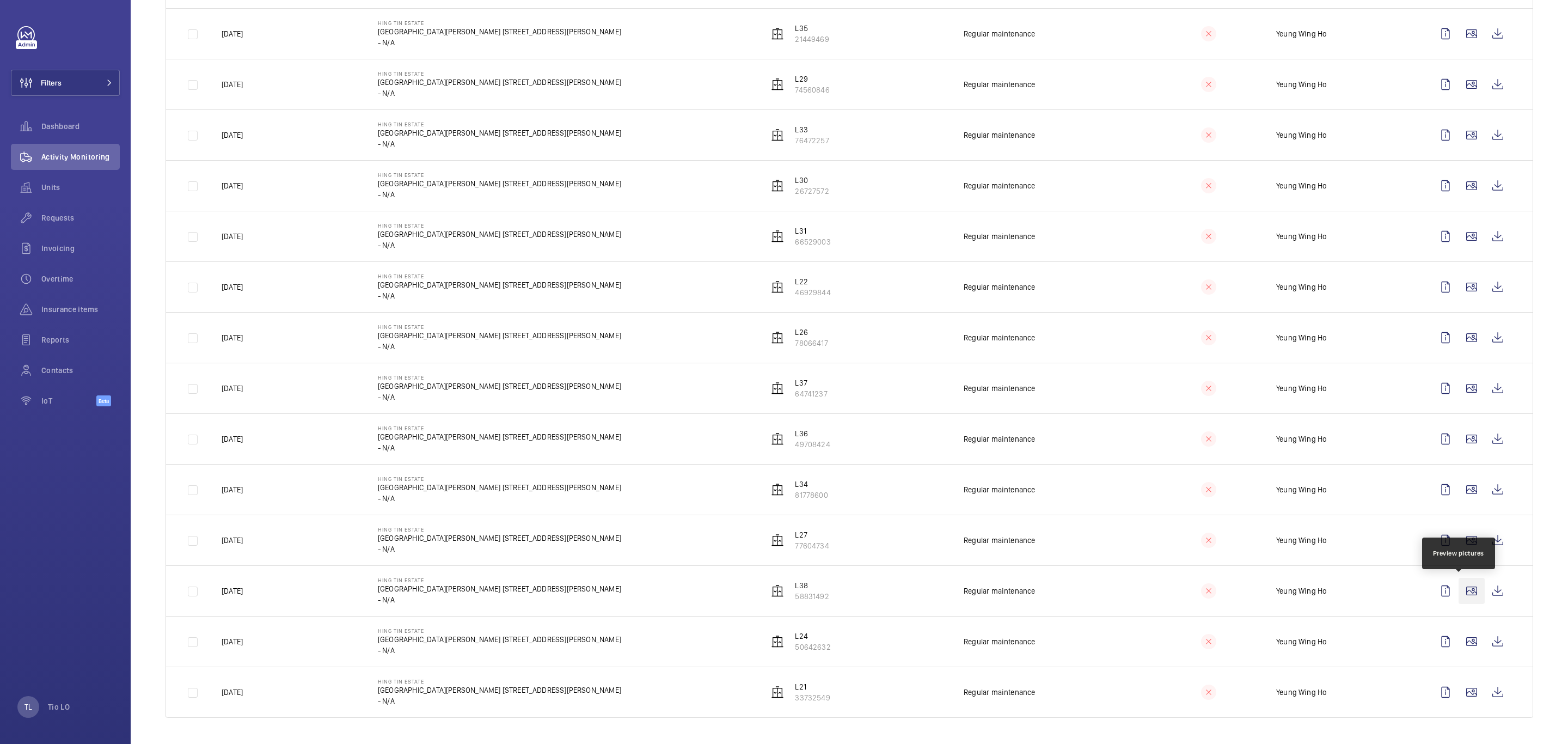
click at [1045, 515] on wm-front-icon-button at bounding box center [1472, 591] width 26 height 26
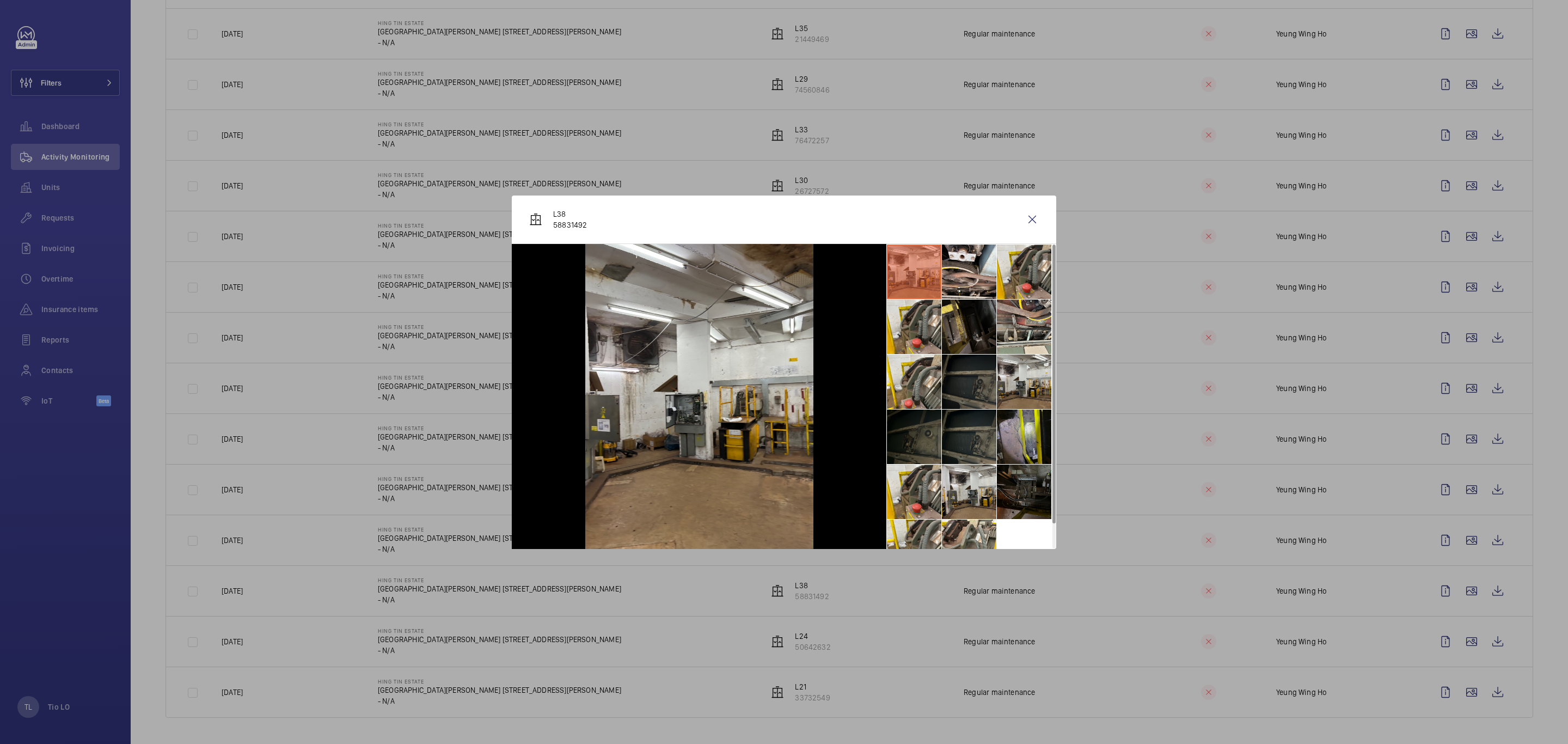
click at [1013, 448] on li at bounding box center [1024, 437] width 55 height 55
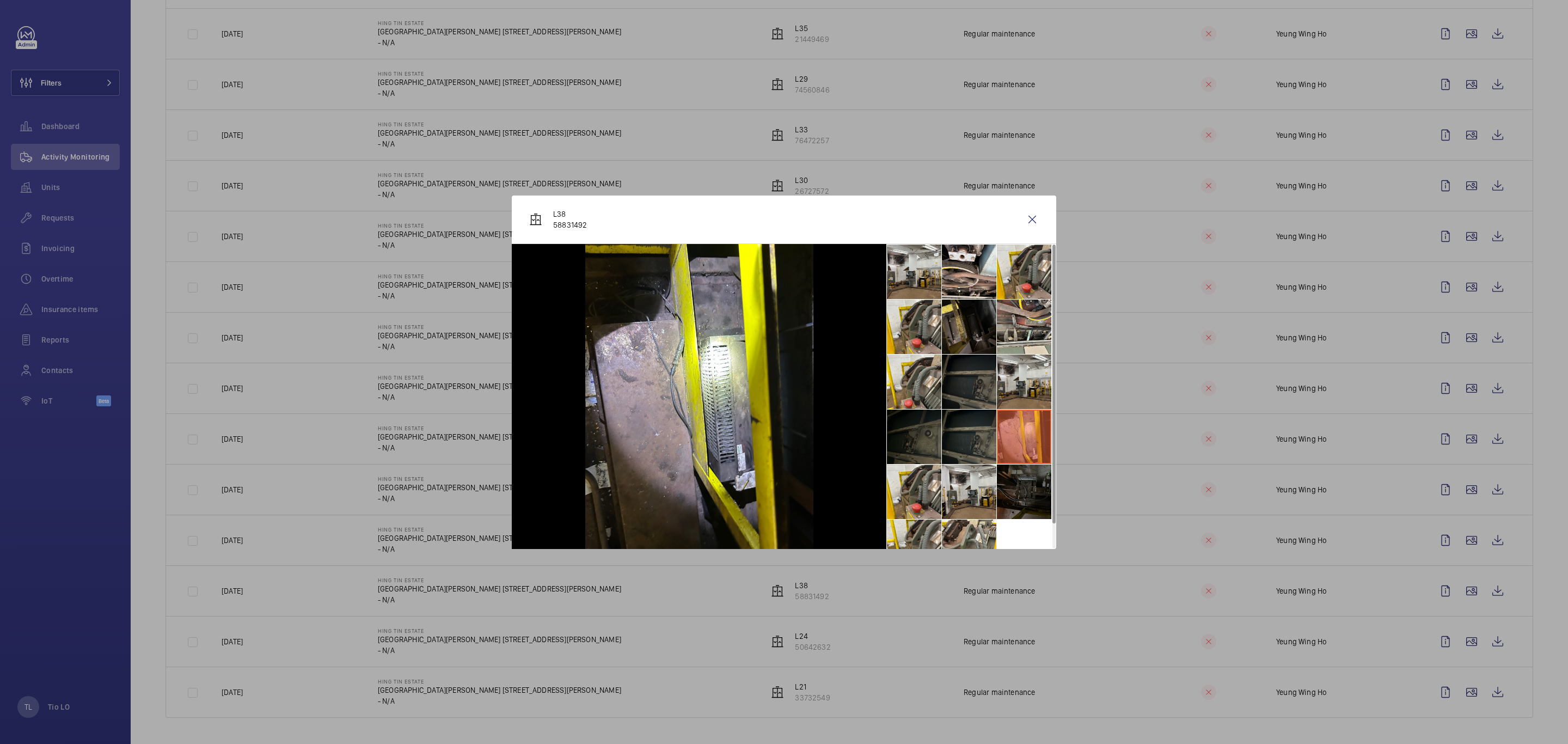
click at [1011, 482] on li at bounding box center [1024, 492] width 55 height 55
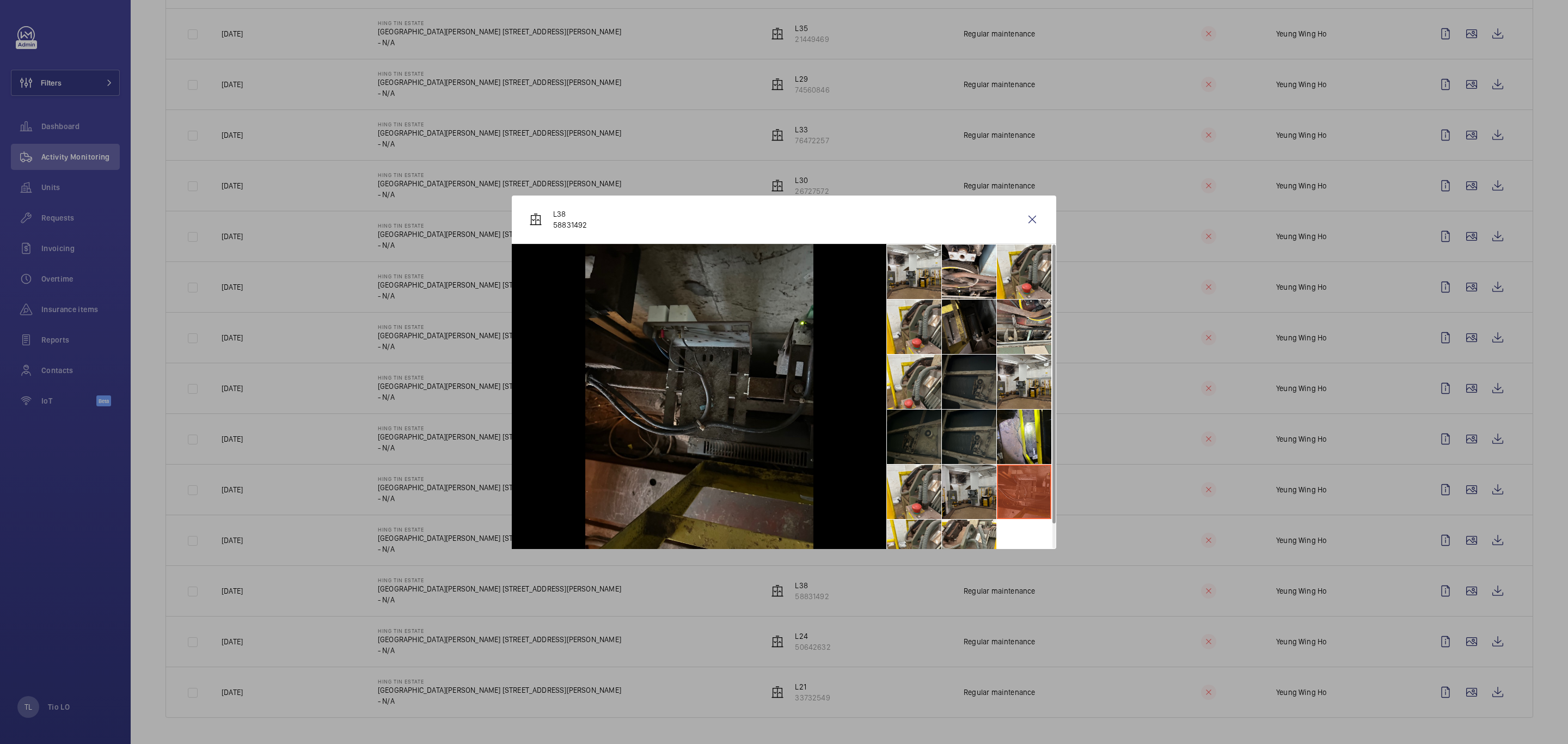
click at [975, 489] on li at bounding box center [969, 492] width 55 height 55
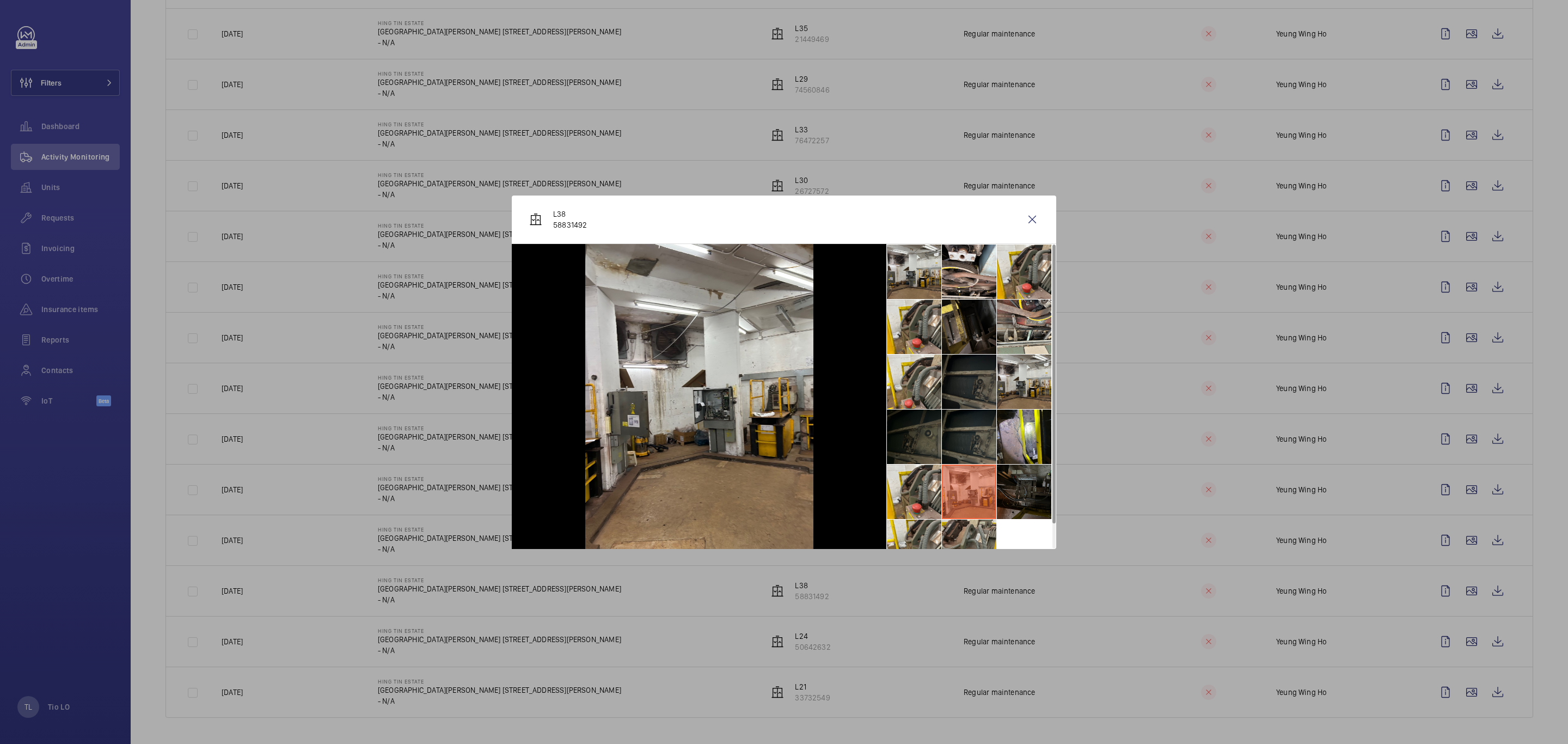
click at [977, 515] on li at bounding box center [969, 547] width 55 height 55
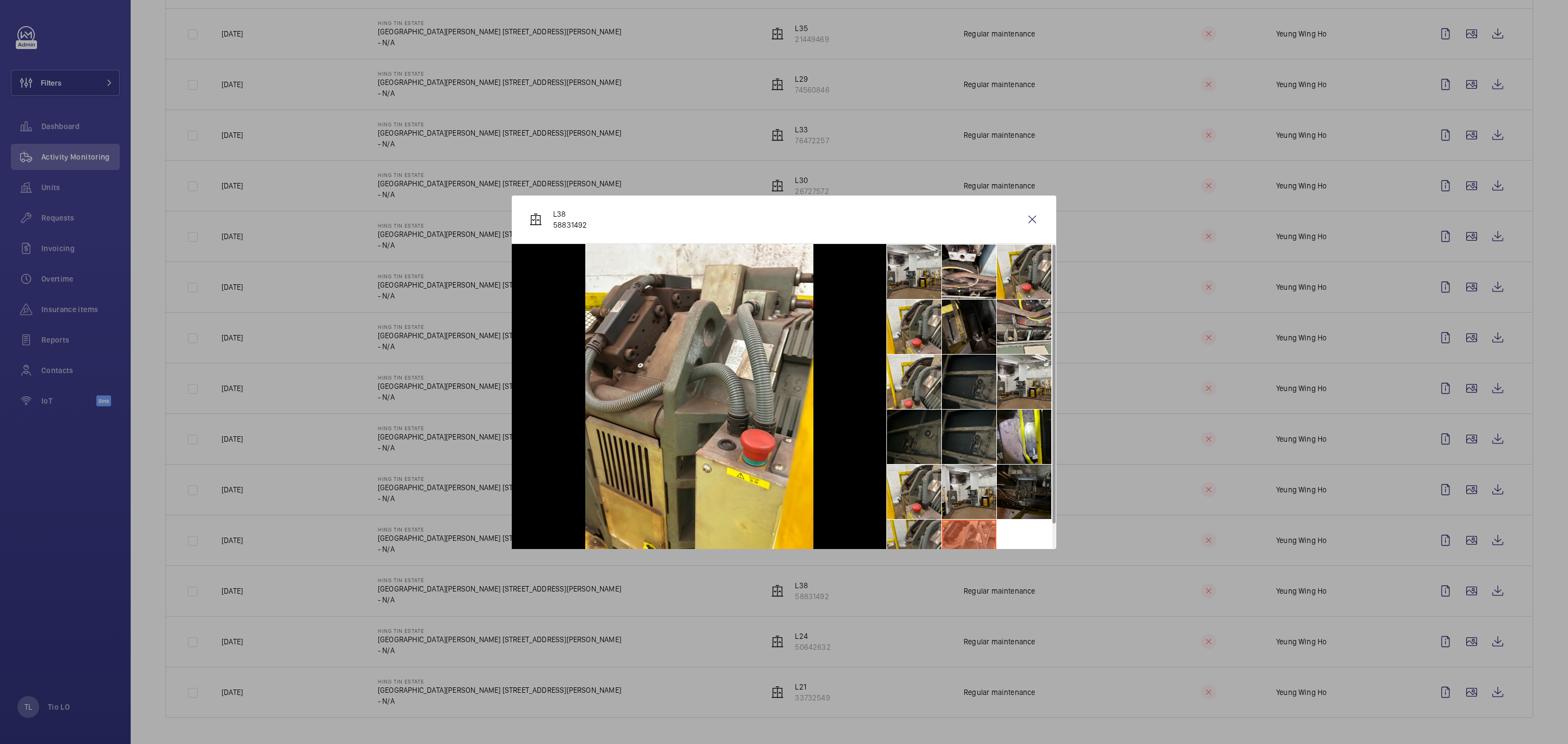
click at [909, 515] on li at bounding box center [914, 547] width 55 height 55
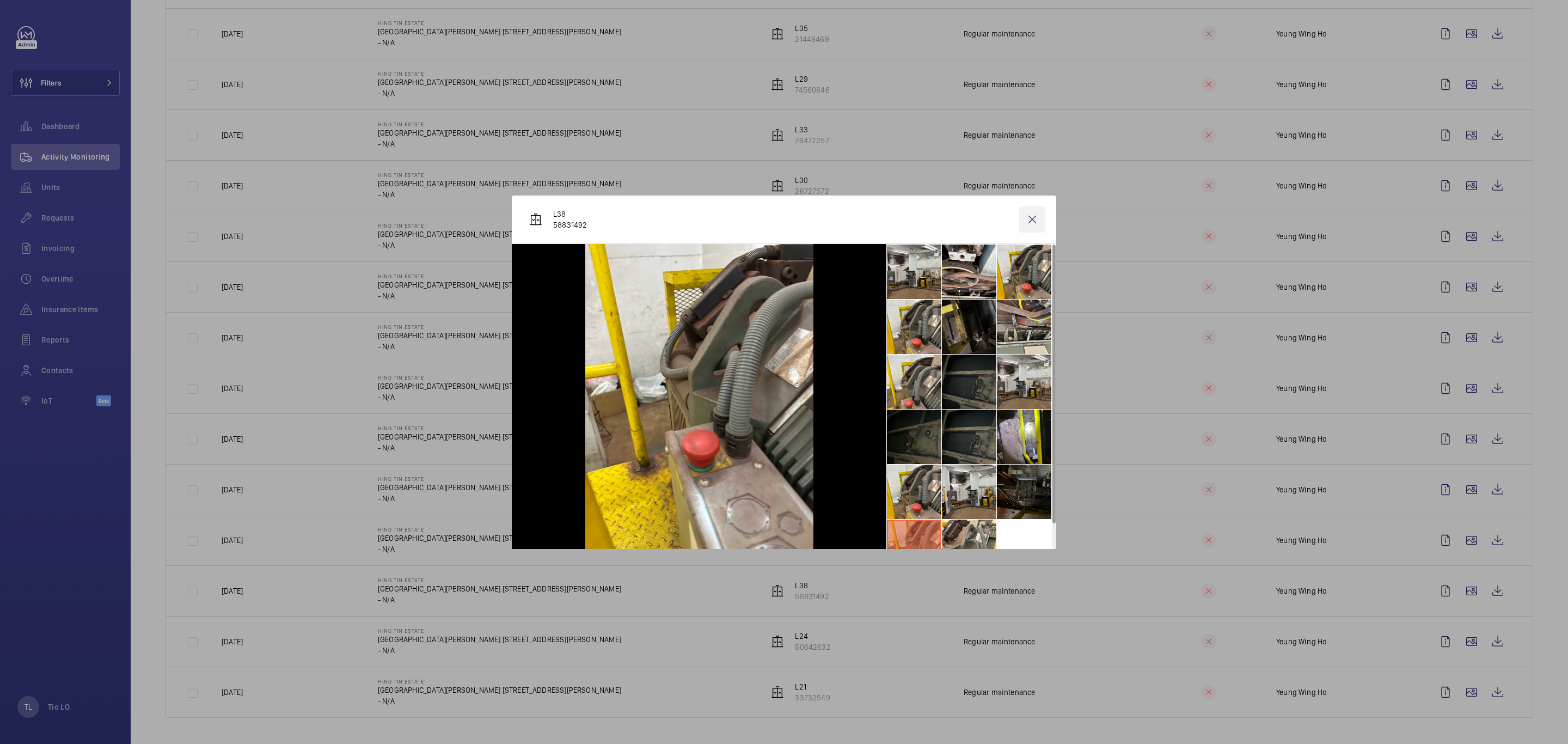
click at [1034, 217] on wm-front-icon-button at bounding box center [1032, 220] width 26 height 26
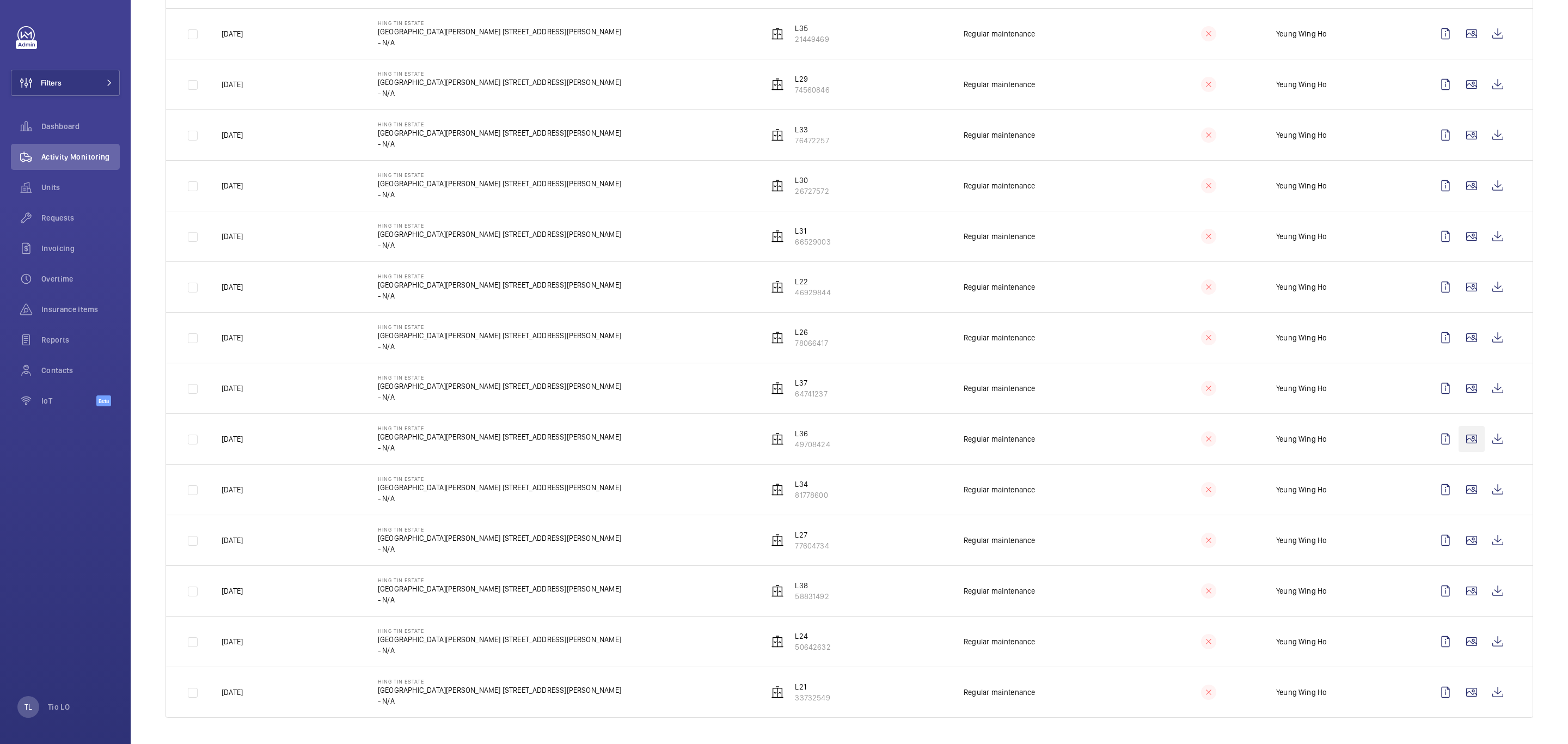
click at [1045, 434] on wm-front-icon-button at bounding box center [1472, 439] width 26 height 26
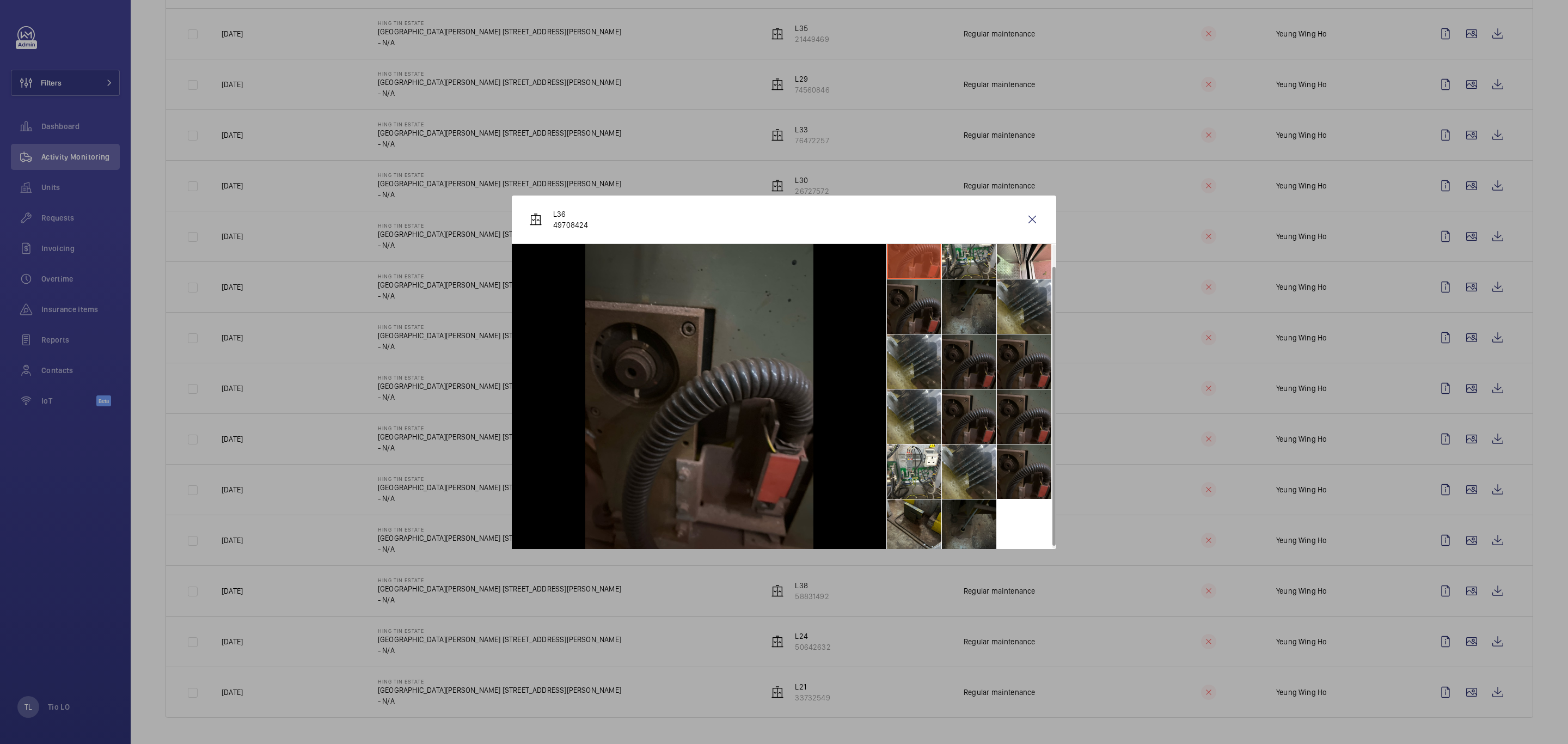
scroll to position [26, 0]
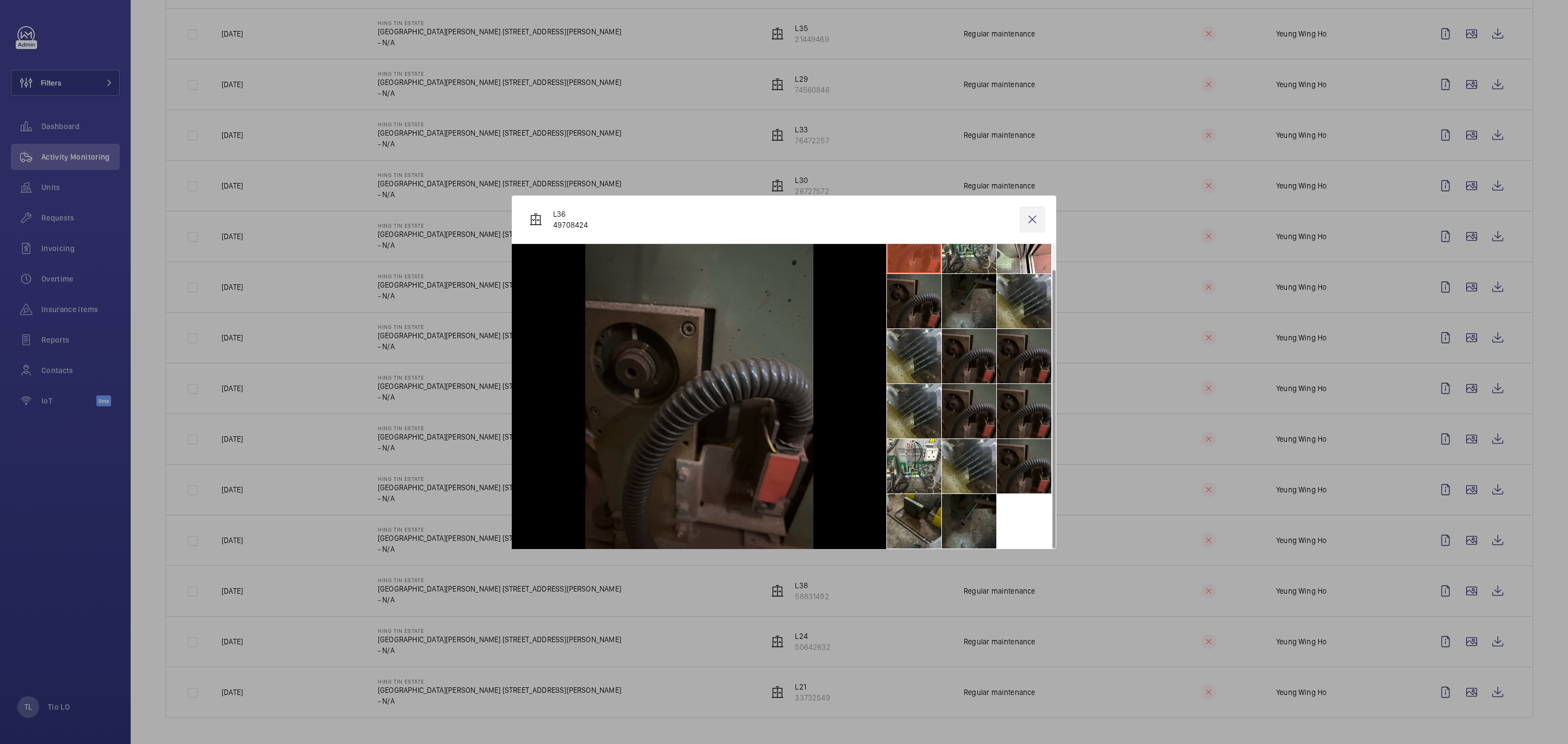
click at [1034, 210] on wm-front-icon-button at bounding box center [1032, 220] width 26 height 26
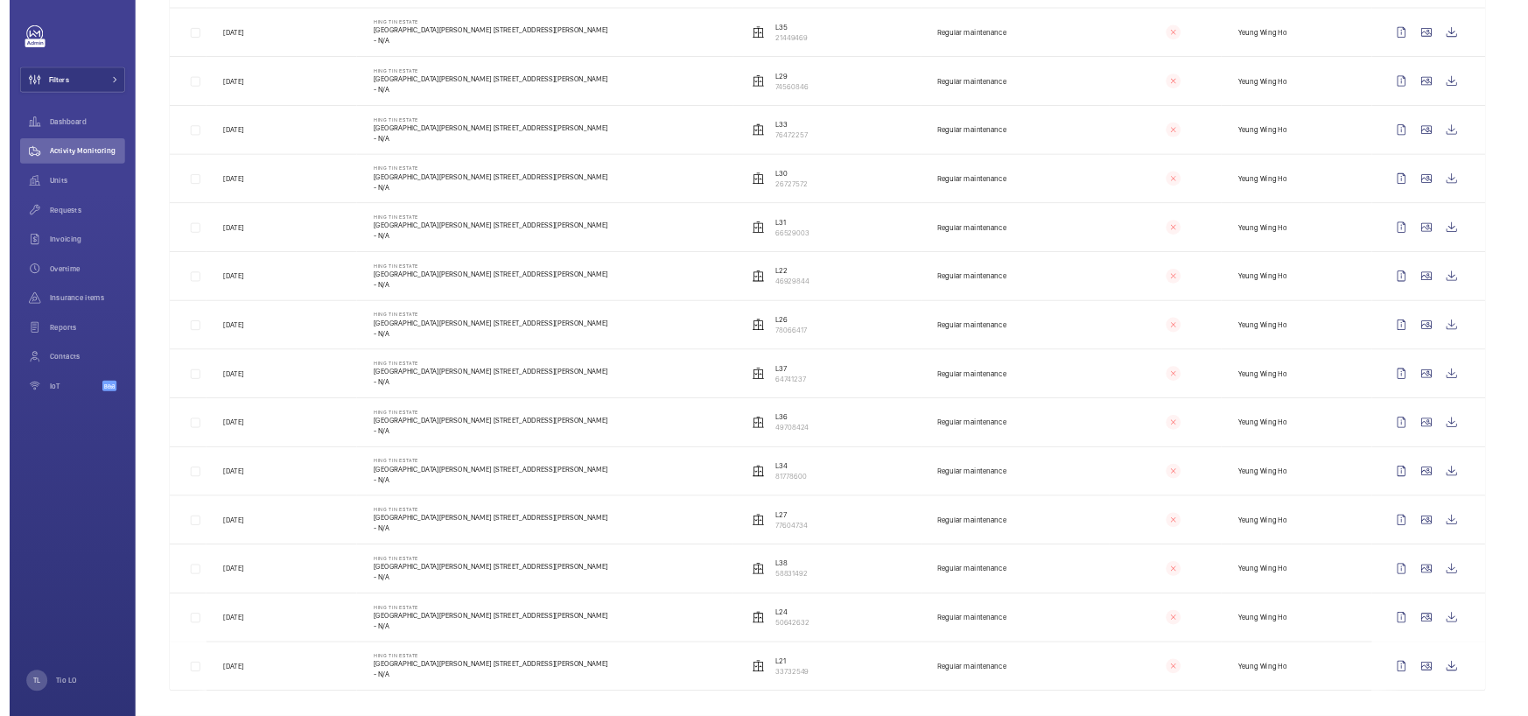
scroll to position [0, 0]
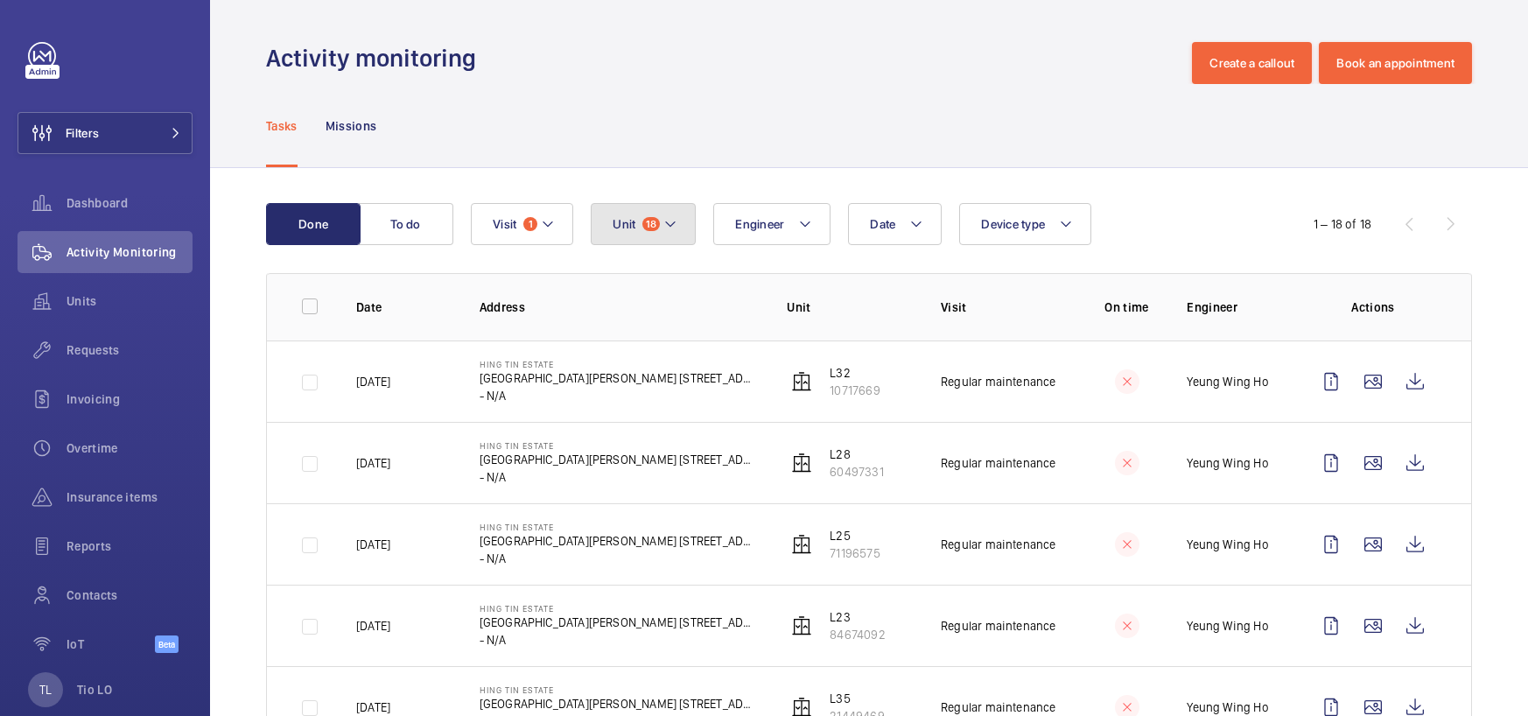
click at [624, 217] on span "Unit" at bounding box center [624, 224] width 23 height 14
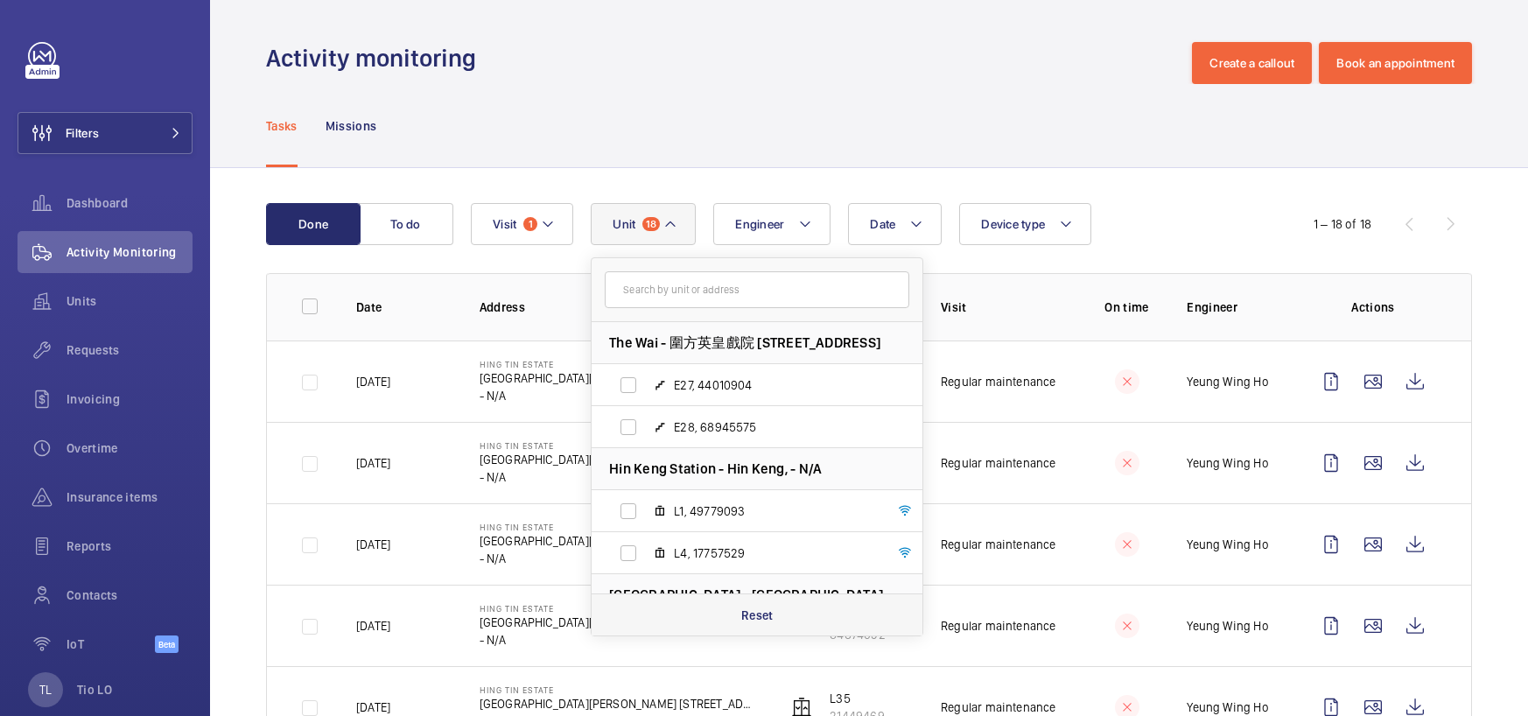
click at [708, 610] on div "Reset" at bounding box center [757, 614] width 331 height 42
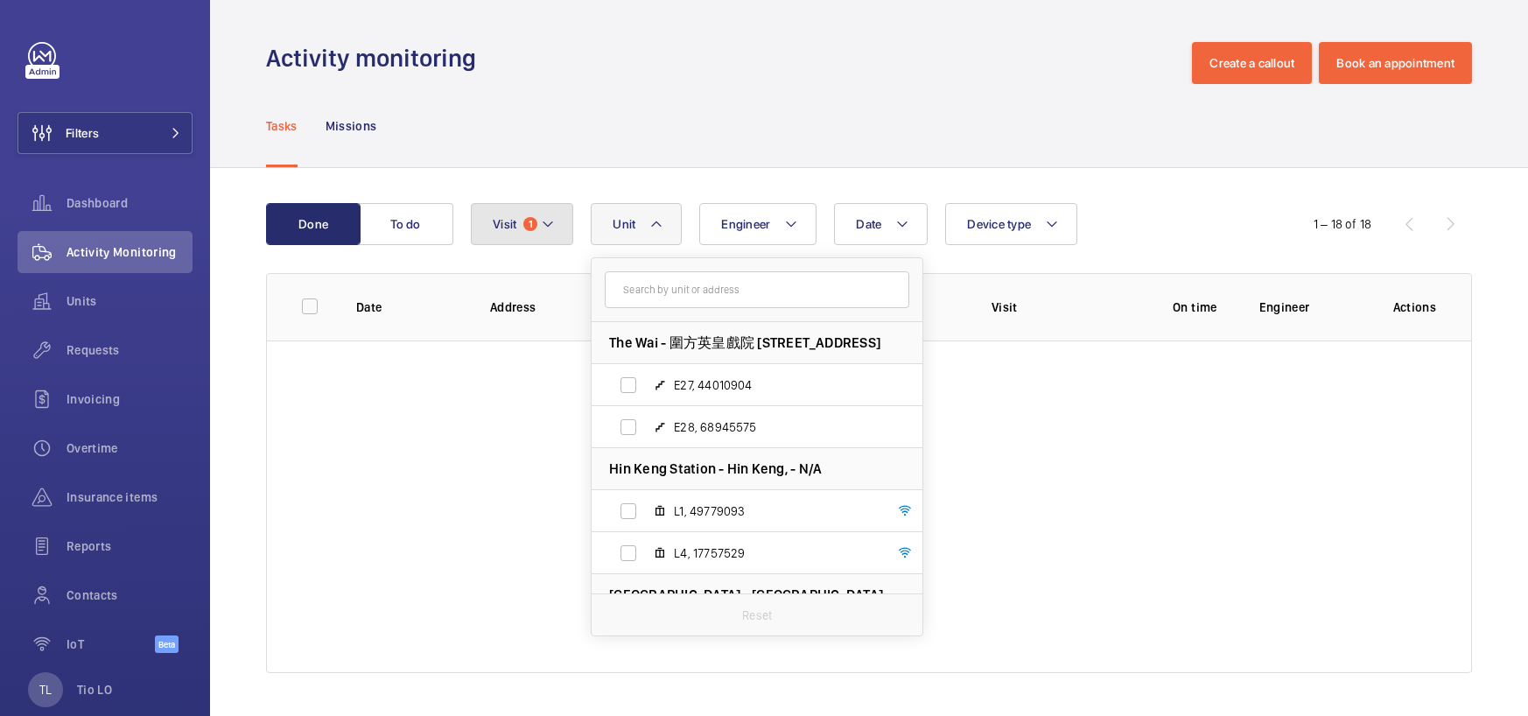
click at [511, 209] on button "Visit 1" at bounding box center [522, 224] width 102 height 42
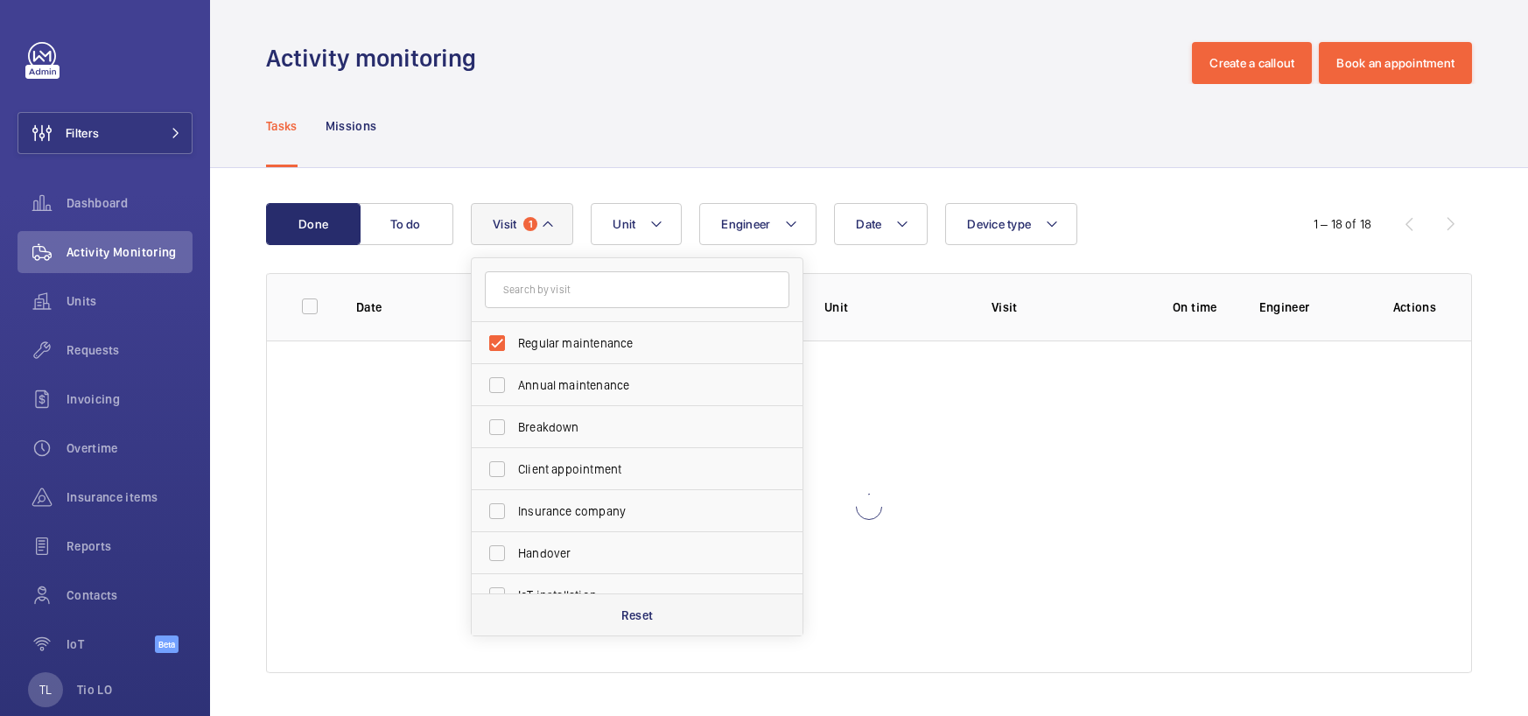
click at [657, 627] on div "Reset" at bounding box center [637, 614] width 331 height 42
checkbox input "false"
click at [244, 257] on div "Done To do Date Engineer Unit Device type Visit Regular maintenance Annual main…" at bounding box center [869, 441] width 1318 height 547
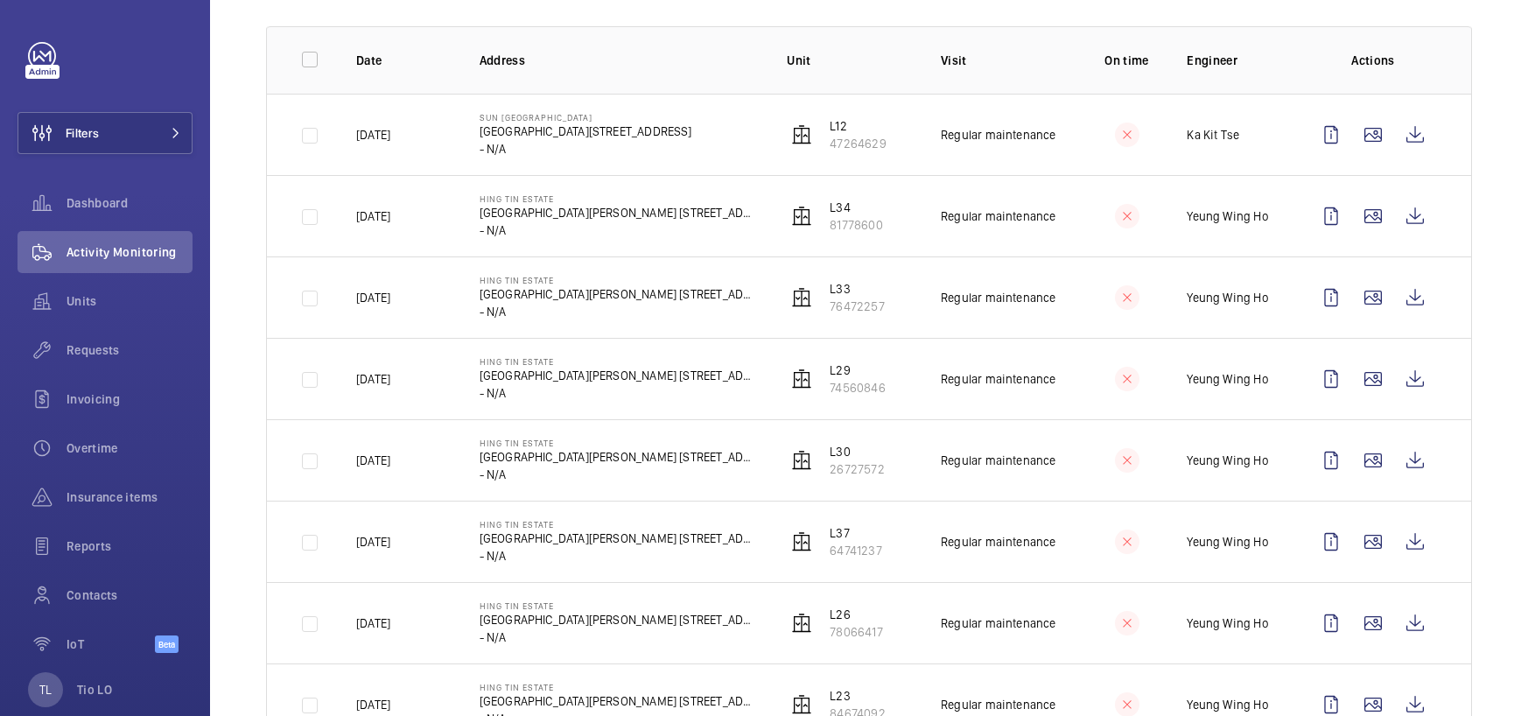
scroll to position [263, 0]
